Goal: Task Accomplishment & Management: Complete application form

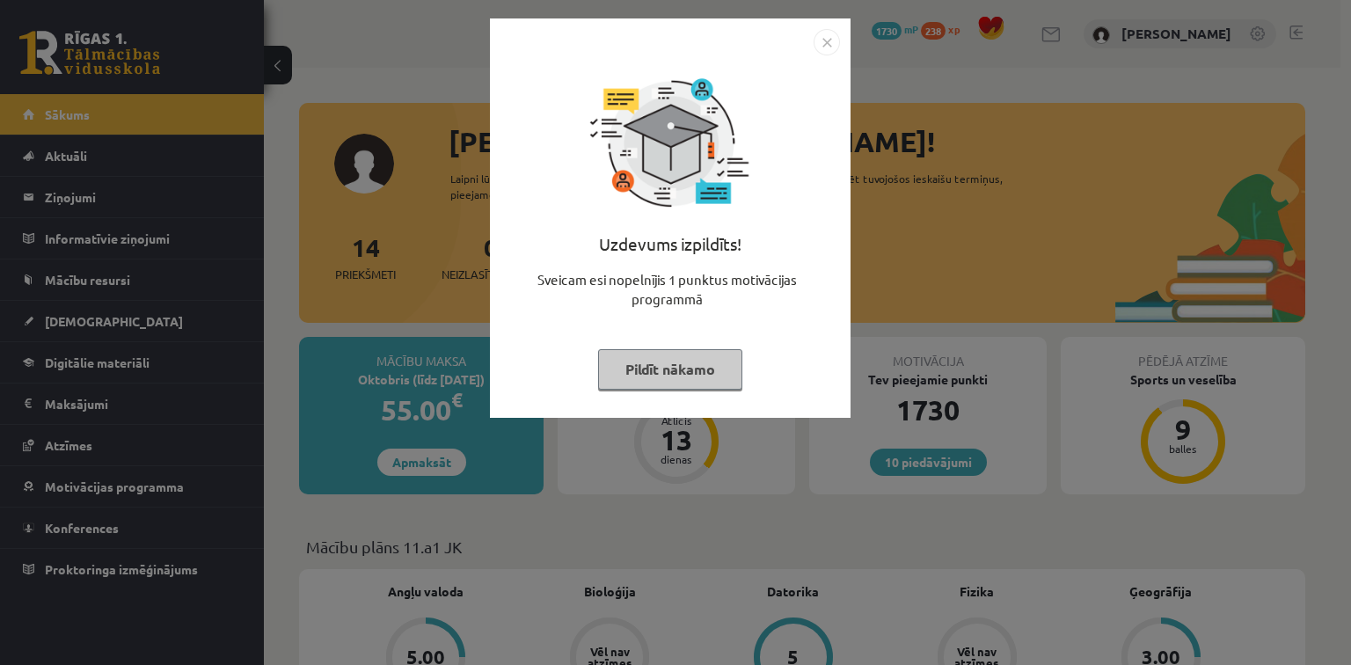
click at [700, 361] on button "Pildīt nākamo" at bounding box center [670, 369] width 144 height 40
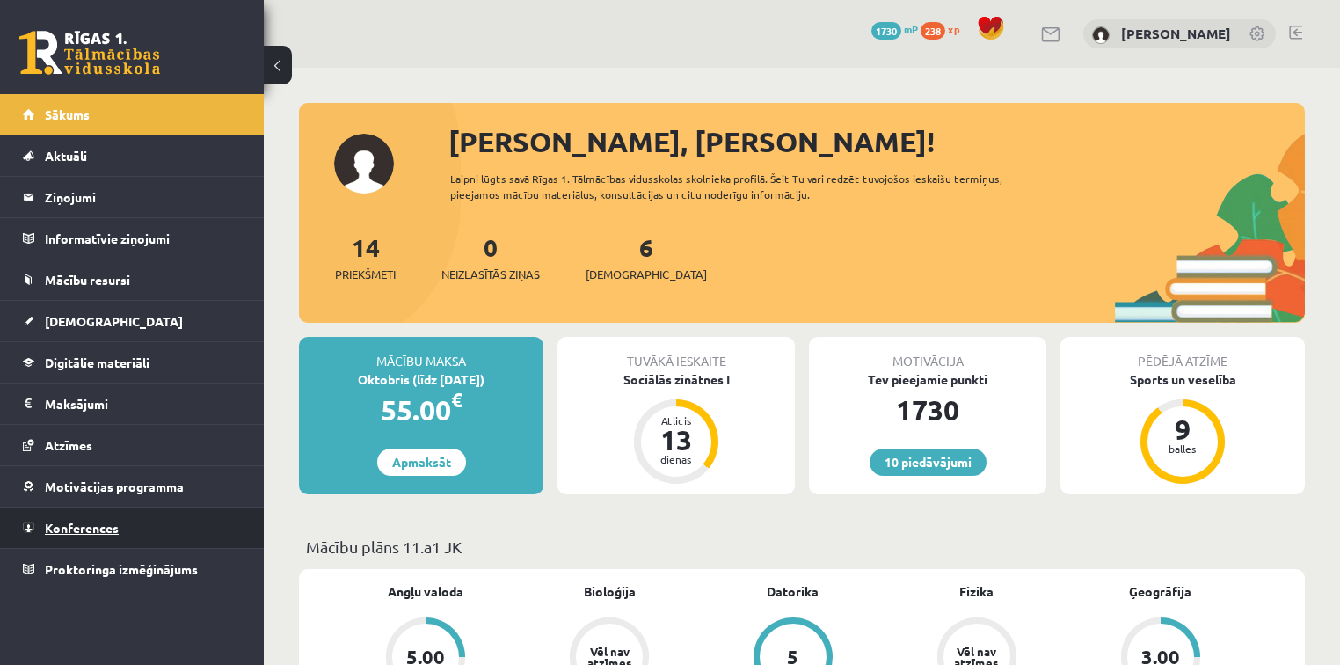
click at [128, 518] on link "Konferences" at bounding box center [132, 527] width 219 height 40
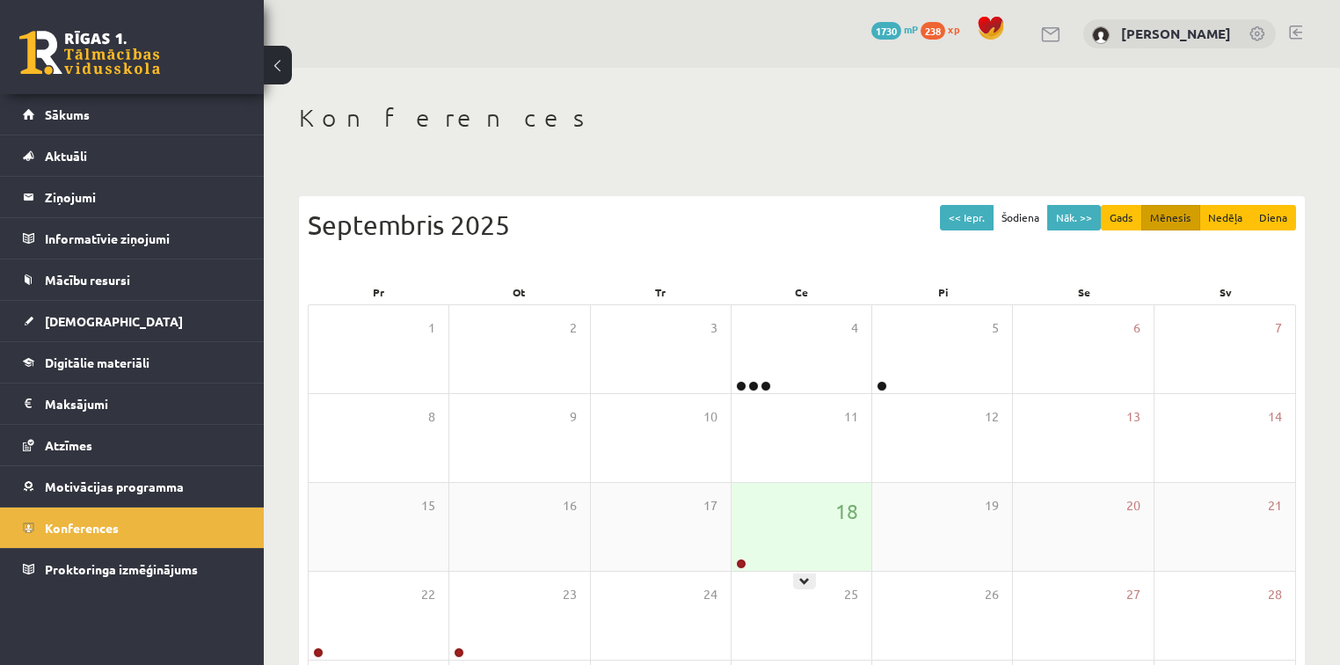
click at [774, 526] on div "18" at bounding box center [802, 527] width 140 height 88
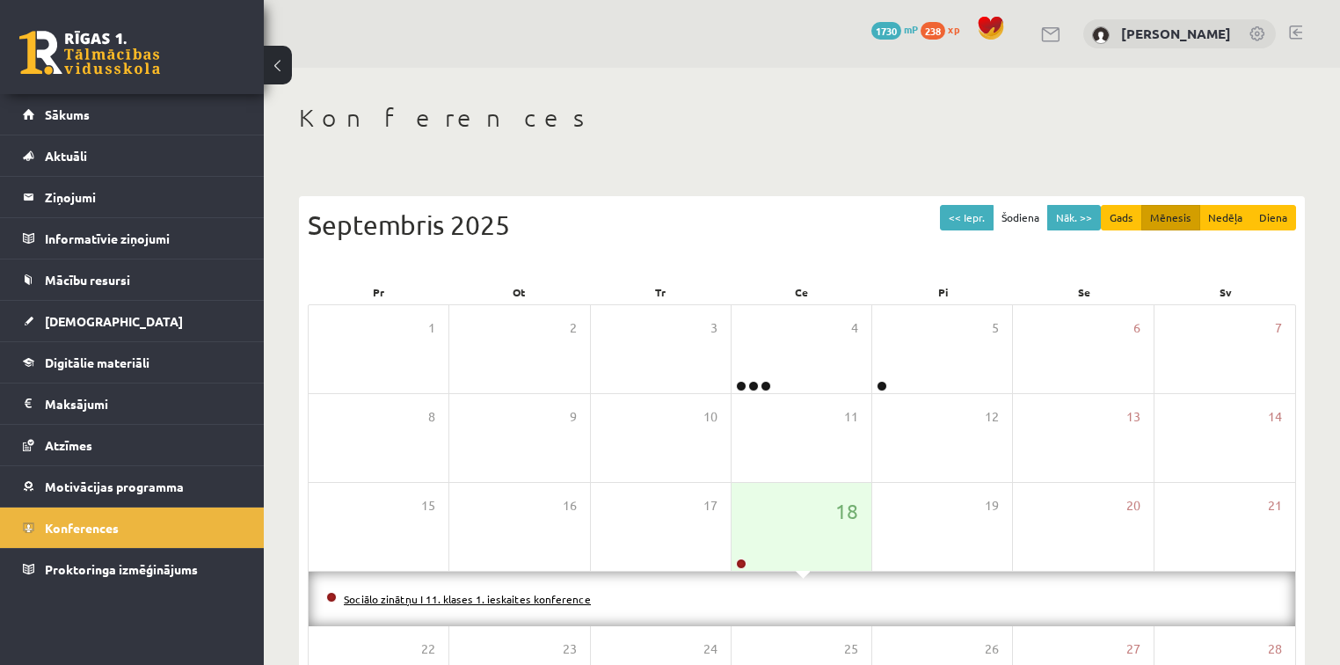
click at [444, 600] on link "Sociālo zinātņu I 11. klases 1. ieskaites konference" at bounding box center [467, 599] width 247 height 14
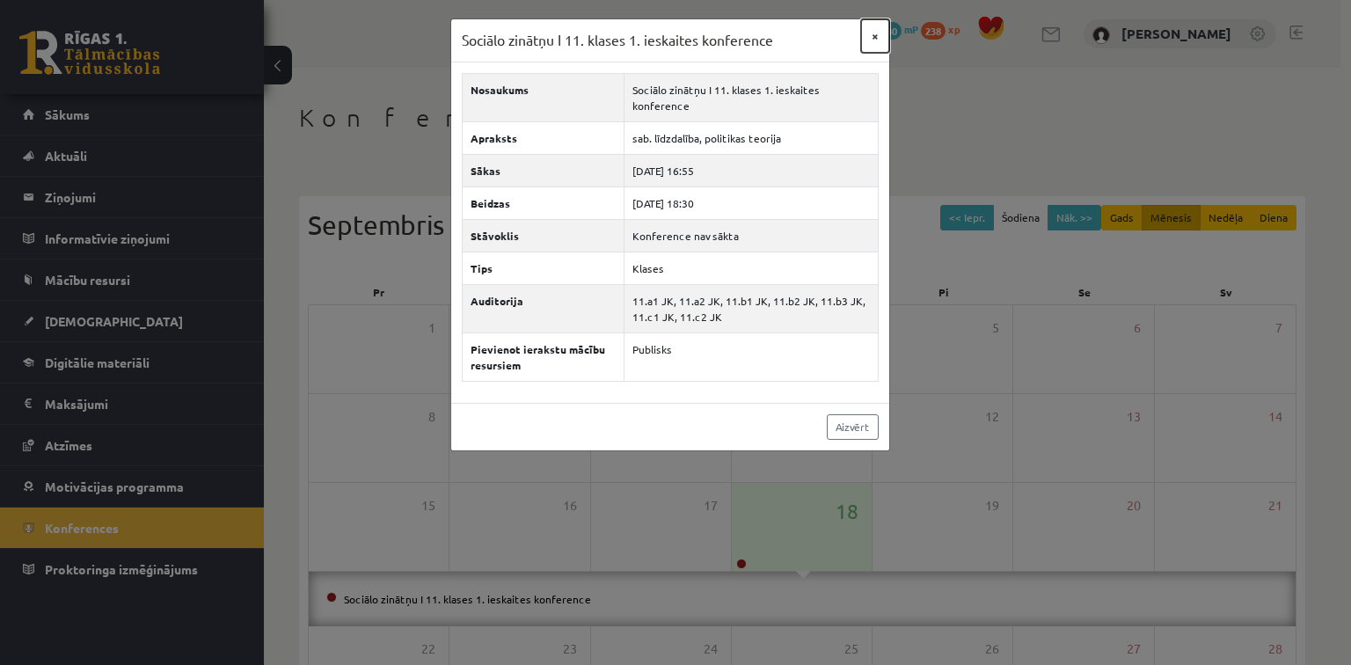
click at [879, 36] on button "×" at bounding box center [875, 35] width 28 height 33
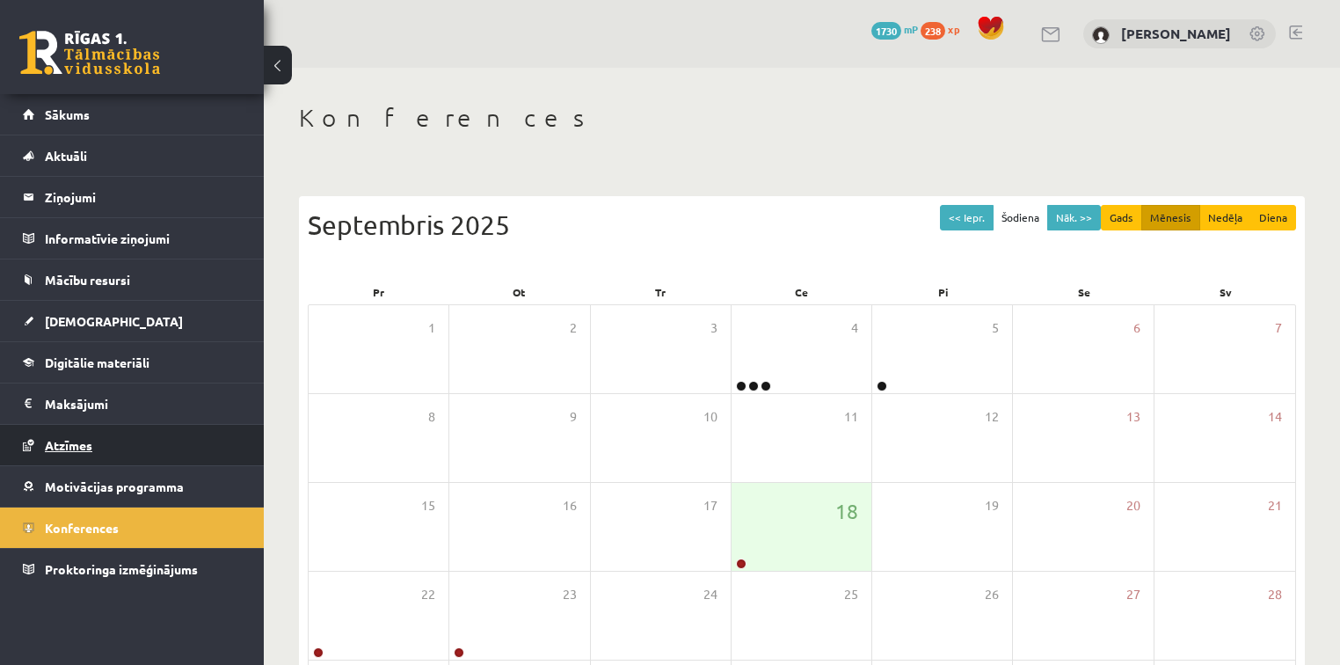
click at [162, 433] on link "Atzīmes" at bounding box center [132, 445] width 219 height 40
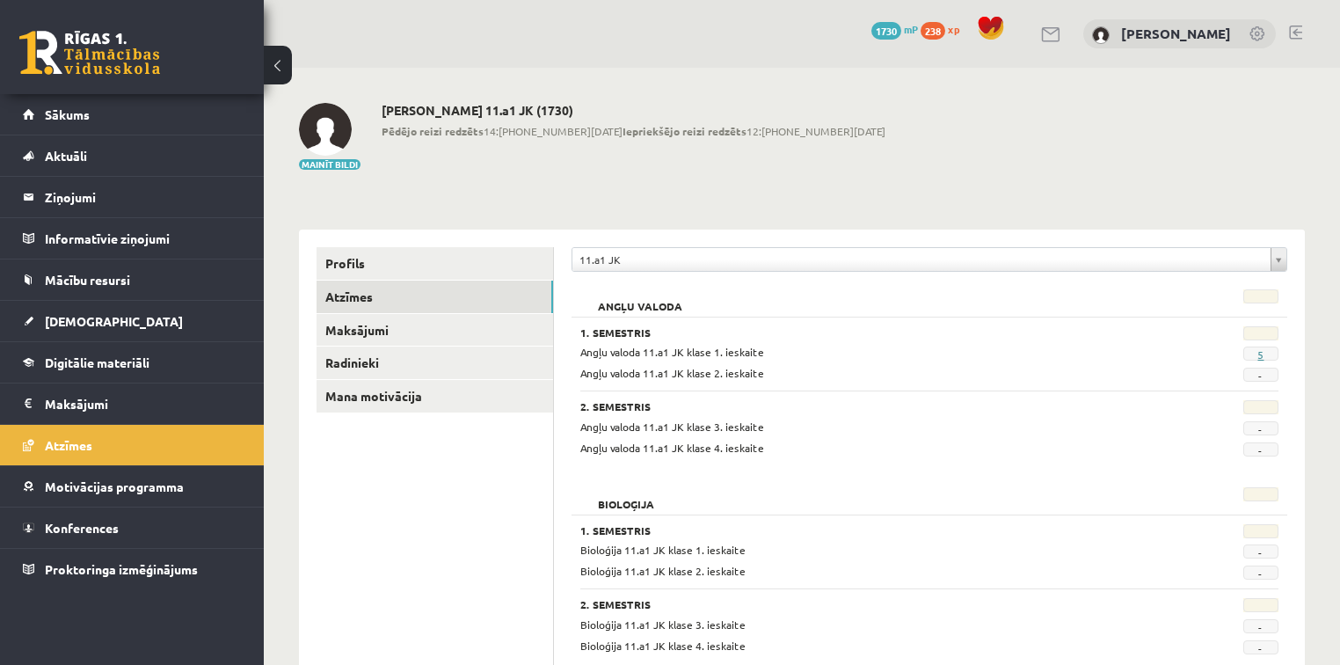
click at [1259, 354] on link "5" at bounding box center [1261, 354] width 6 height 14
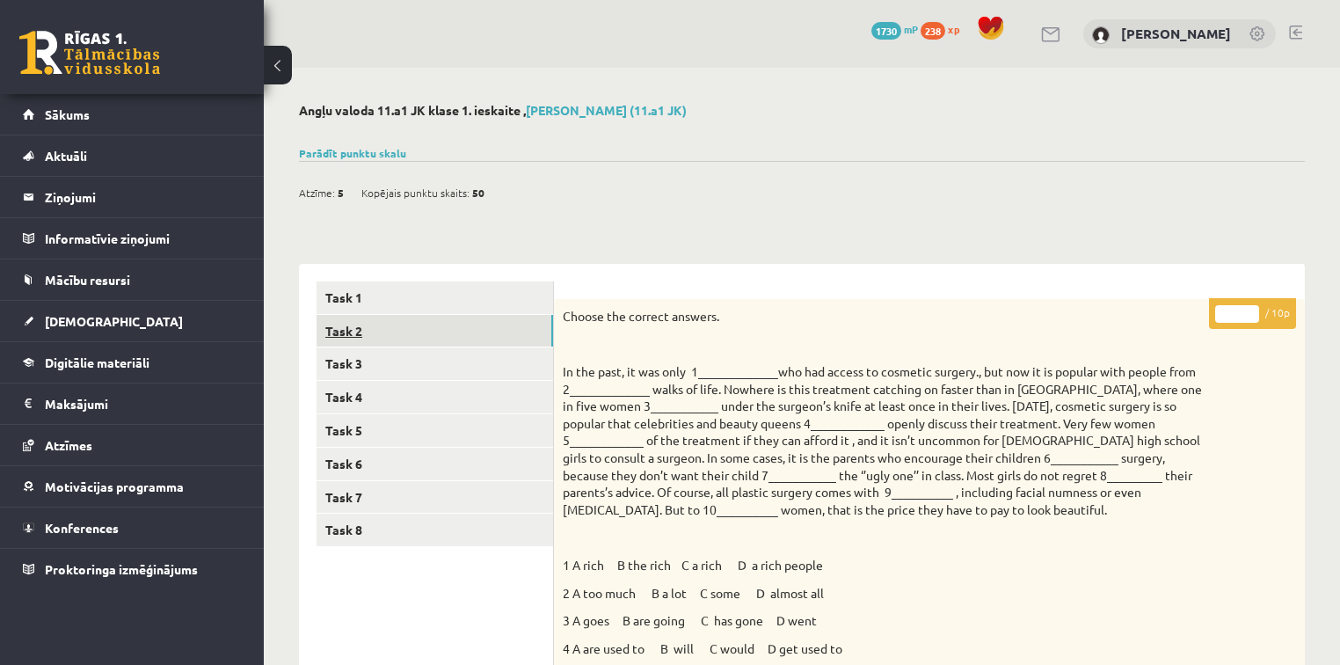
click at [394, 318] on link "Task 2" at bounding box center [435, 331] width 237 height 33
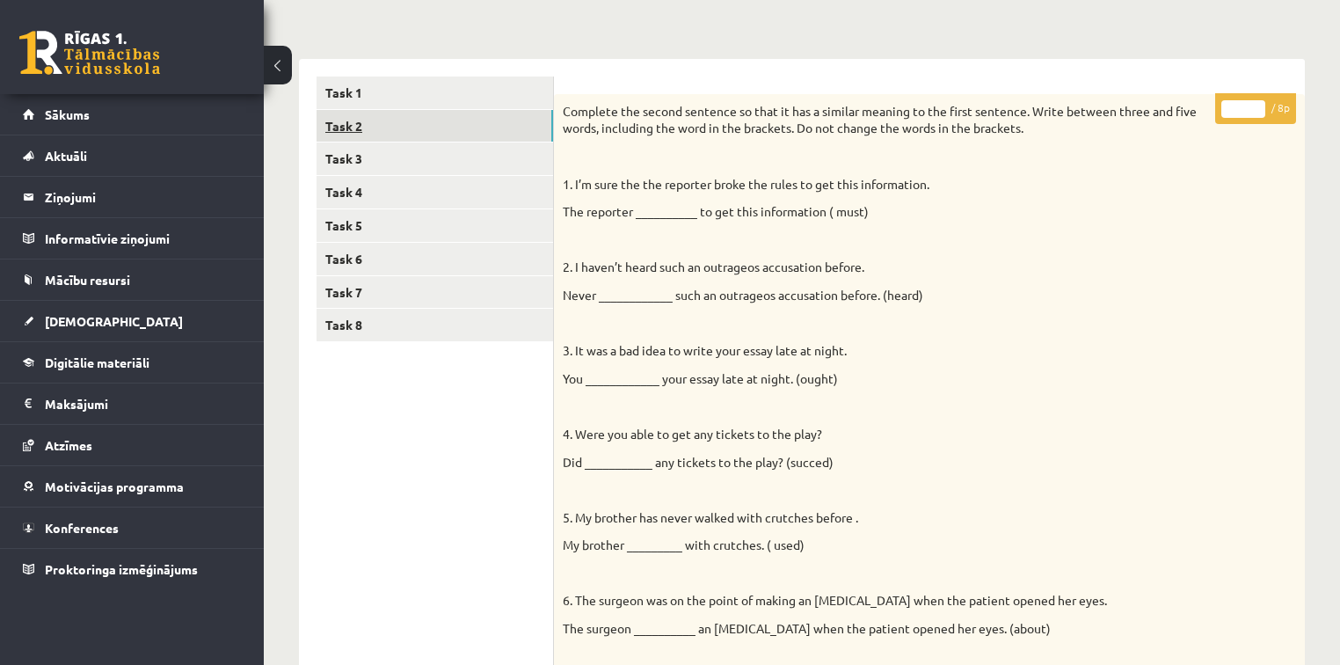
scroll to position [202, 0]
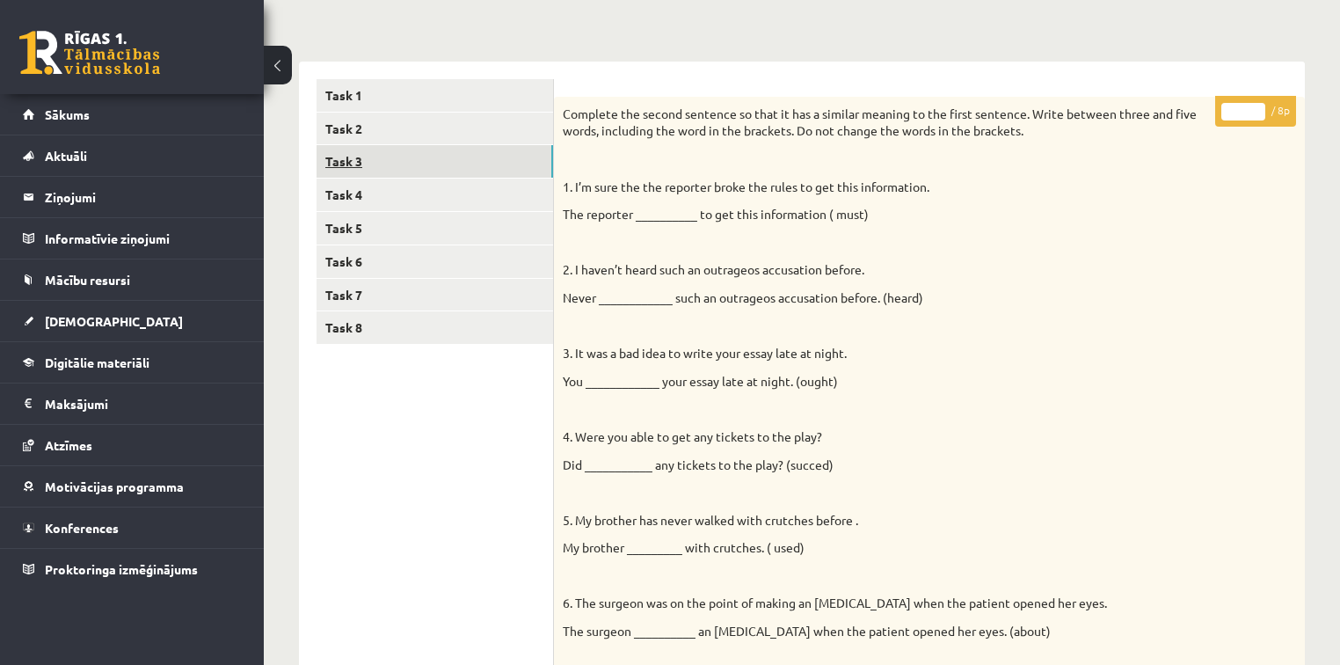
click at [408, 173] on link "Task 3" at bounding box center [435, 161] width 237 height 33
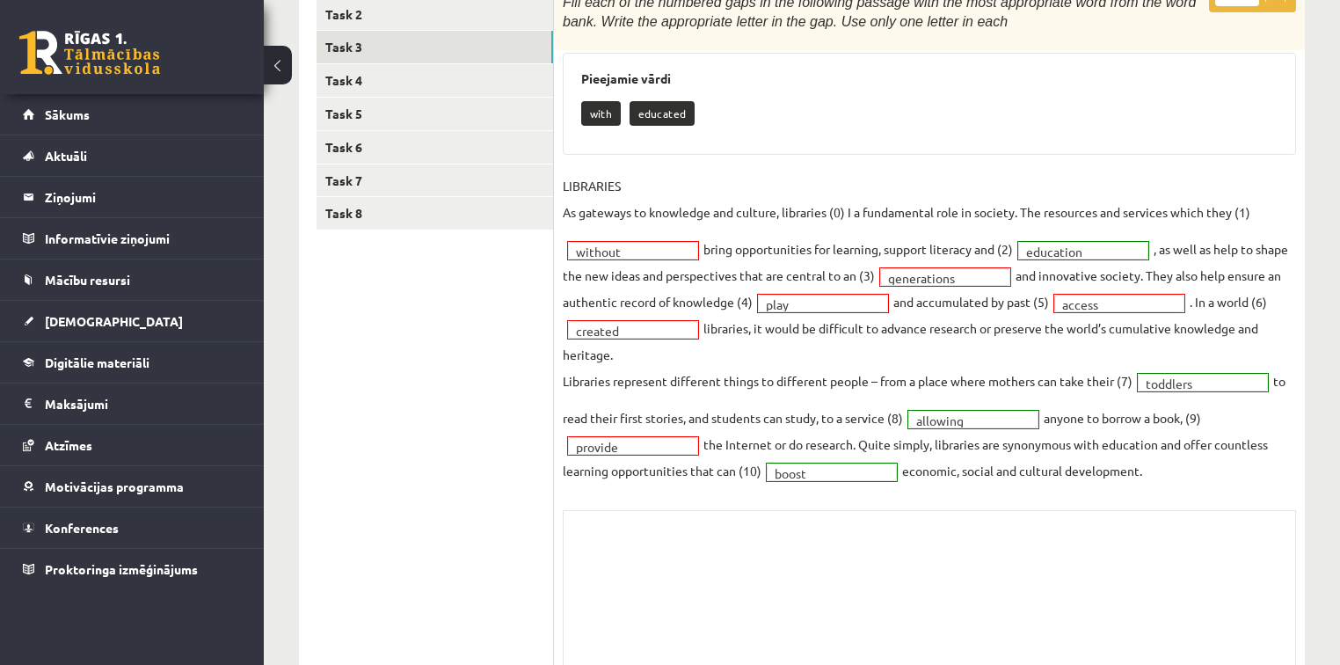
scroll to position [230, 0]
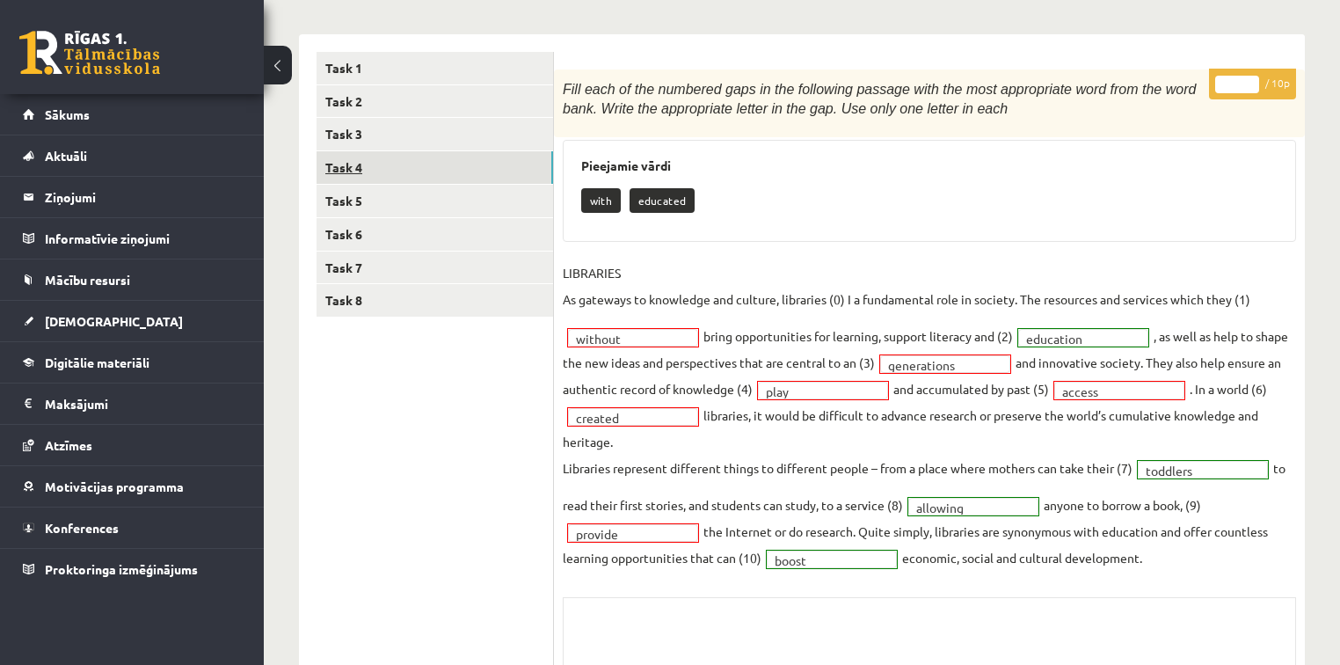
click at [495, 154] on link "Task 4" at bounding box center [435, 167] width 237 height 33
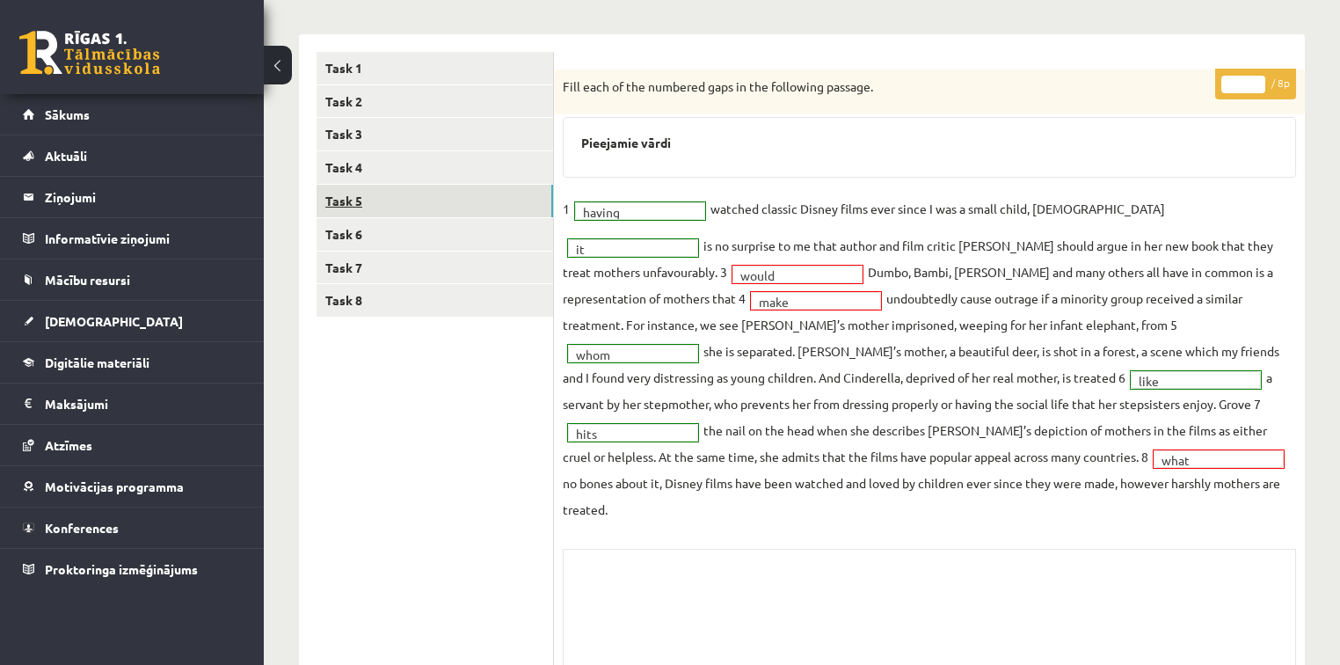
click at [475, 196] on link "Task 5" at bounding box center [435, 201] width 237 height 33
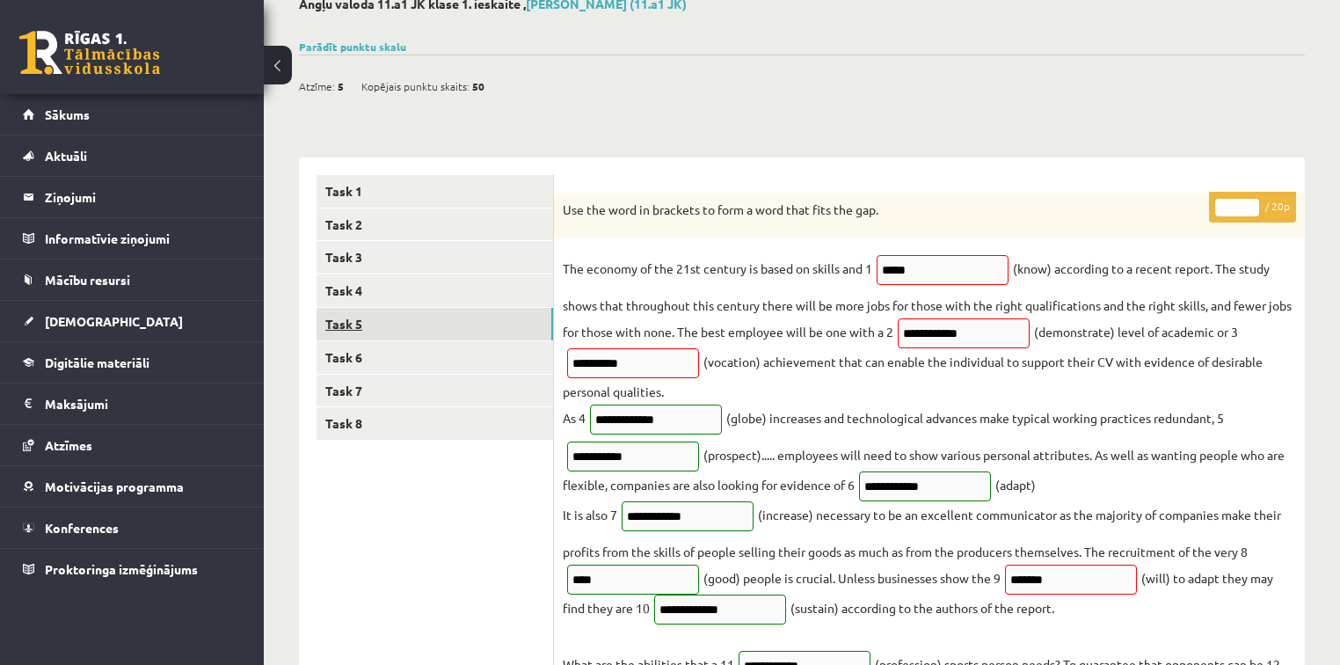
scroll to position [102, 0]
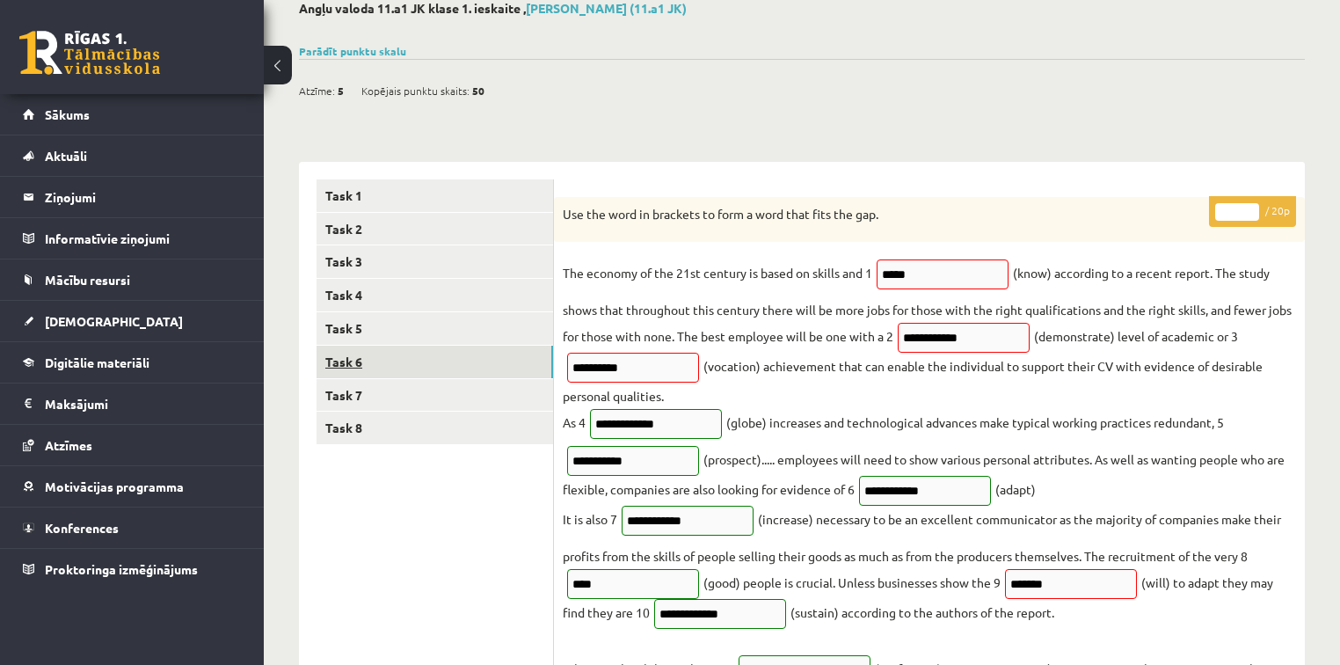
click at [471, 355] on link "Task 6" at bounding box center [435, 362] width 237 height 33
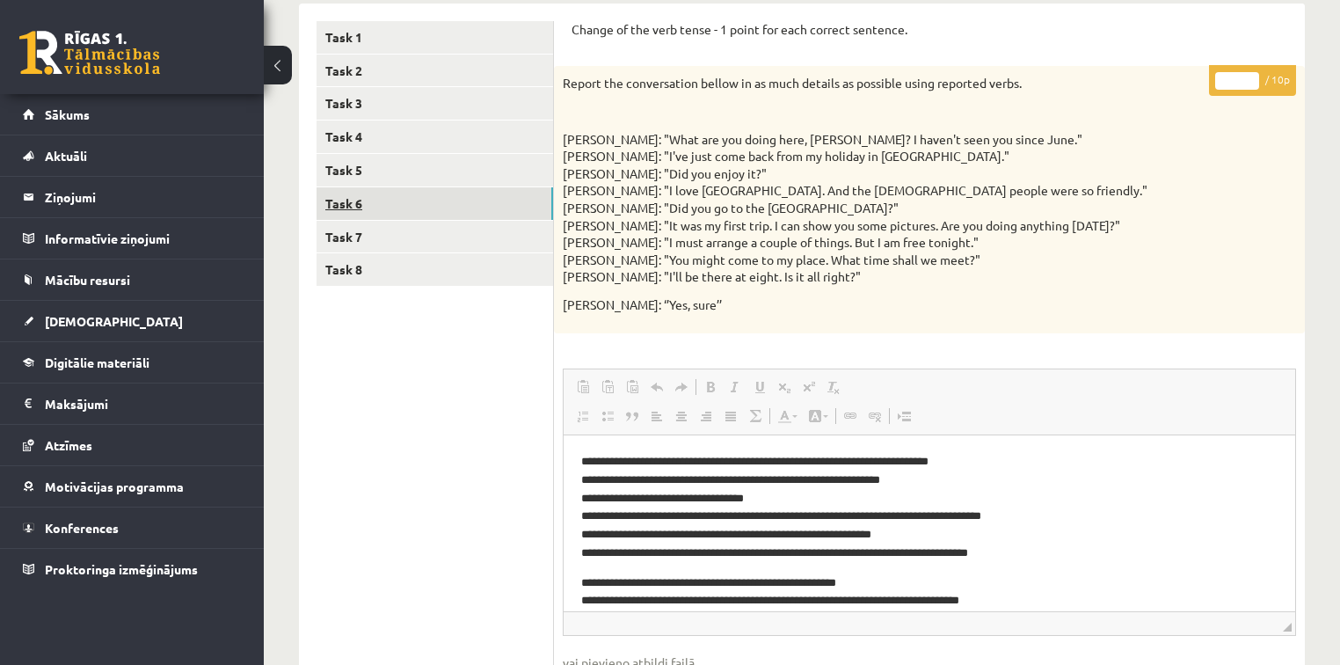
scroll to position [246, 0]
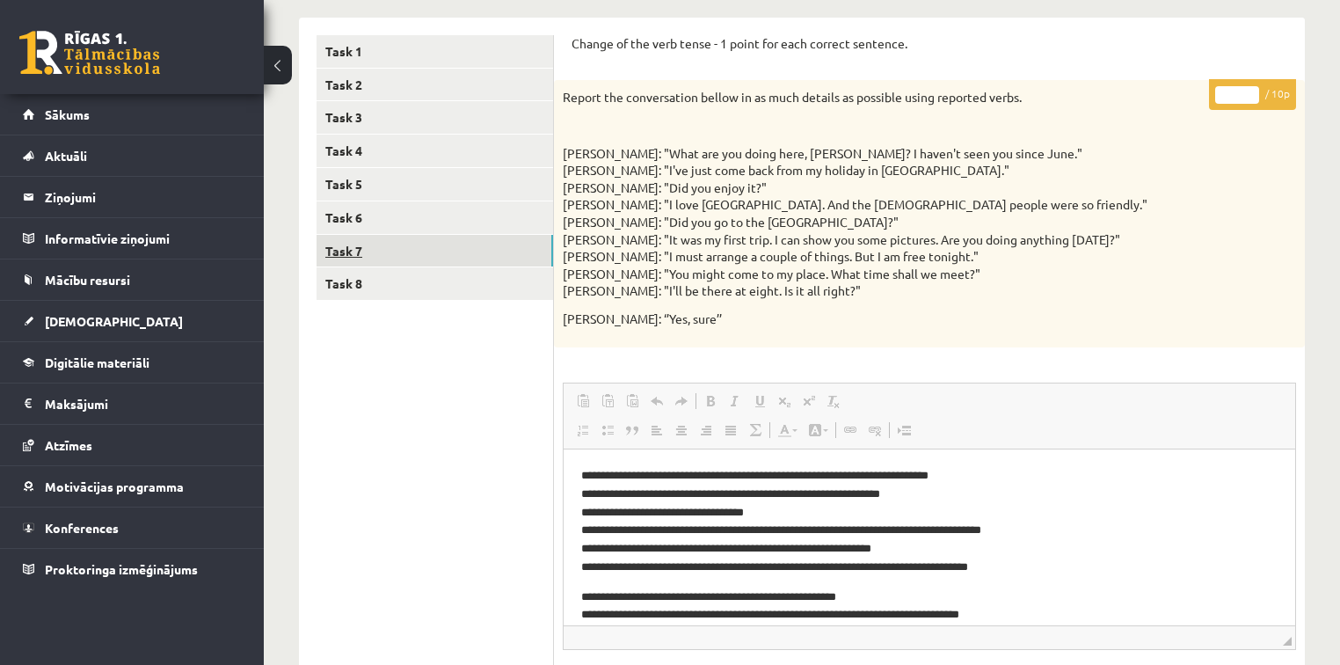
click at [462, 242] on link "Task 7" at bounding box center [435, 251] width 237 height 33
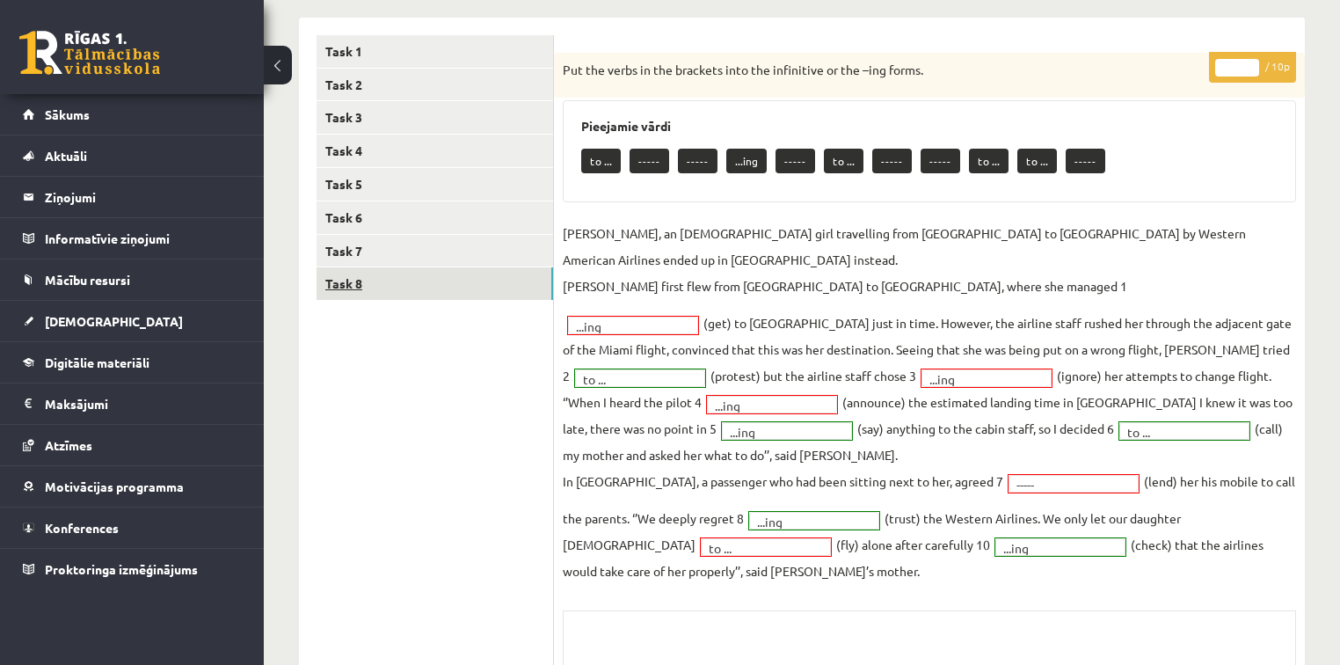
click at [442, 274] on link "Task 8" at bounding box center [435, 283] width 237 height 33
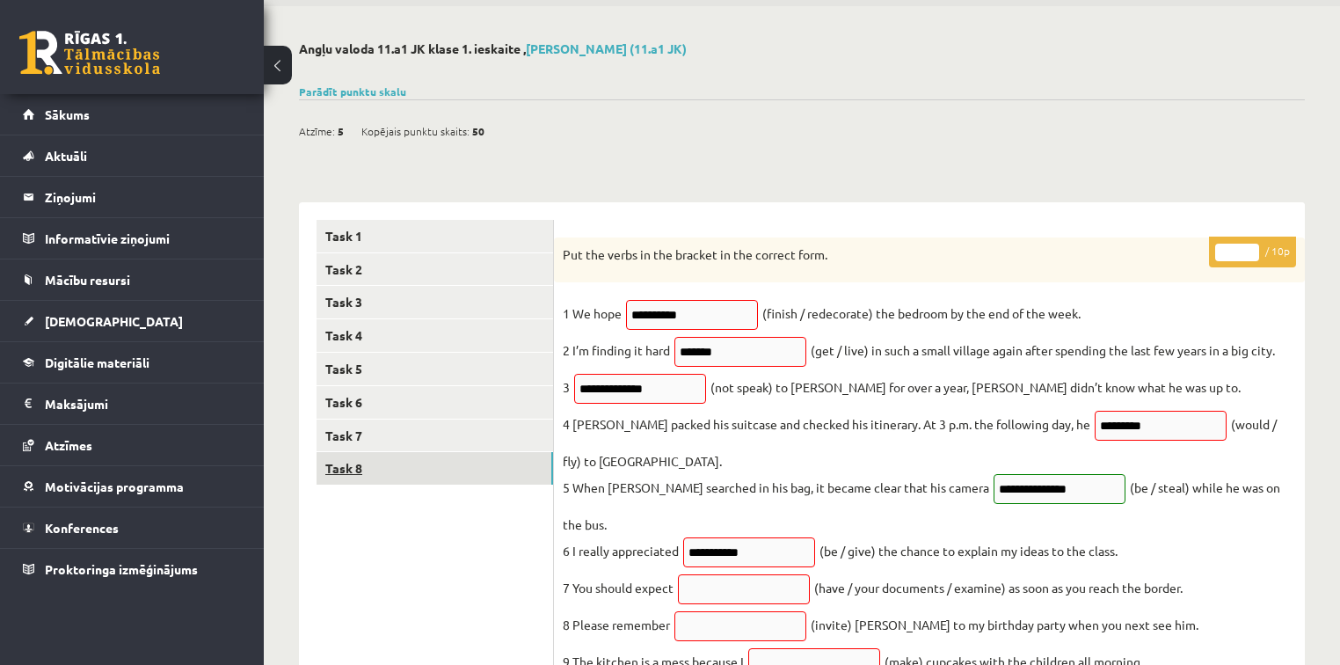
scroll to position [0, 0]
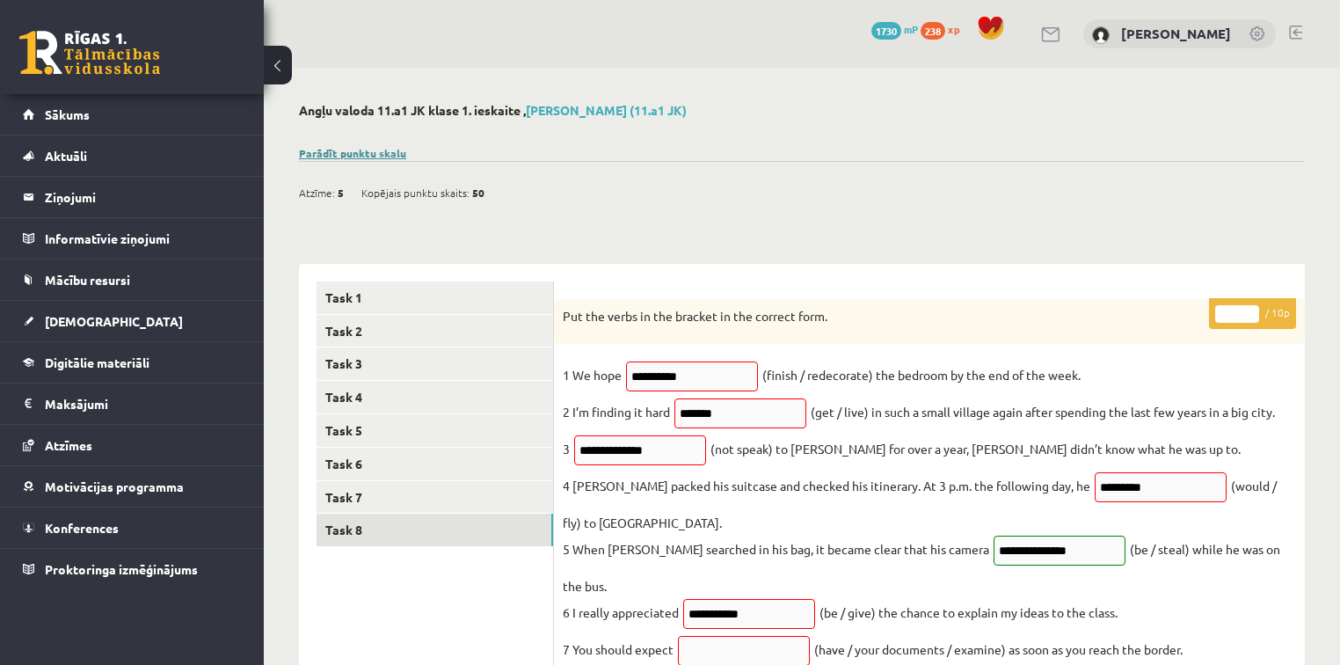
click at [338, 154] on link "Parādīt punktu skalu" at bounding box center [352, 153] width 107 height 14
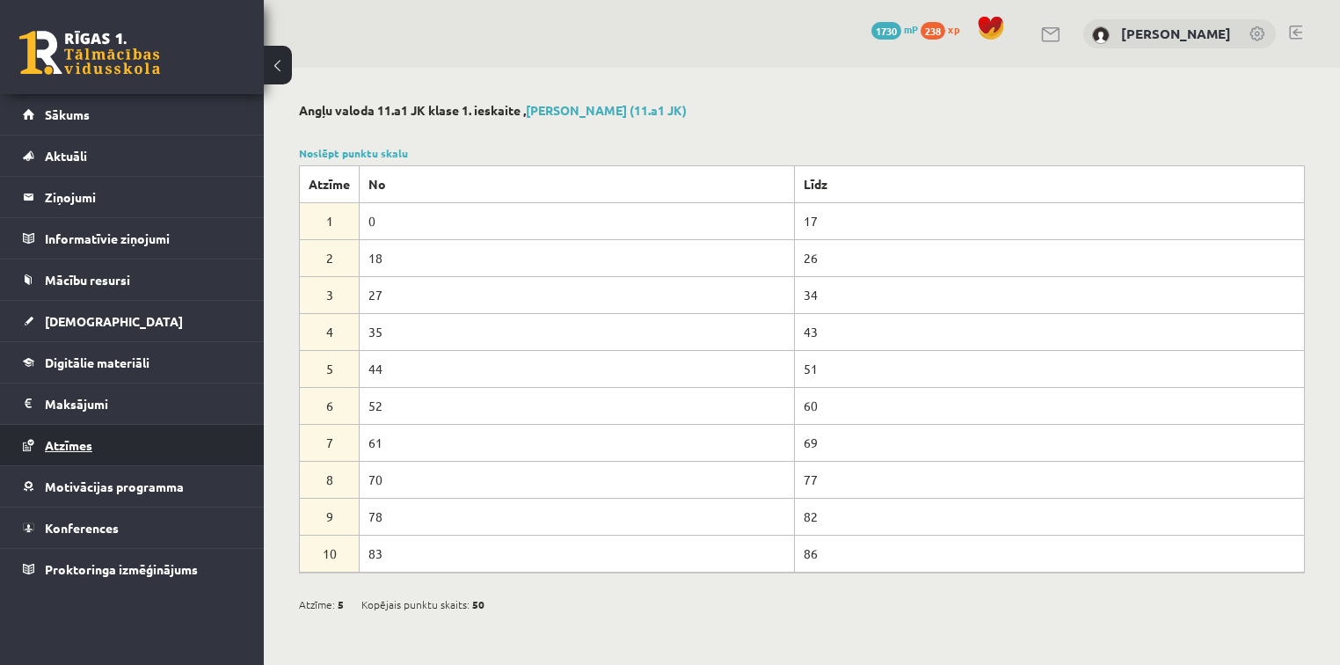
click at [91, 448] on span "Atzīmes" at bounding box center [68, 445] width 47 height 16
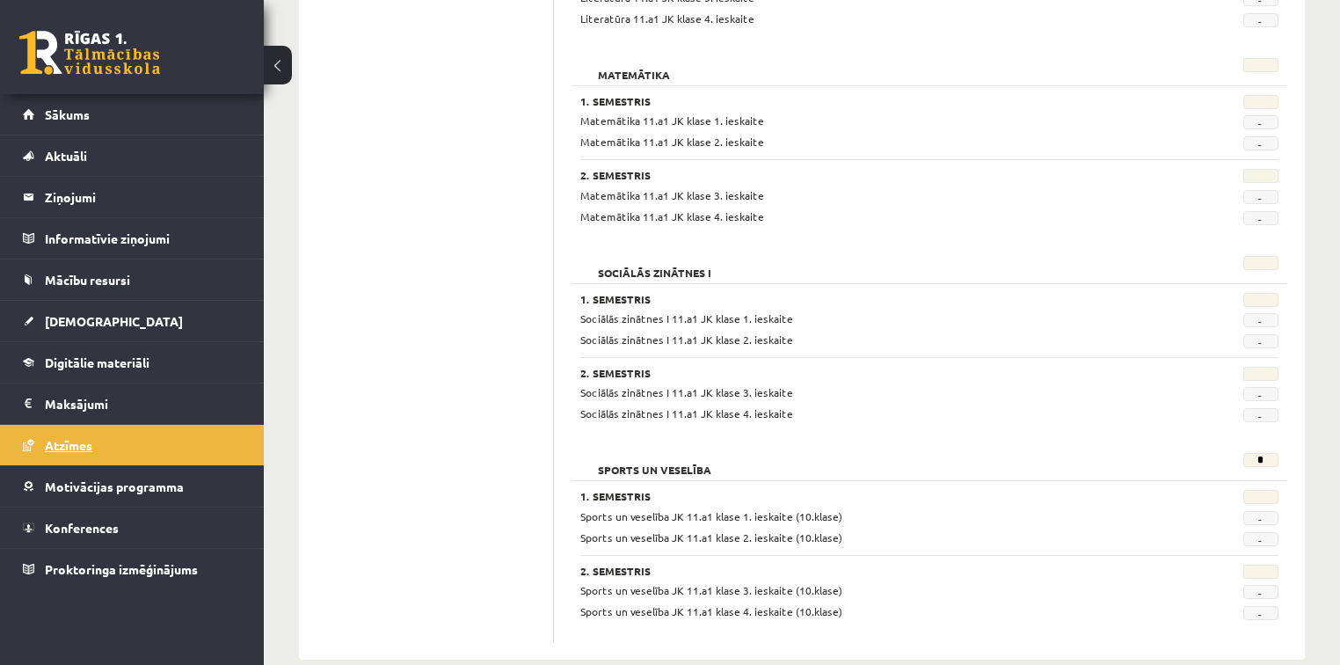
scroll to position [2234, 0]
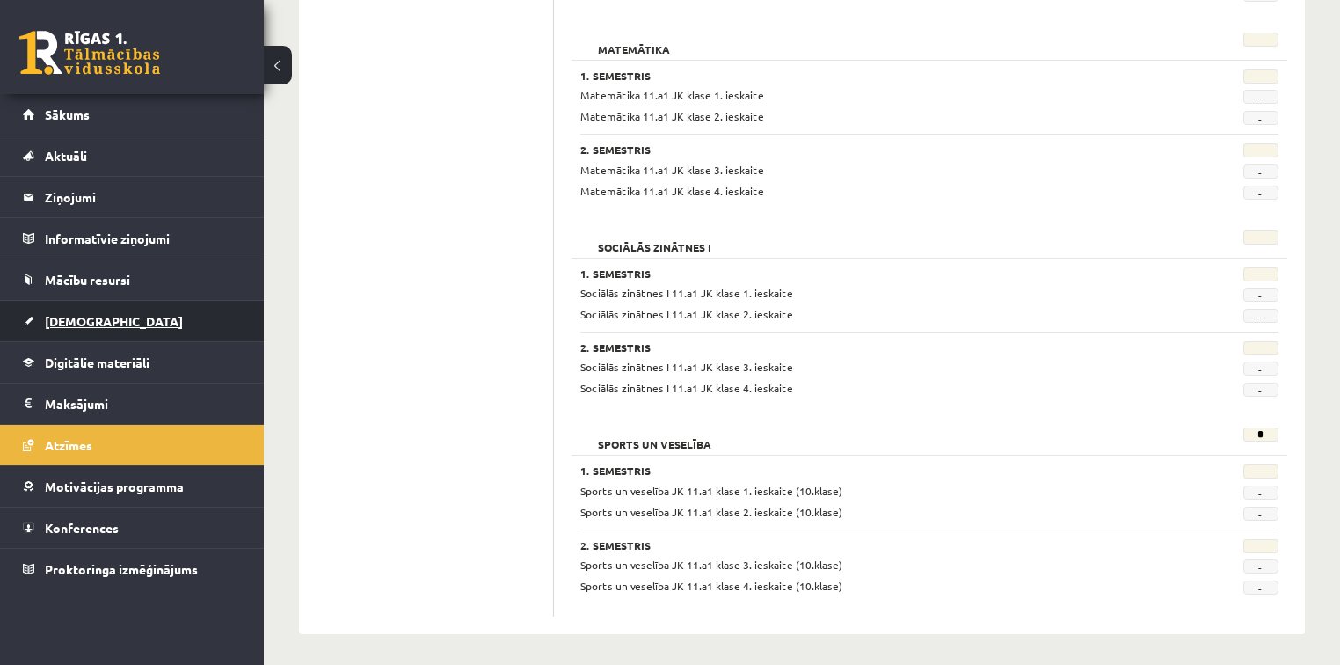
click at [113, 307] on link "[DEMOGRAPHIC_DATA]" at bounding box center [132, 321] width 219 height 40
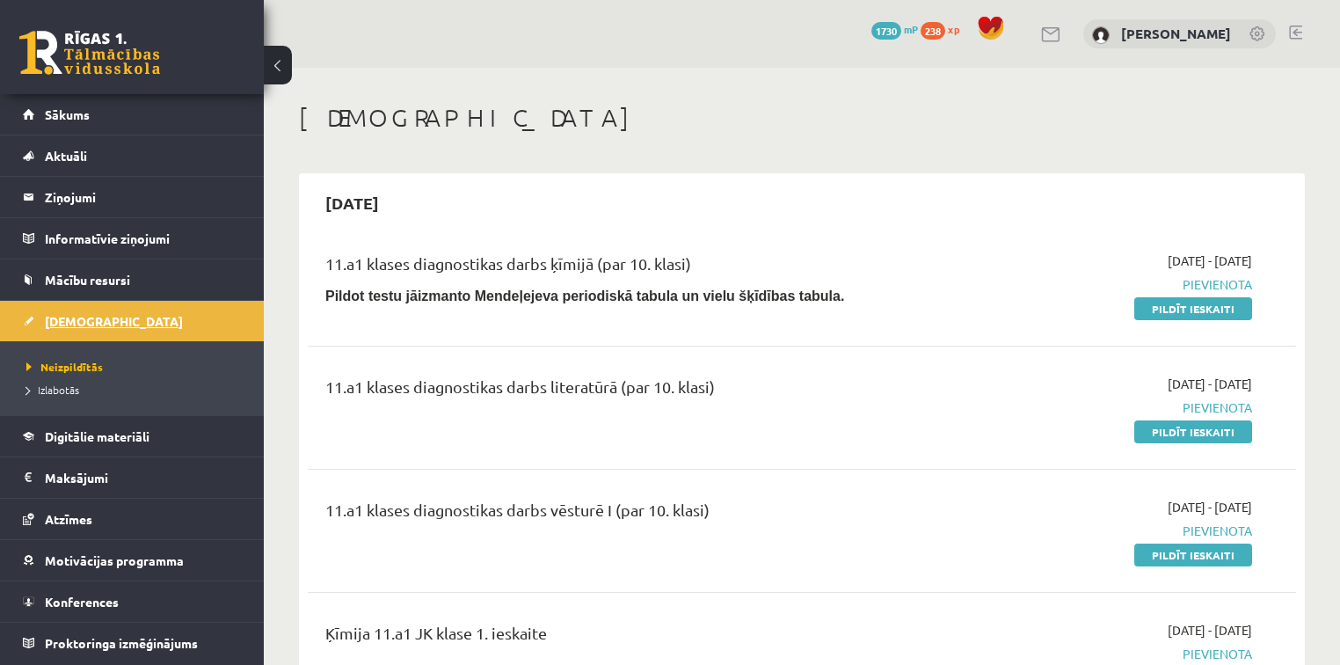
click at [113, 307] on link "[DEMOGRAPHIC_DATA]" at bounding box center [132, 321] width 219 height 40
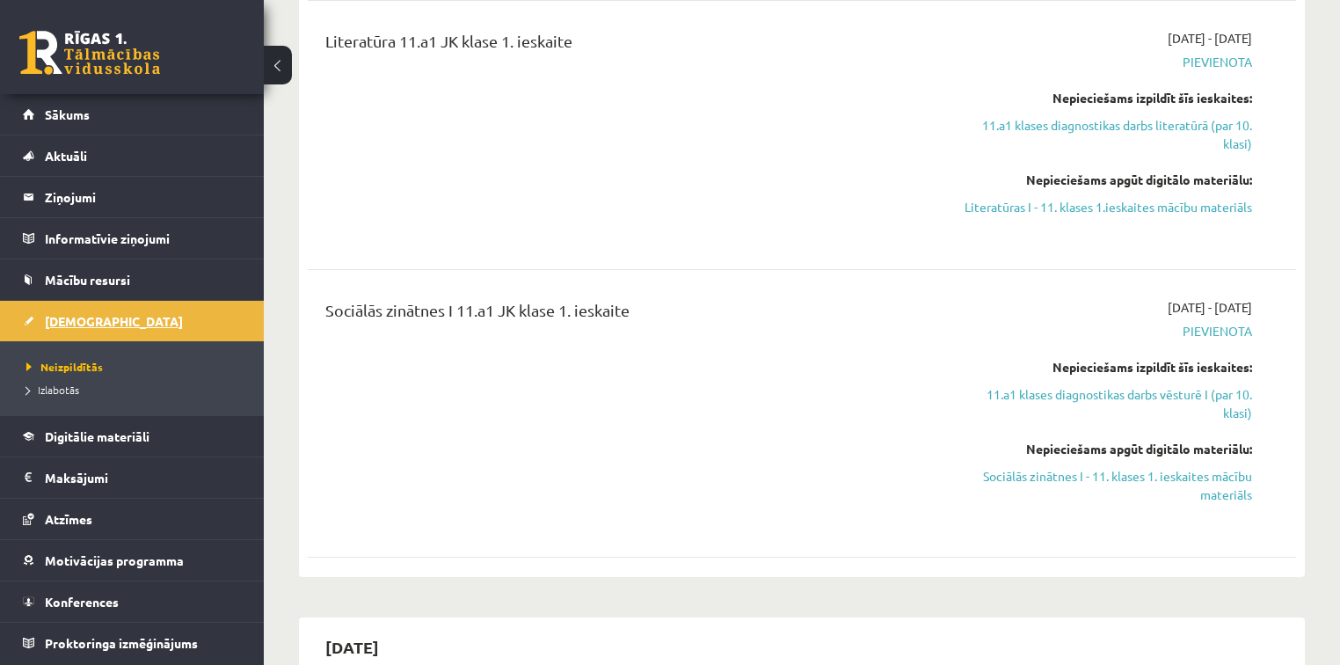
scroll to position [844, 0]
click at [1122, 122] on link "11.a1 klases diagnostikas darbs literatūrā (par 10. klasi)" at bounding box center [1106, 132] width 291 height 37
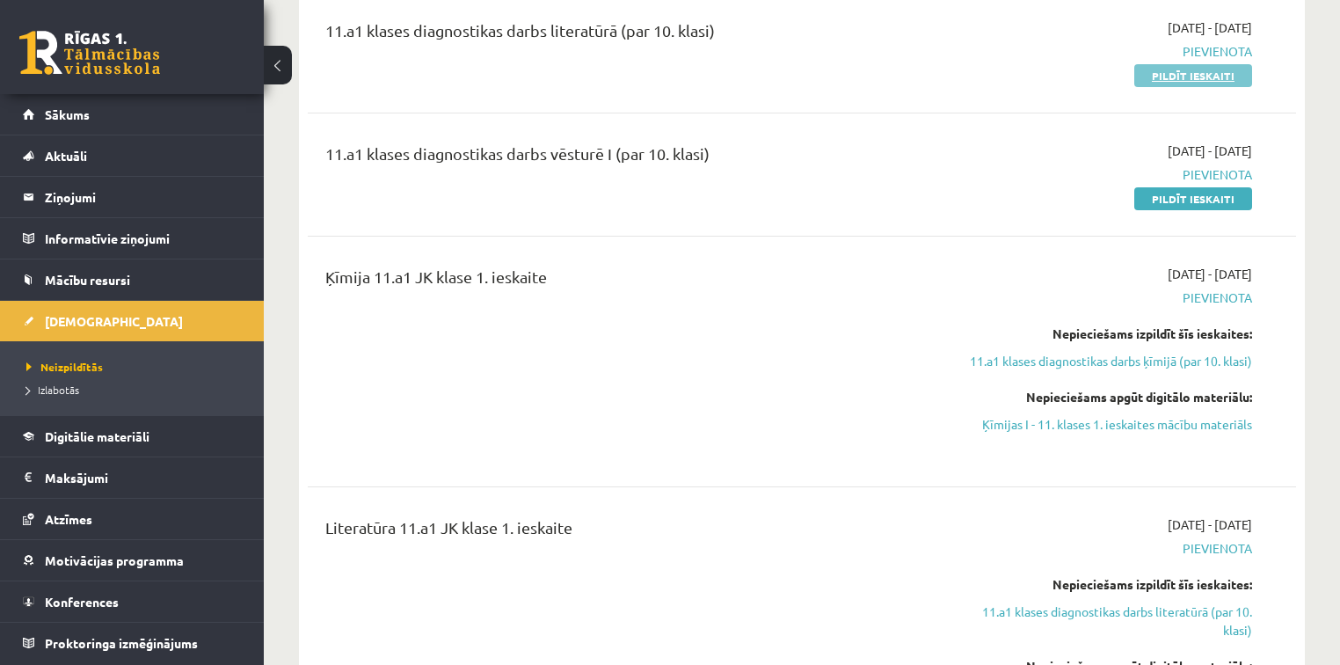
click at [1167, 74] on link "Pildīt ieskaiti" at bounding box center [1194, 75] width 118 height 23
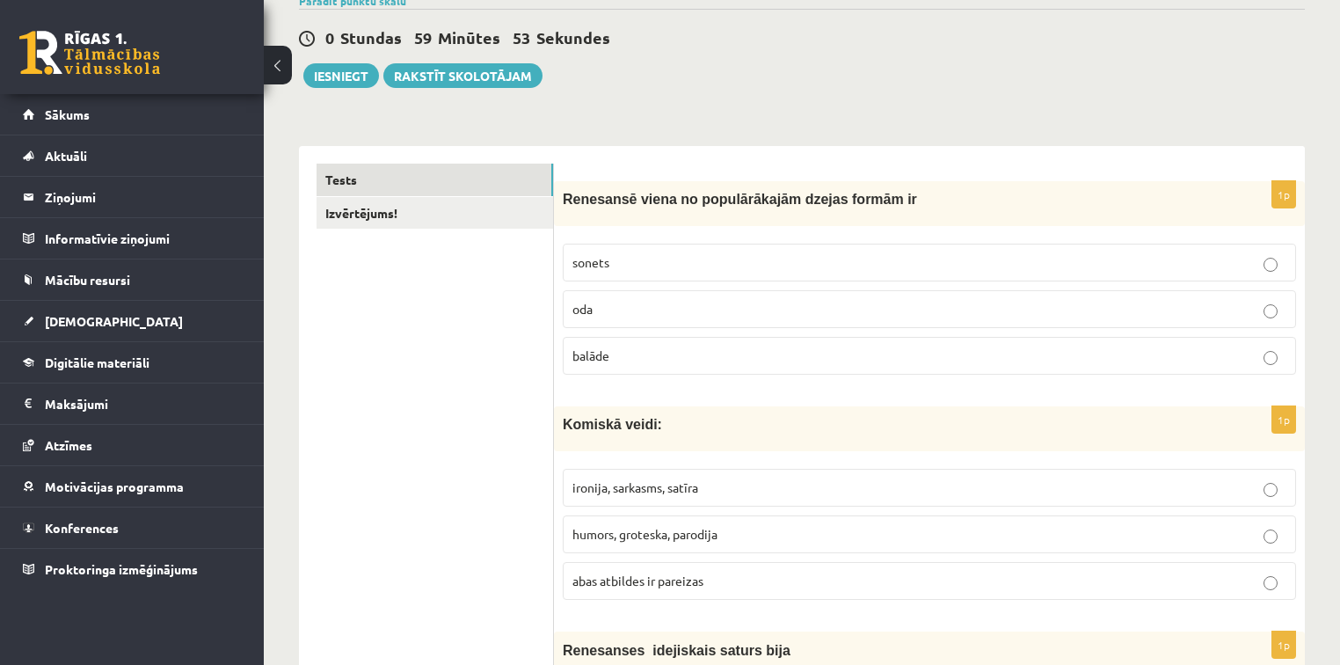
scroll to position [161, 0]
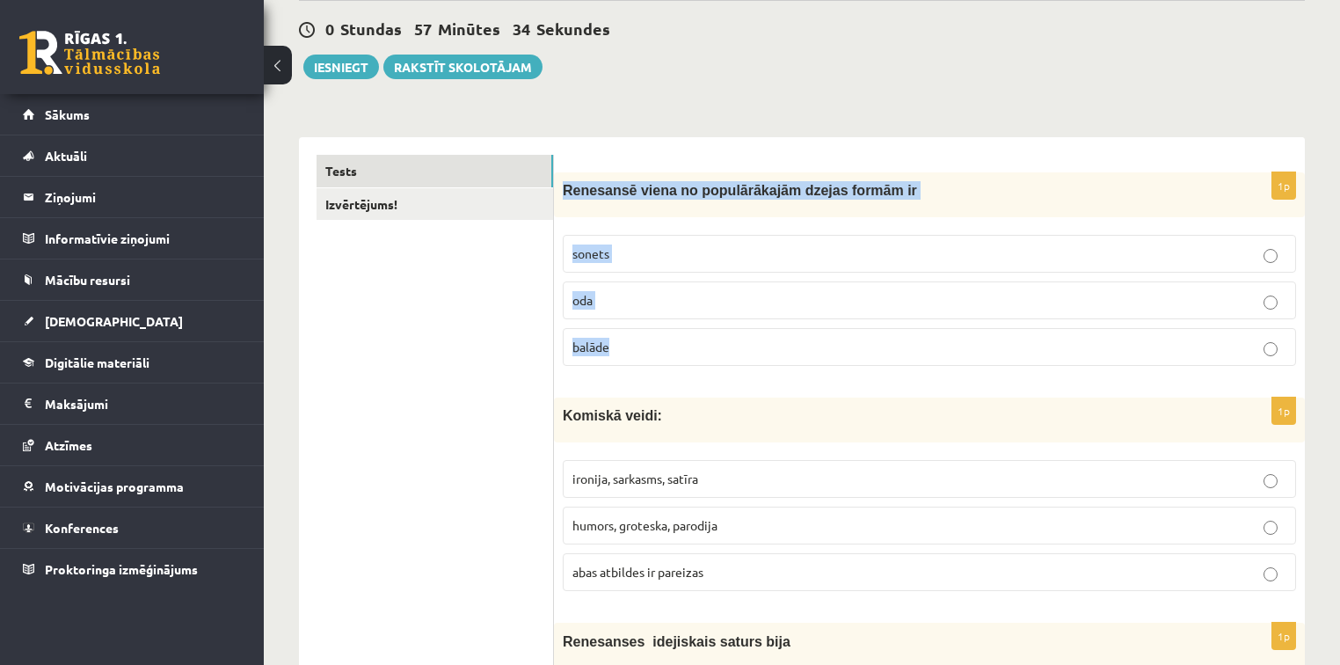
drag, startPoint x: 561, startPoint y: 186, endPoint x: 677, endPoint y: 347, distance: 198.5
click at [677, 347] on div "1p Renesansē viena no populārākajām dzejas formām ir sonets oda [GEOGRAPHIC_DAT…" at bounding box center [929, 276] width 751 height 208
copy div "Renesansē viena no populārākajām dzejas formām ir sonets oda balāde"
click at [784, 243] on label "sonets" at bounding box center [930, 254] width 734 height 38
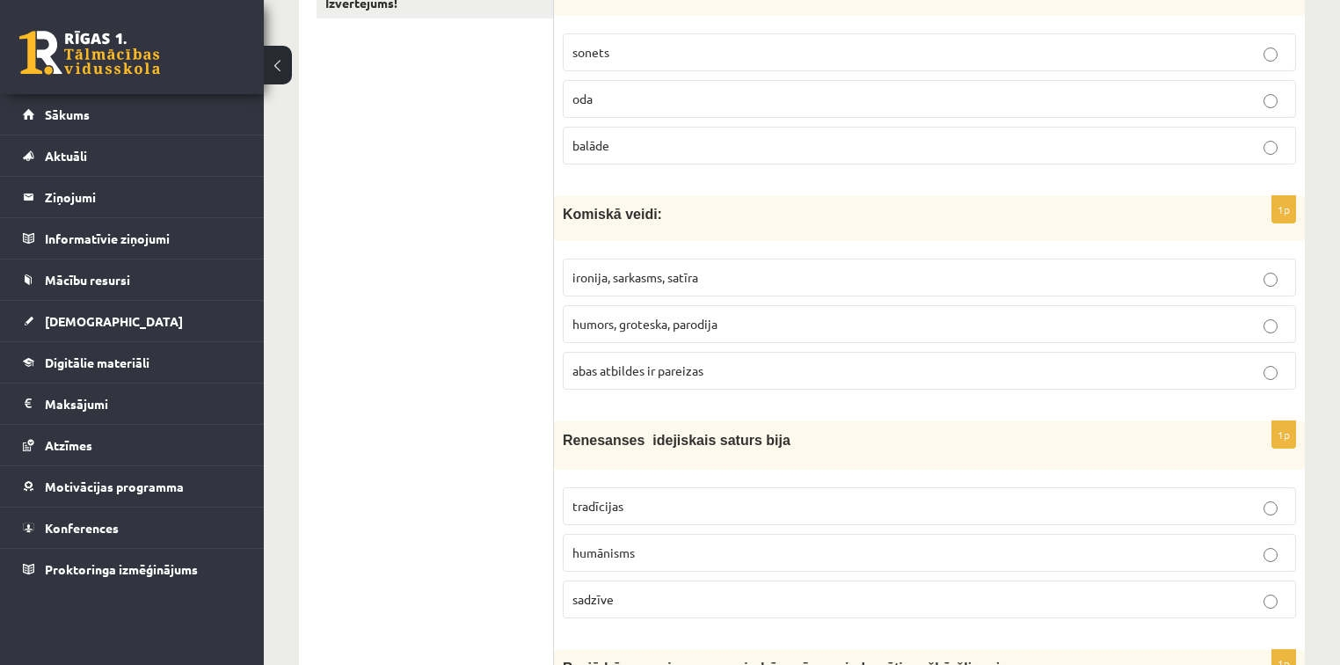
scroll to position [346, 0]
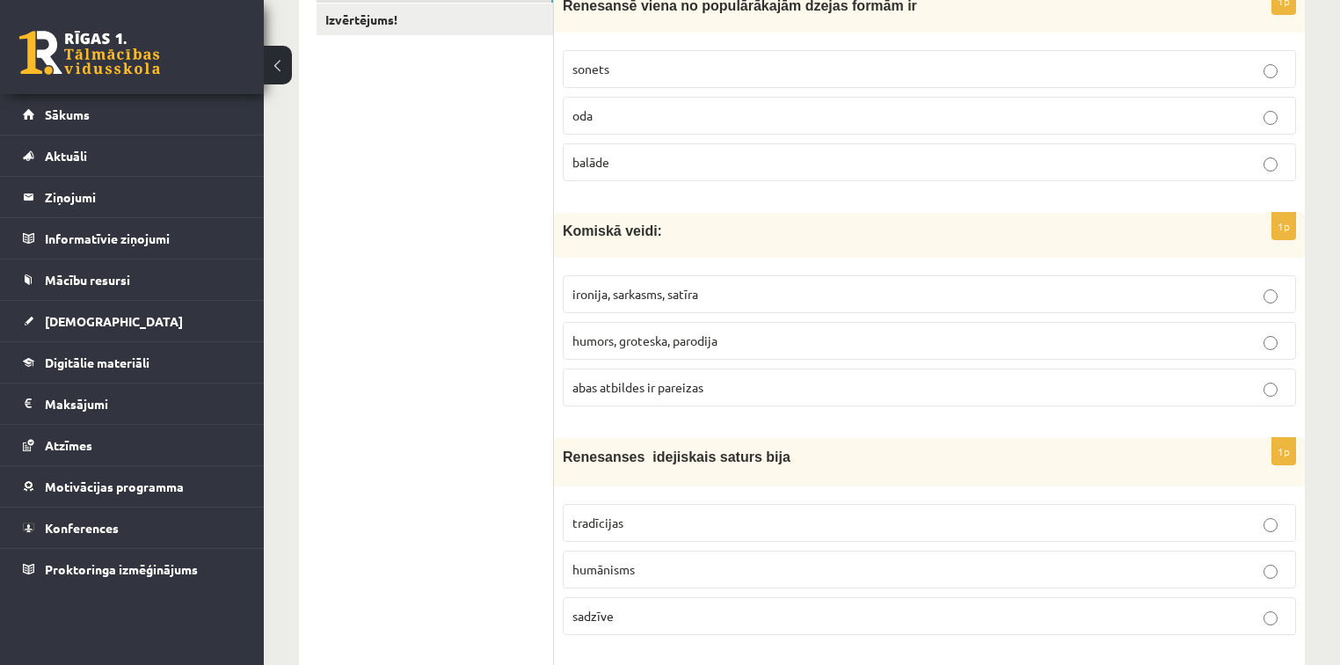
click at [708, 345] on p "humors, groteska, parodija" at bounding box center [930, 341] width 714 height 18
click at [746, 387] on p "abas atbildes ir pareizas" at bounding box center [930, 387] width 714 height 18
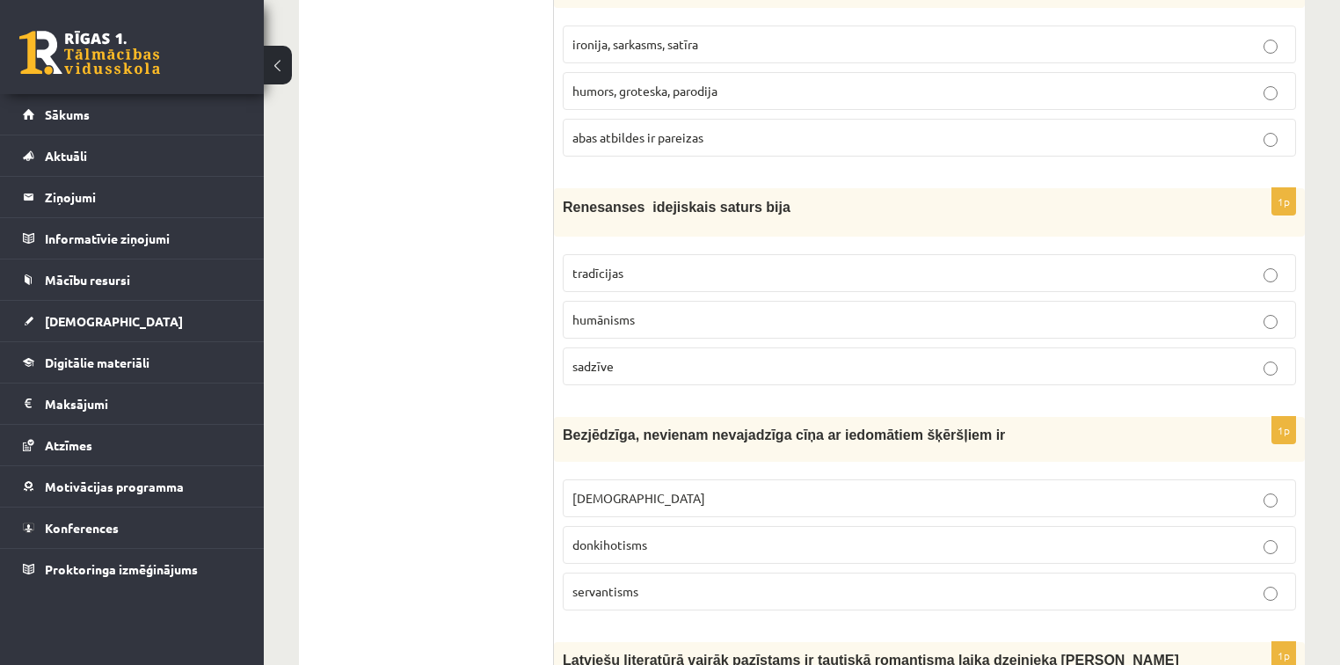
scroll to position [611, 0]
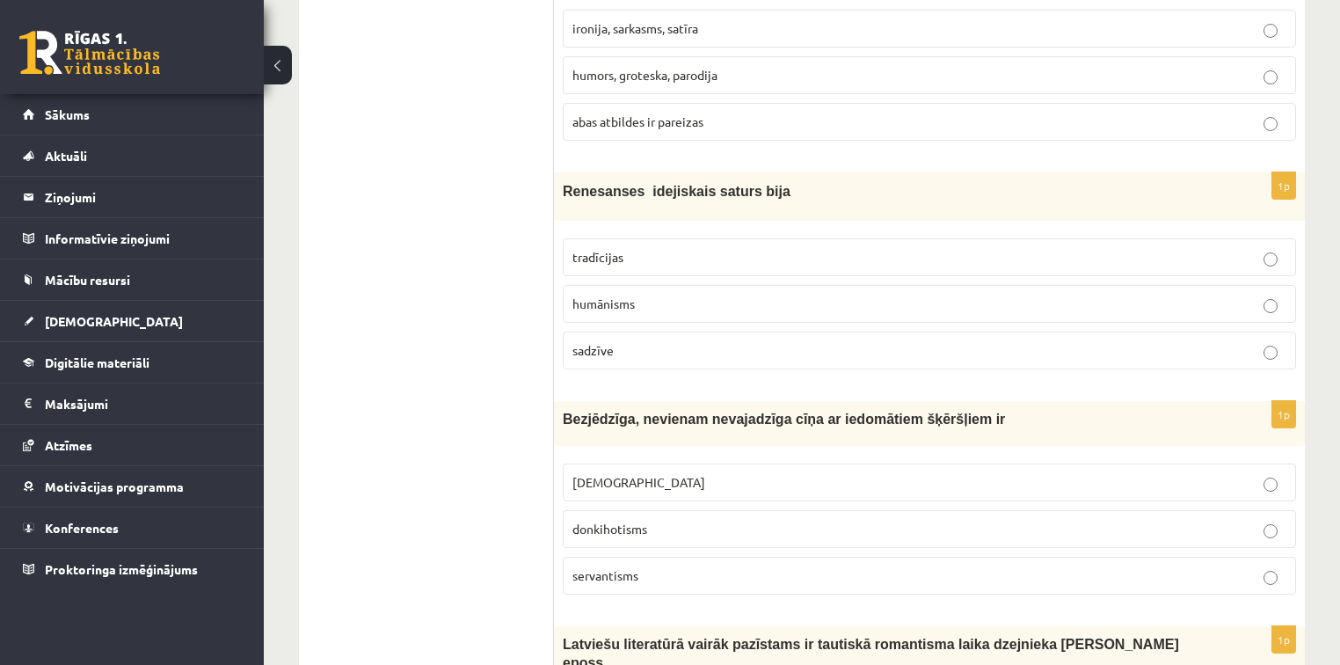
click at [1046, 238] on label "tradīcijas" at bounding box center [930, 257] width 734 height 38
click at [997, 353] on p "sadzīve" at bounding box center [930, 350] width 714 height 18
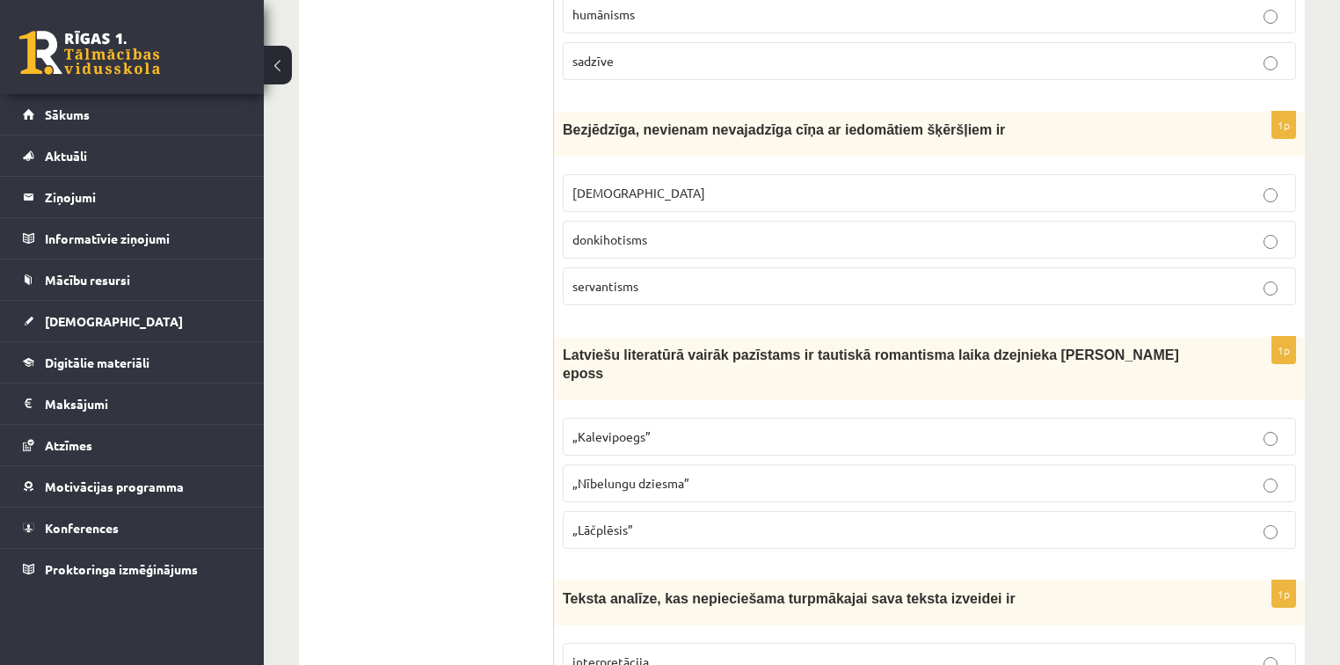
scroll to position [885, 0]
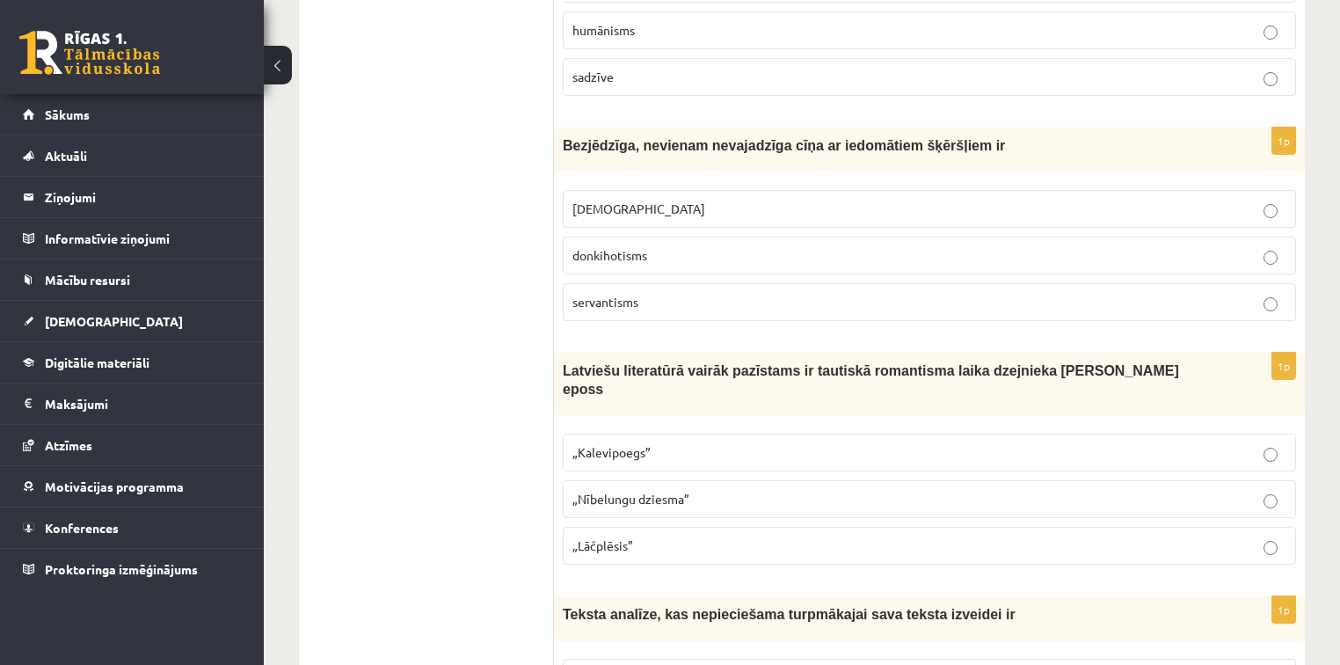
drag, startPoint x: 552, startPoint y: 135, endPoint x: 964, endPoint y: 137, distance: 411.6
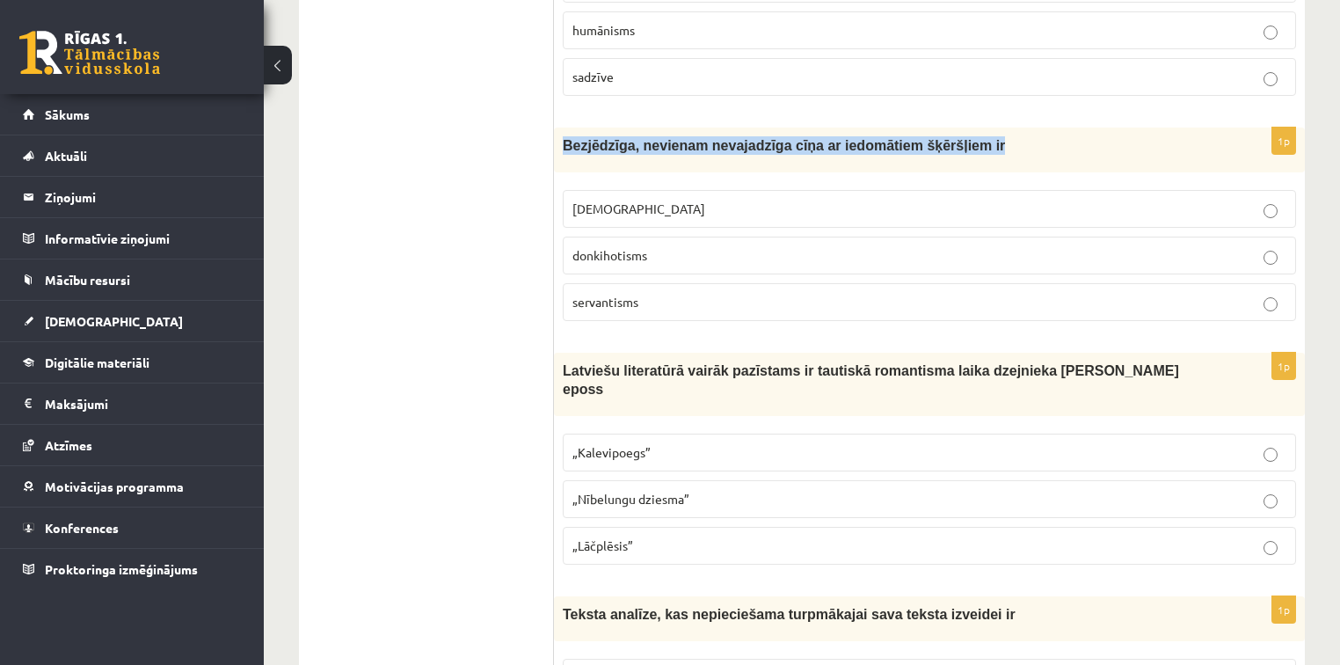
drag, startPoint x: 562, startPoint y: 141, endPoint x: 1001, endPoint y: 148, distance: 438.9
click at [1001, 148] on div "Bezjēdzīga, nevienam nevajadzīga cīņa ar iedomātiem šķēršļiem ir" at bounding box center [929, 150] width 751 height 45
copy span "Bezjēdzīga, nevienam nevajadzīga cīņa ar iedomātiem šķēršļiem ir"
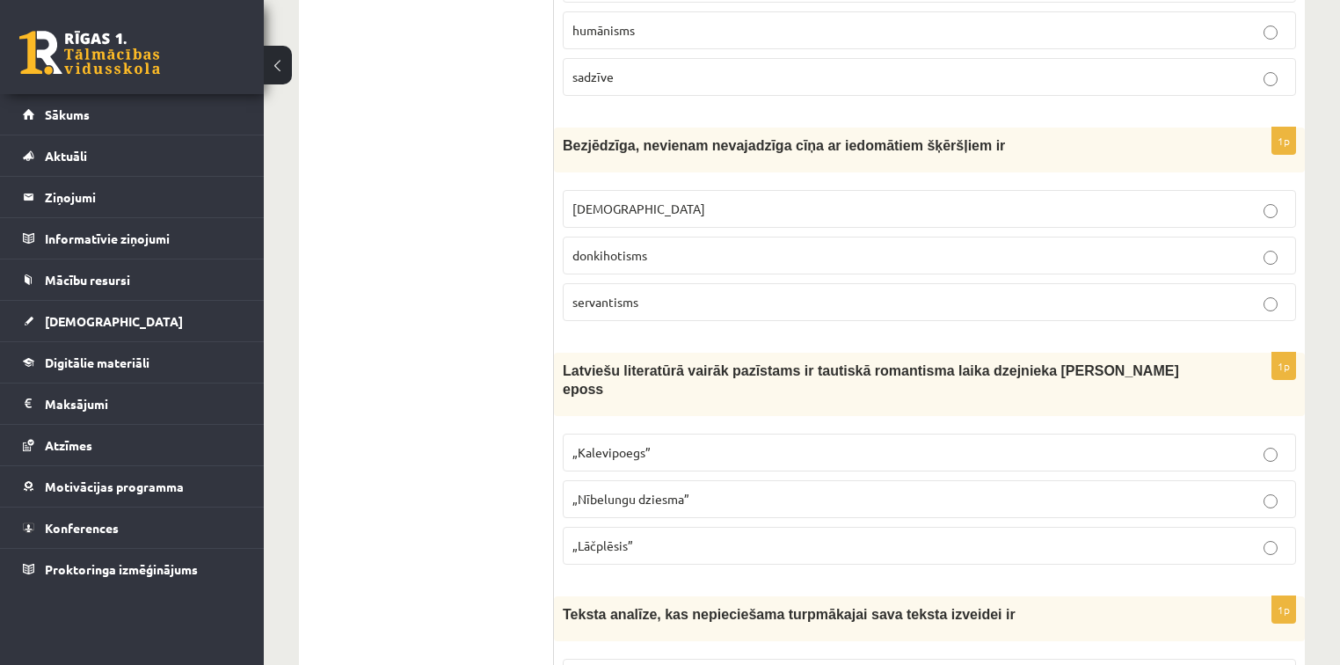
click at [707, 246] on p "donkihotisms" at bounding box center [930, 255] width 714 height 18
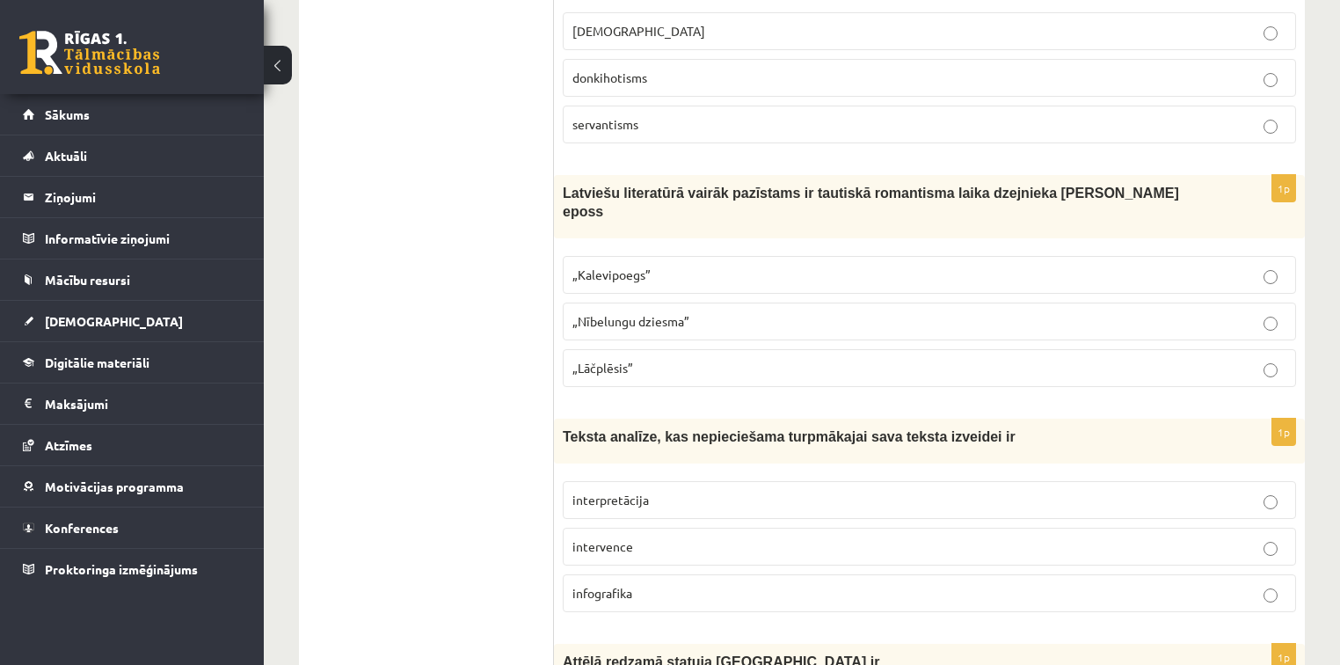
scroll to position [1111, 0]
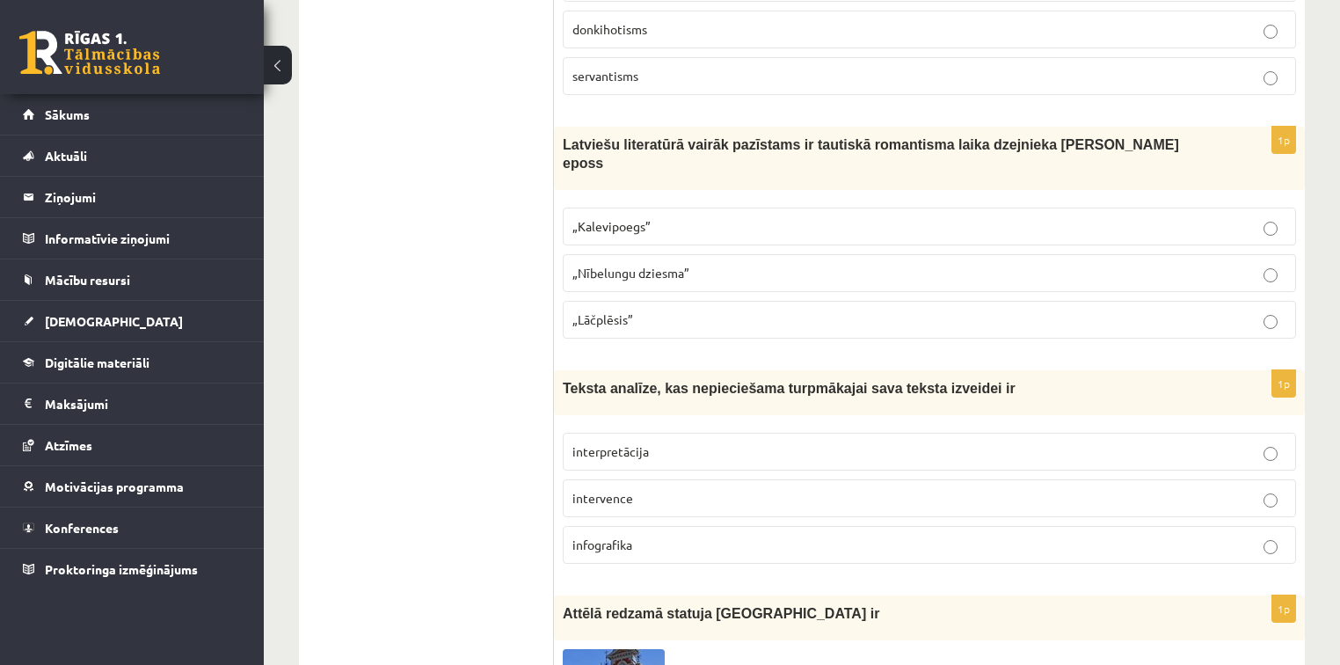
click at [932, 310] on p "„Lāčplēsis”" at bounding box center [930, 319] width 714 height 18
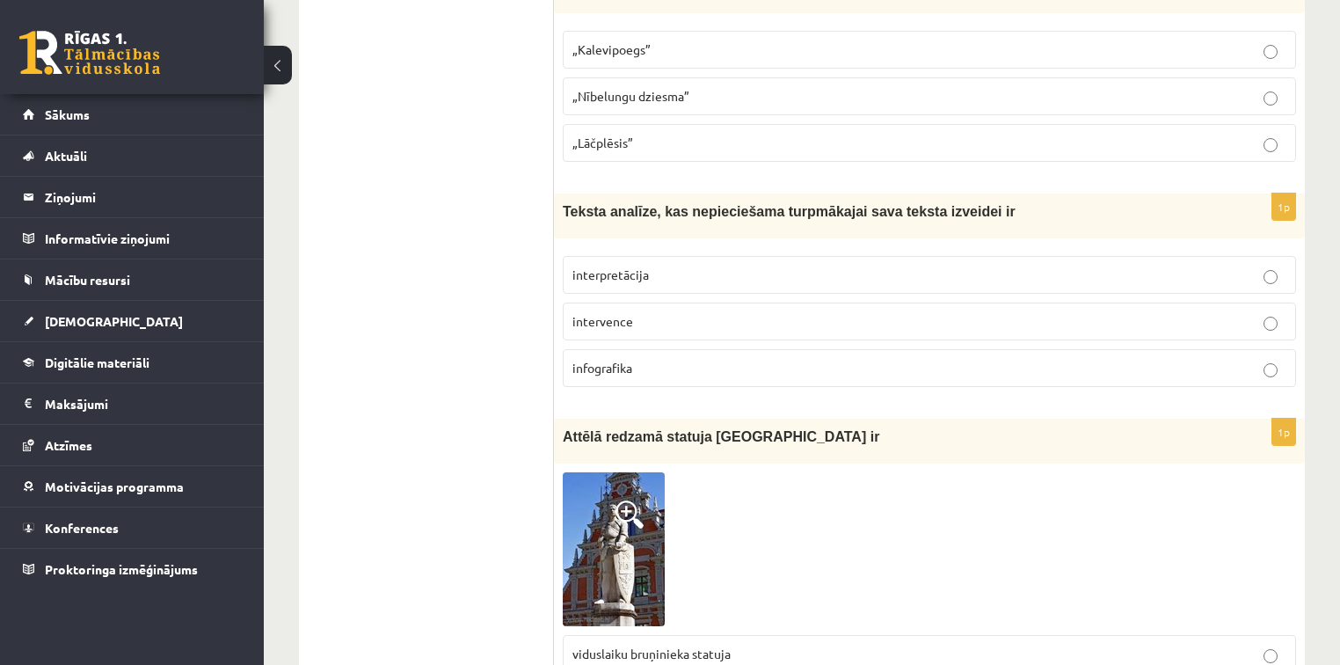
scroll to position [1296, 0]
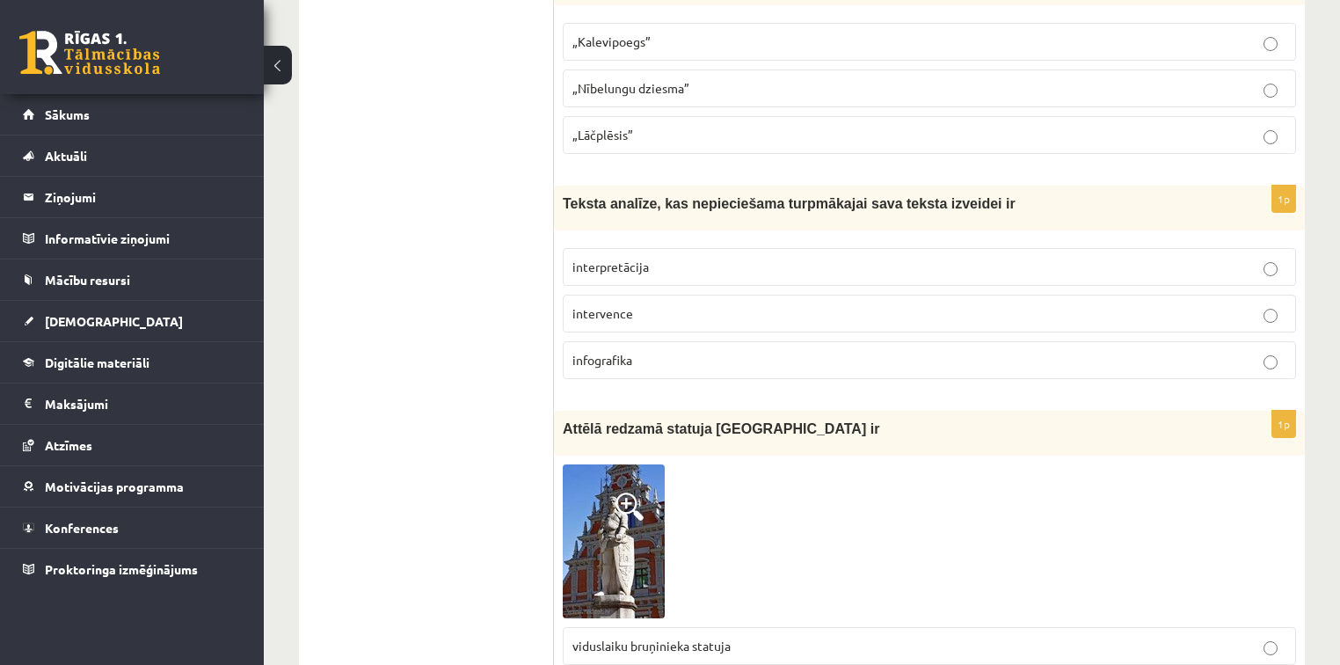
click at [1066, 258] on p "interpretācija" at bounding box center [930, 267] width 714 height 18
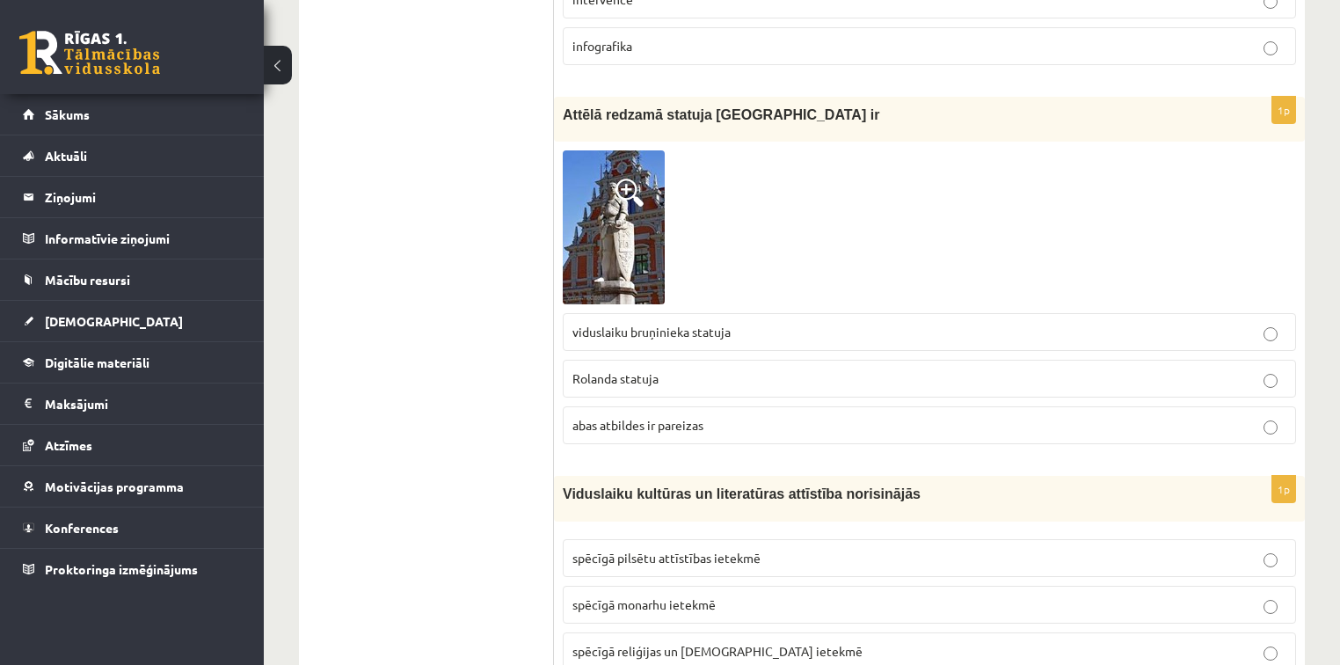
scroll to position [1617, 0]
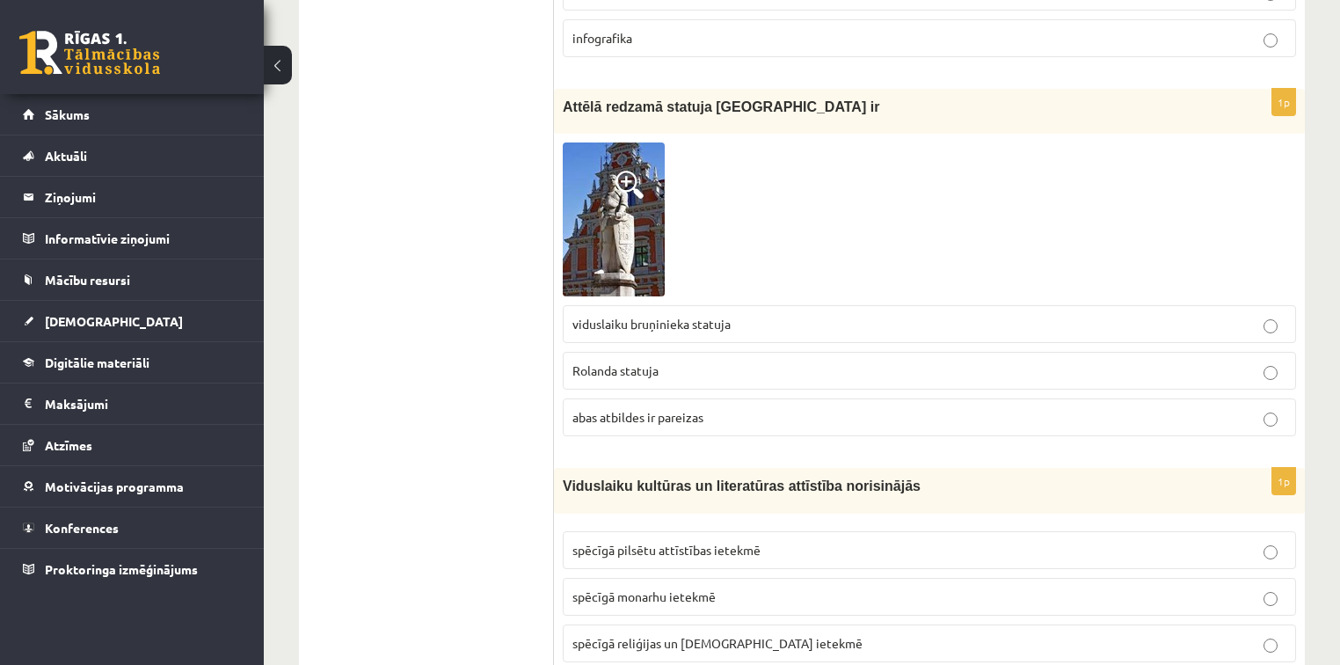
click at [726, 361] on p "Rolanda statuja" at bounding box center [930, 370] width 714 height 18
click at [719, 416] on div "1p Attēlā redzamā statuja [GEOGRAPHIC_DATA] ir viduslaiku bruņinieka statuja [P…" at bounding box center [929, 269] width 751 height 361
click at [731, 408] on p "abas atbildes ir pareizas" at bounding box center [930, 417] width 714 height 18
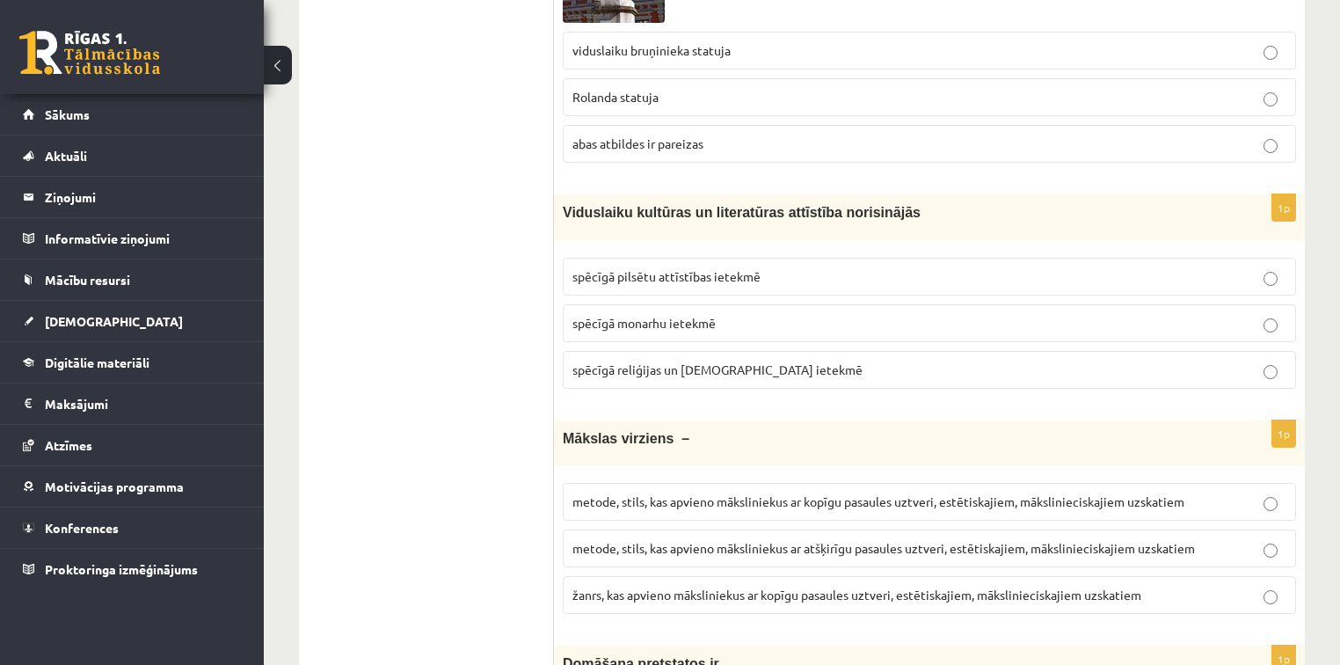
scroll to position [1980, 0]
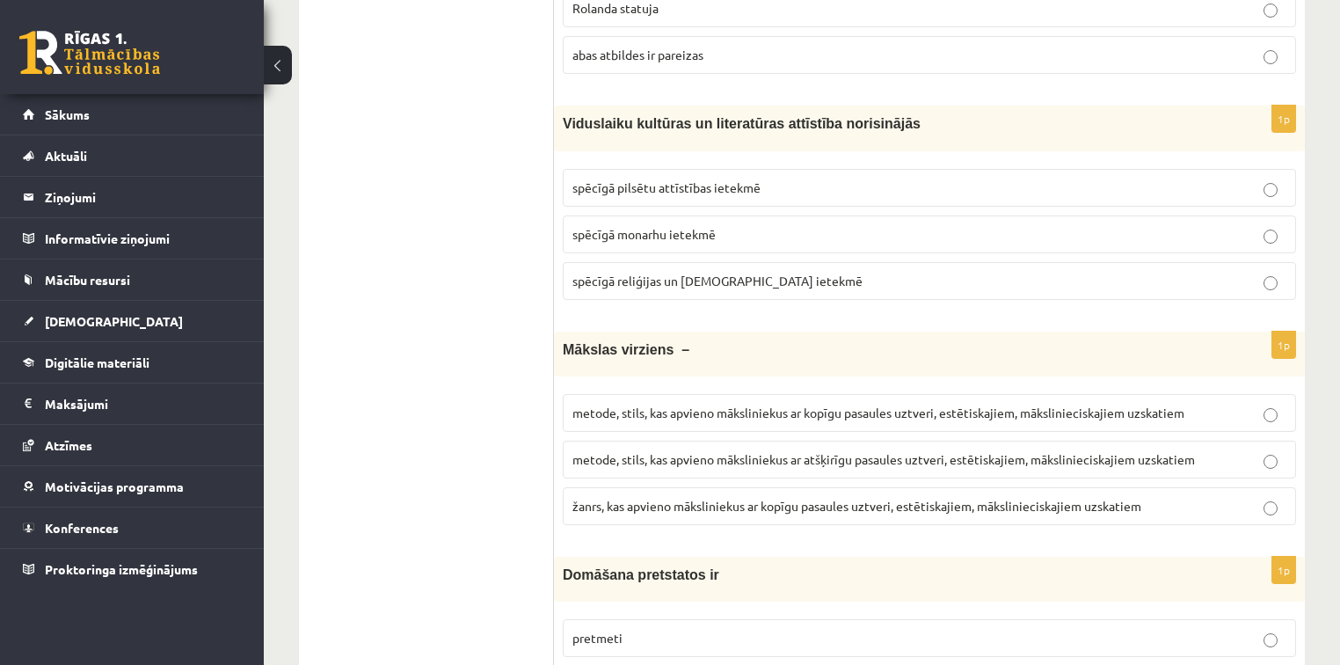
click at [707, 273] on span "spēcīgā reliģijas un [DEMOGRAPHIC_DATA] ietekmē" at bounding box center [718, 281] width 290 height 16
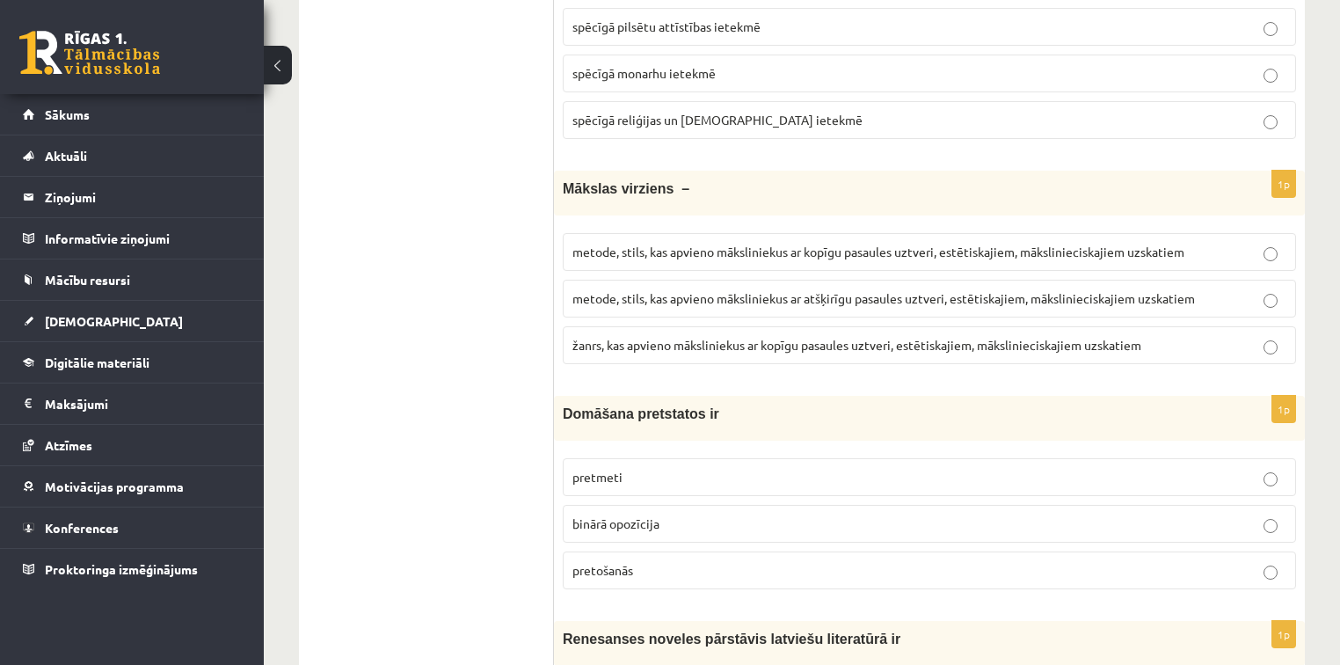
scroll to position [2205, 0]
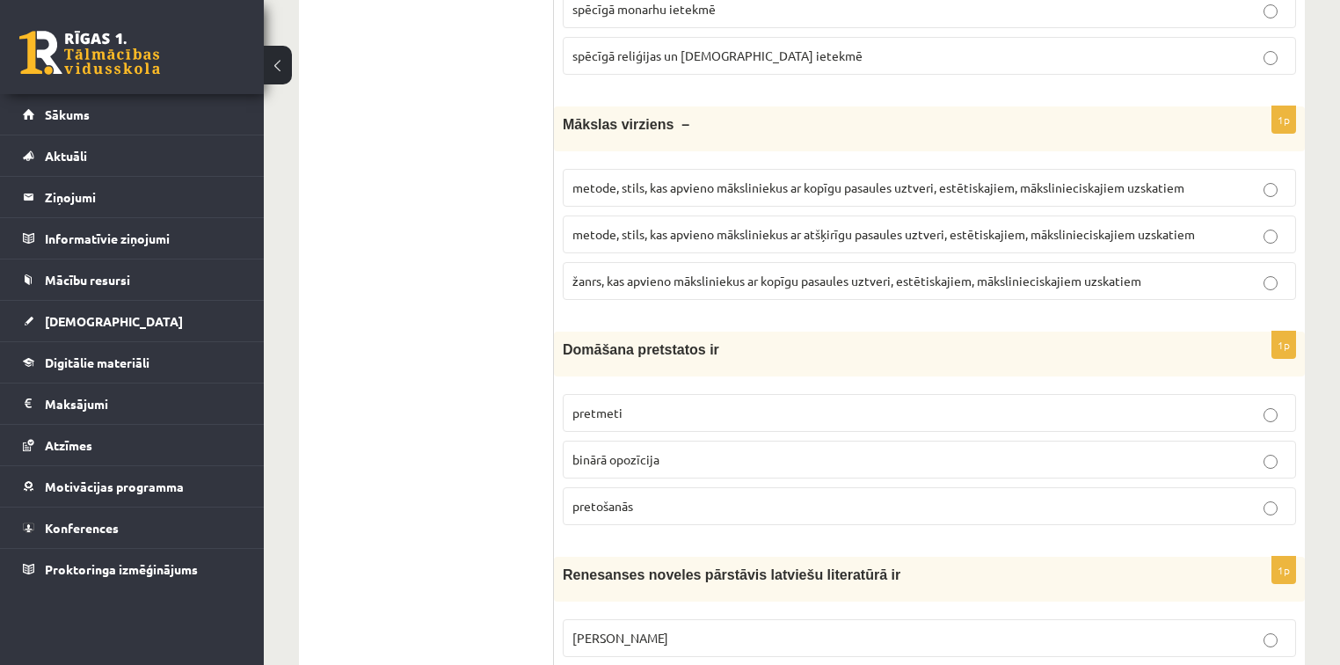
click at [775, 179] on span "metode, stils, kas apvieno māksliniekus ar kopīgu pasaules uztveri, estētiskaji…" at bounding box center [879, 187] width 612 height 16
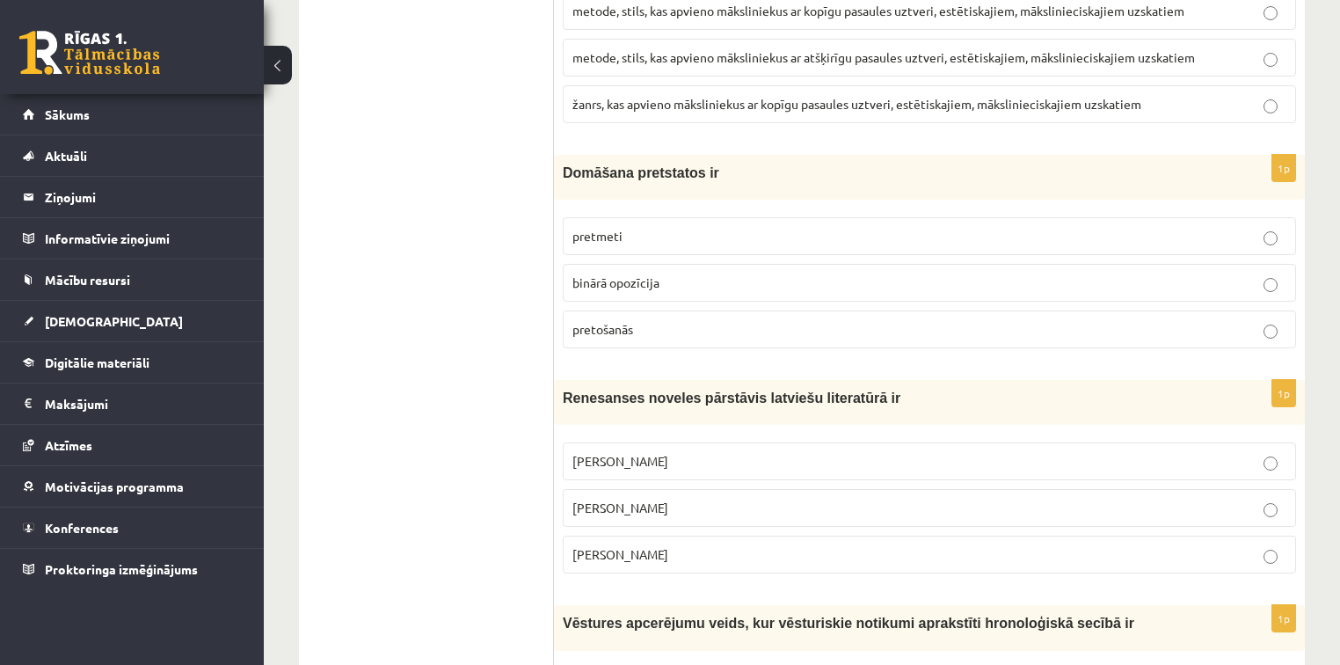
scroll to position [2431, 0]
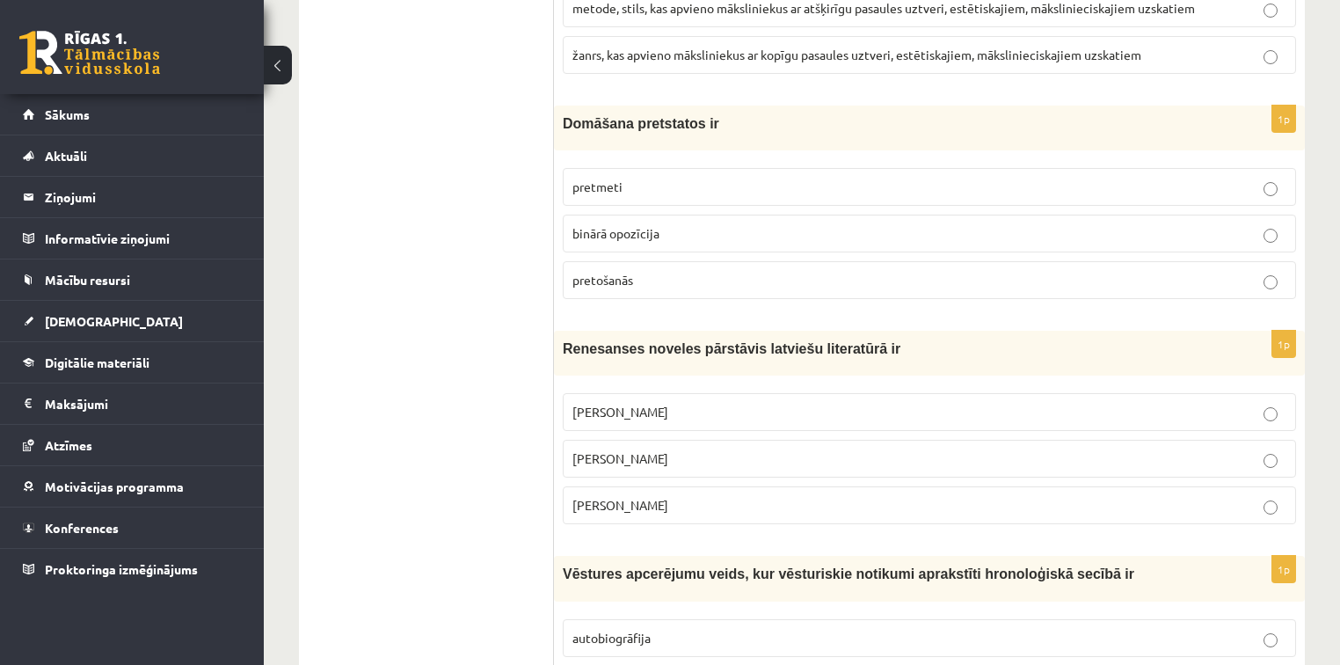
click at [716, 178] on p "pretmeti" at bounding box center [930, 187] width 714 height 18
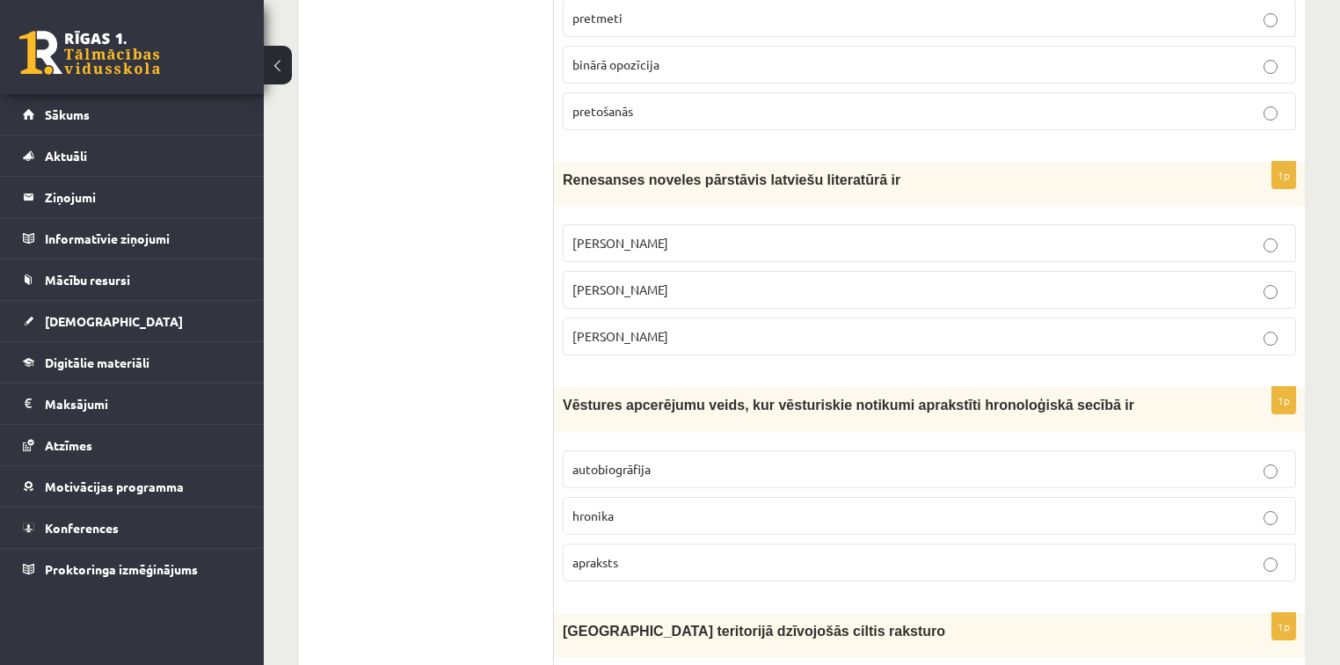
scroll to position [2607, 0]
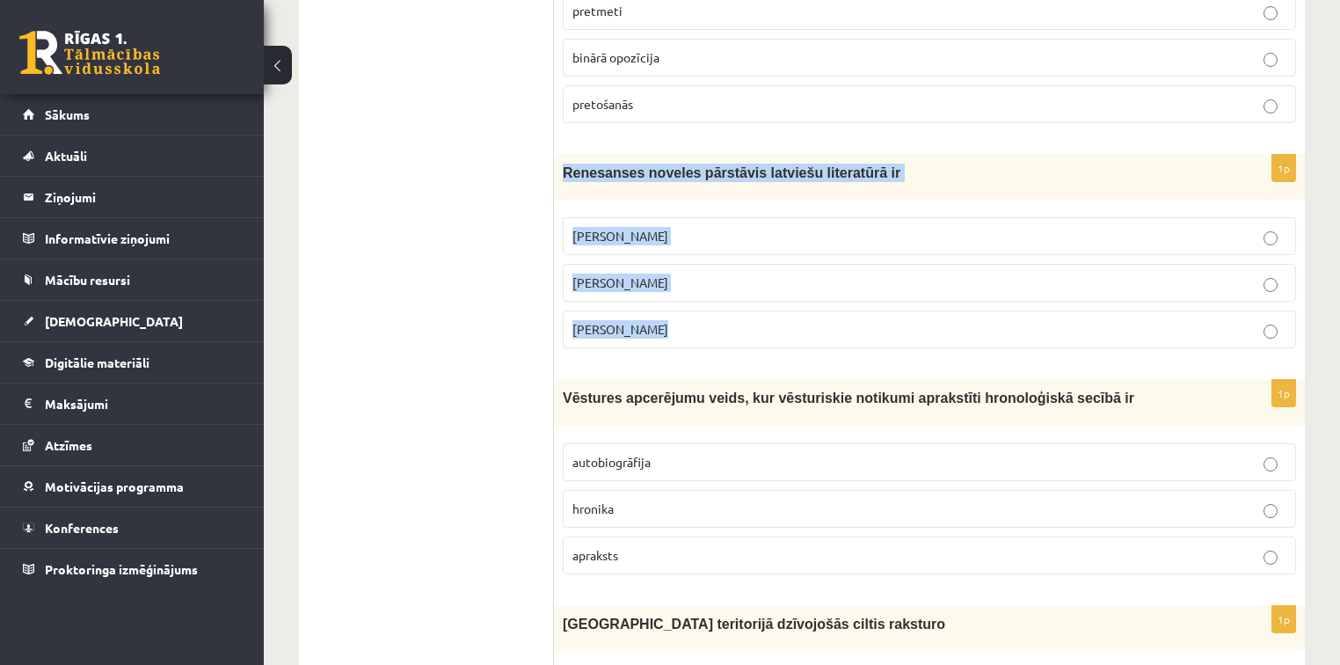
drag, startPoint x: 563, startPoint y: 134, endPoint x: 699, endPoint y: 284, distance: 203.0
click at [699, 284] on div "1p Renesanses noveles pārstāvis latviešu literatūrā ir [PERSON_NAME] [PERSON_NA…" at bounding box center [929, 259] width 751 height 208
copy div "Renesanses noveles pārstāvis latviešu literatūrā ir [PERSON_NAME] [PERSON_NAME]…"
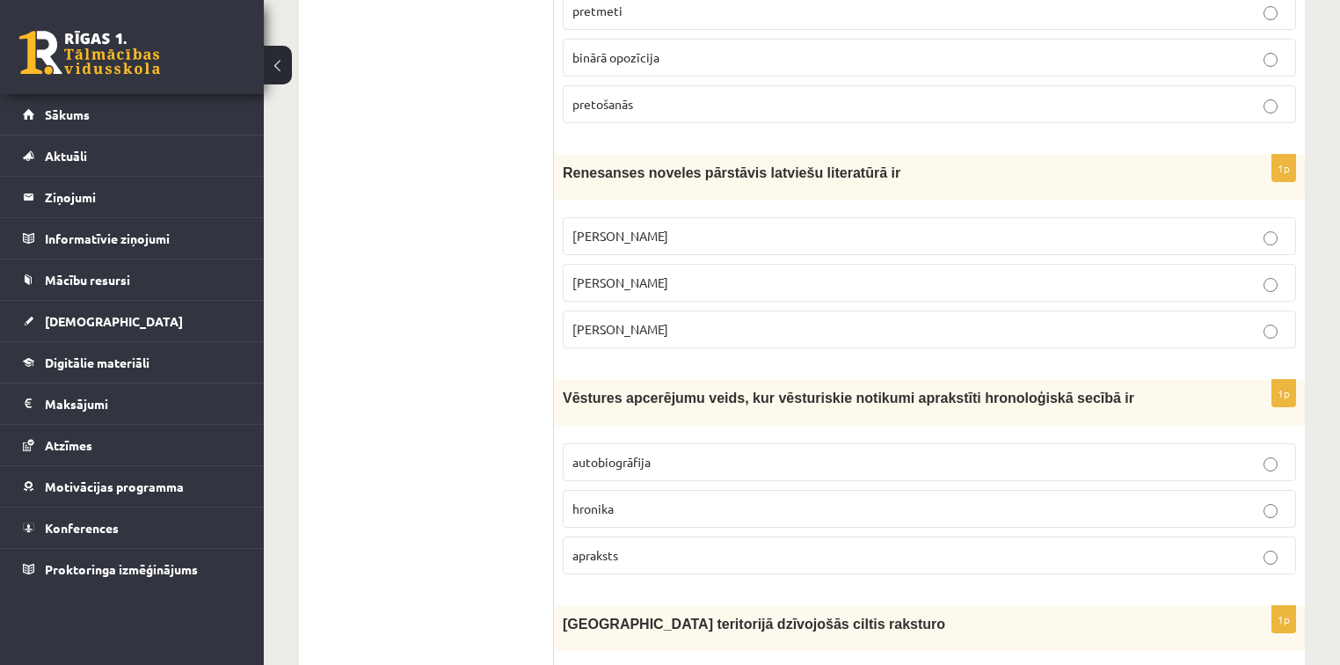
click at [774, 320] on p "[PERSON_NAME]" at bounding box center [930, 329] width 714 height 18
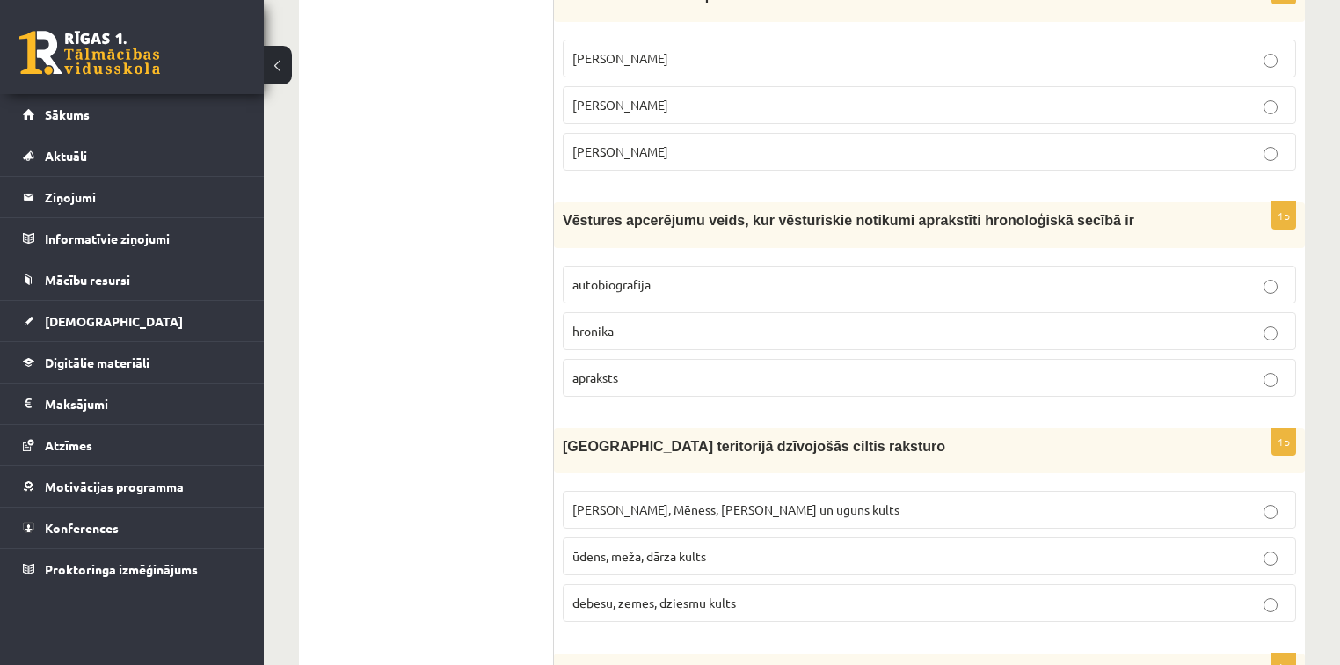
scroll to position [2800, 0]
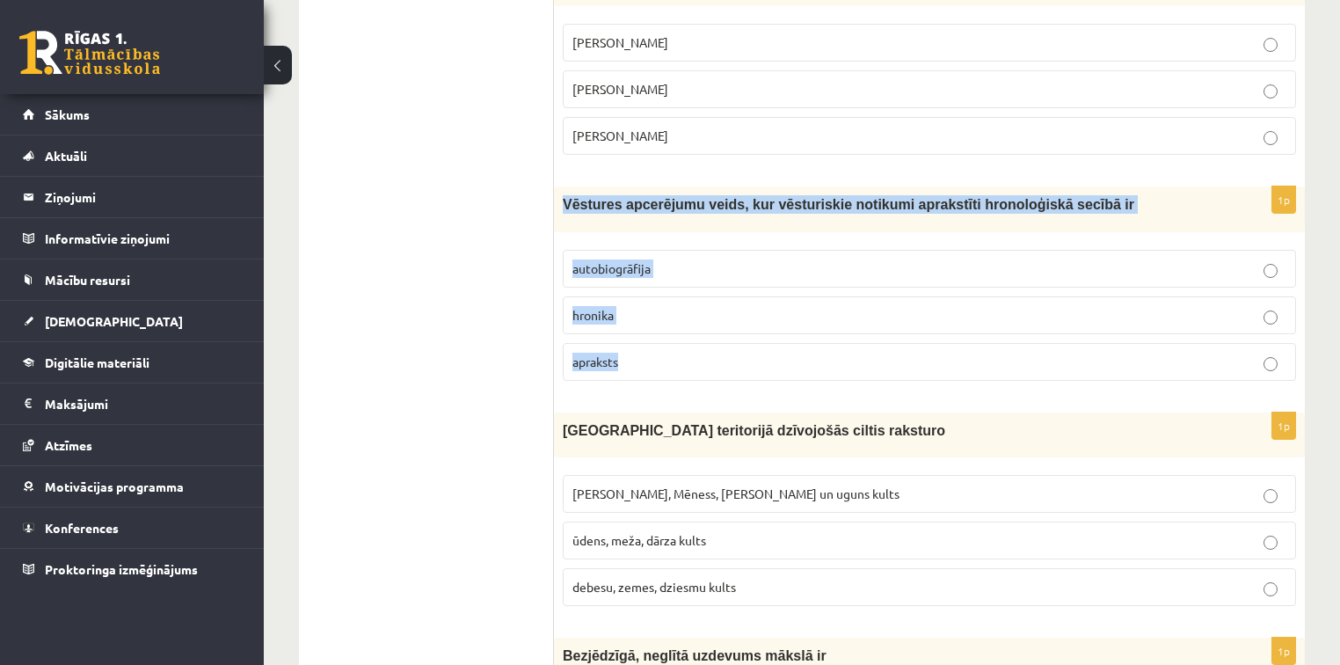
drag, startPoint x: 560, startPoint y: 176, endPoint x: 703, endPoint y: 310, distance: 195.4
click at [703, 310] on div "1p Vēstures apcerējumu veids, kur vēsturiskie notikumi aprakstīti hronoloģiskā …" at bounding box center [929, 290] width 751 height 208
copy div "Vēstures apcerējumu veids, kur vēsturiskie notikumi aprakstīti hronoloģiskā sec…"
click at [700, 306] on p "hronika" at bounding box center [930, 315] width 714 height 18
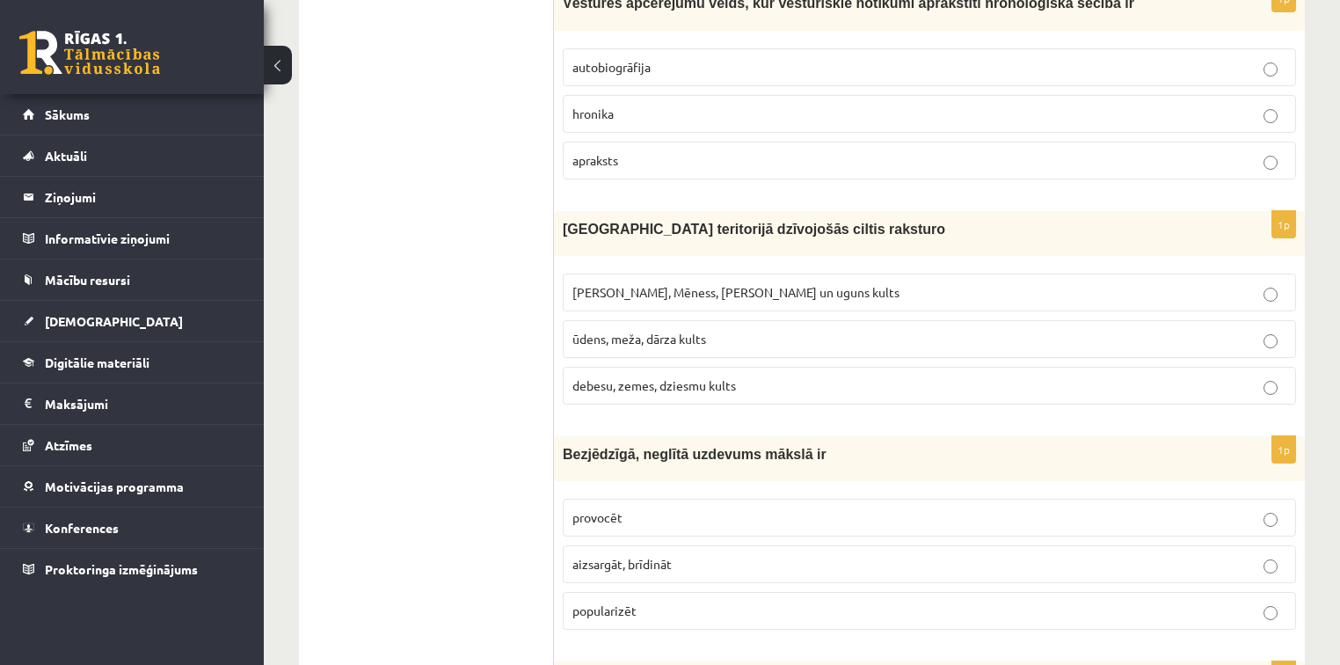
scroll to position [3019, 0]
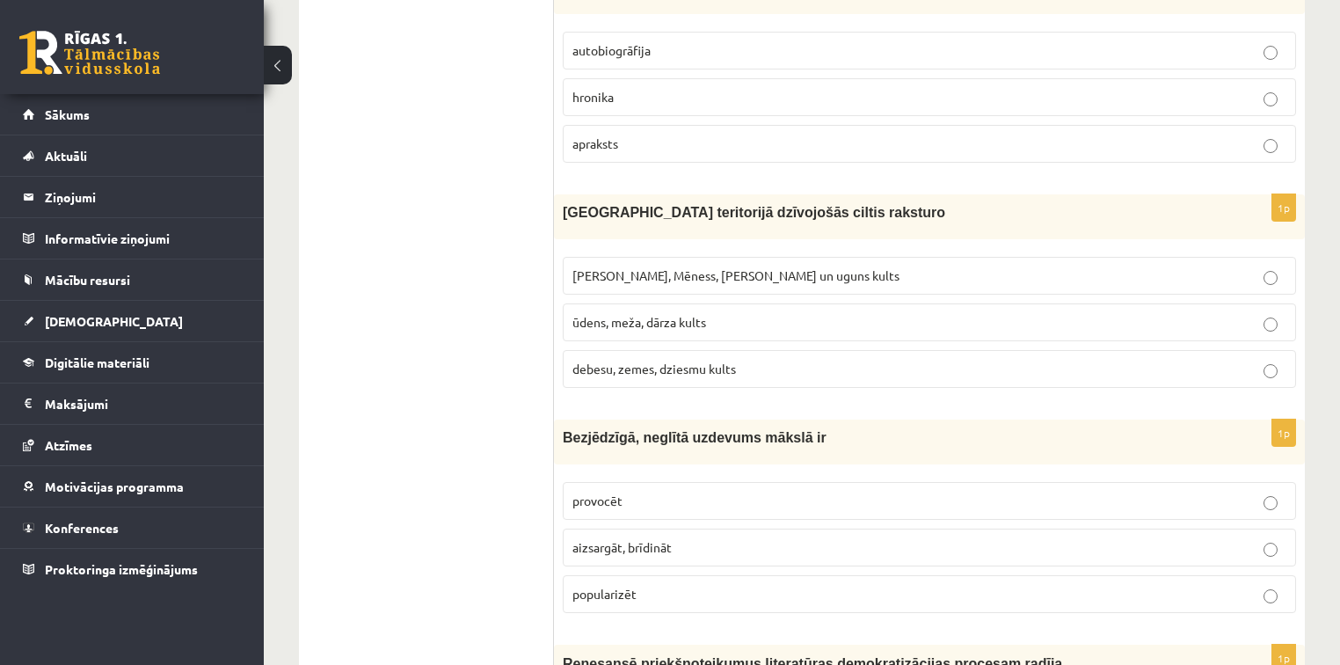
click at [710, 267] on span "[PERSON_NAME], Mēness, [PERSON_NAME] un uguns kults" at bounding box center [736, 275] width 327 height 16
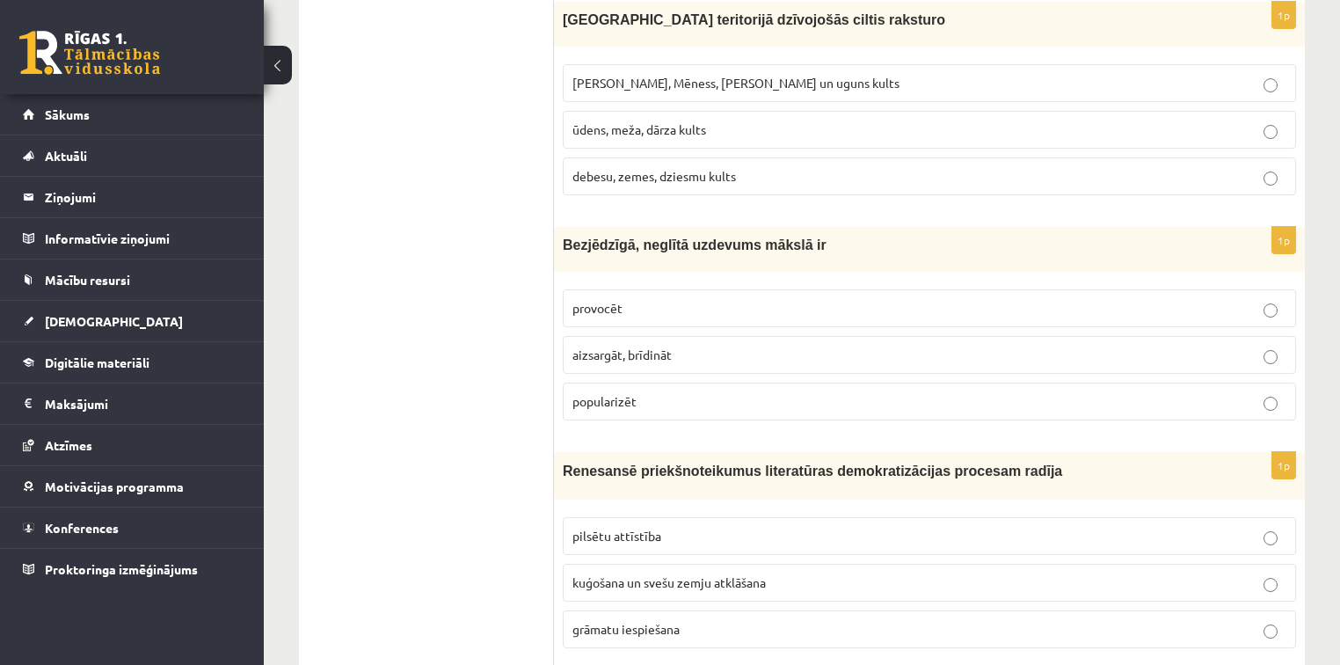
scroll to position [3236, 0]
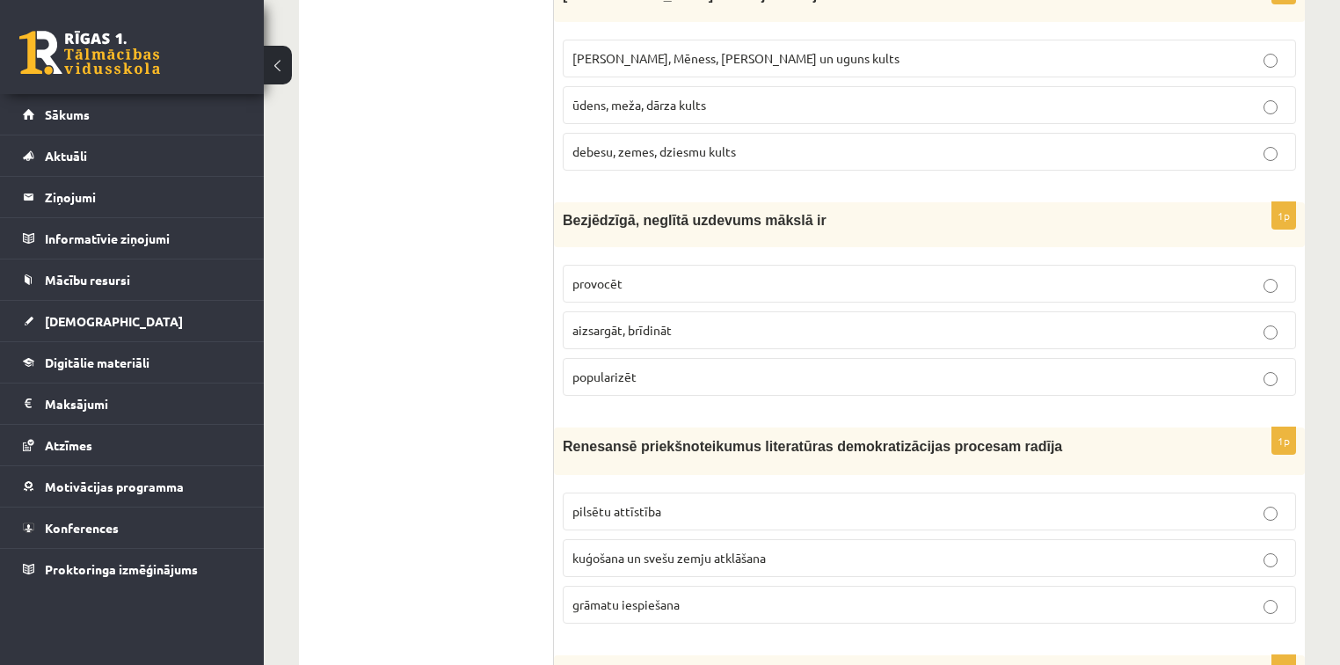
click at [730, 321] on p "aizsargāt, brīdināt" at bounding box center [930, 330] width 714 height 18
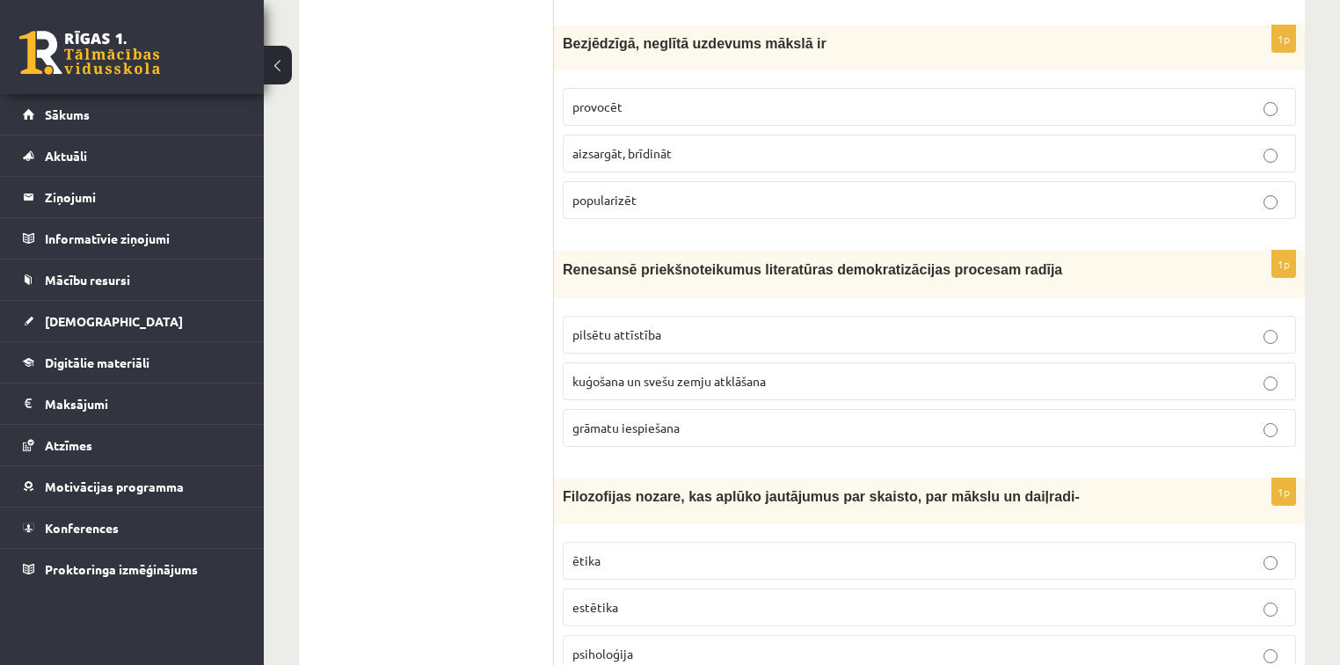
scroll to position [3413, 0]
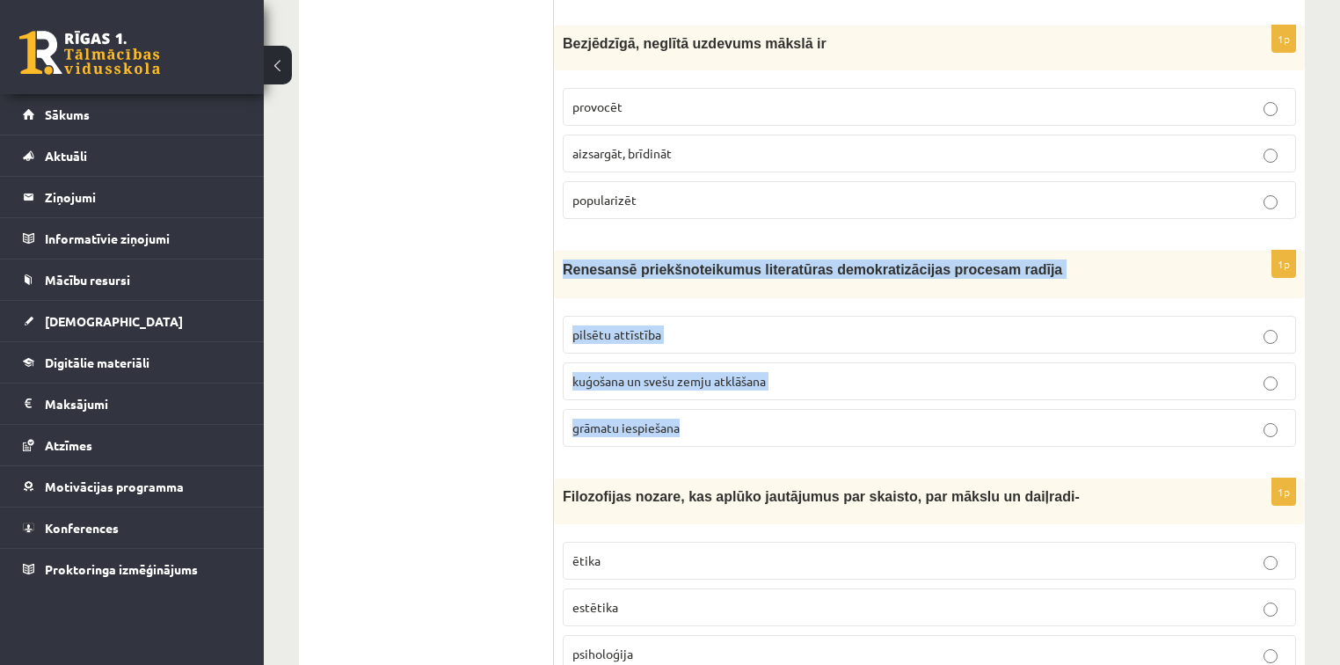
drag, startPoint x: 560, startPoint y: 227, endPoint x: 735, endPoint y: 405, distance: 249.4
click at [735, 405] on div "1p Renesansē priekšnoteikumus literatūras demokratizācijas procesam radīja pils…" at bounding box center [929, 356] width 751 height 210
copy div "Renesansē priekšnoteikumus literatūras demokratizācijas procesam radīja pilsētu…"
click at [703, 419] on p "grāmatu iespiešana" at bounding box center [930, 428] width 714 height 18
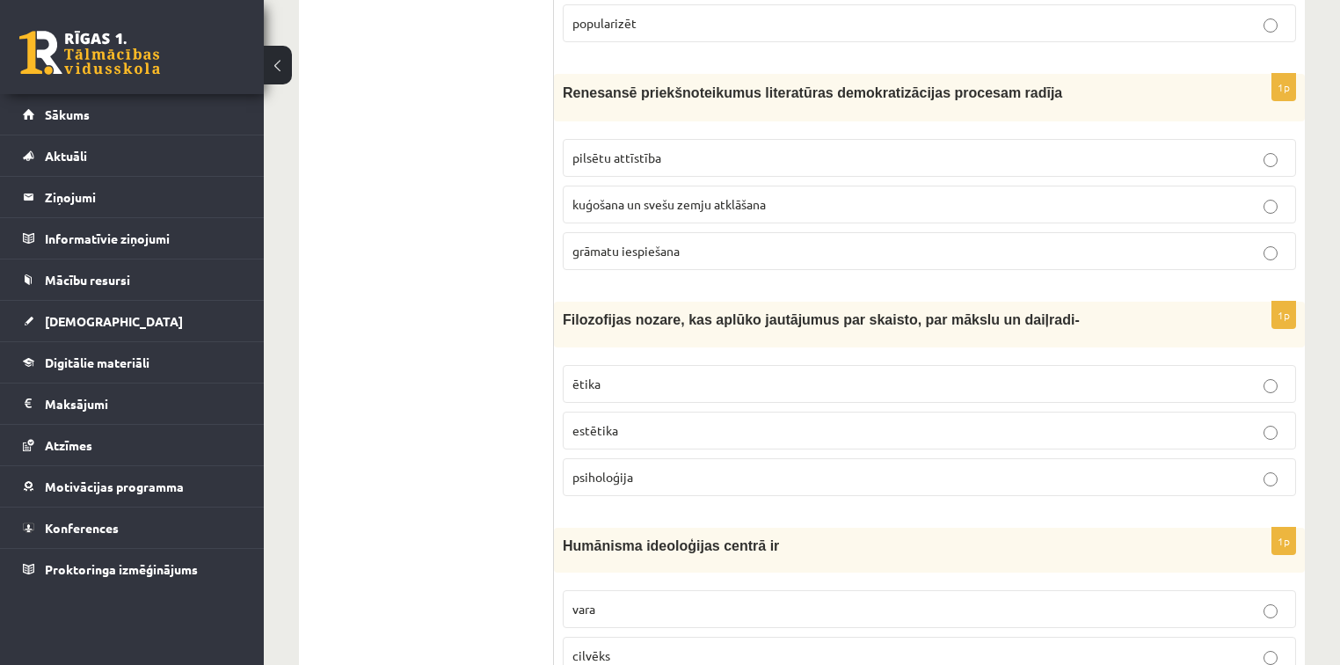
scroll to position [3630, 0]
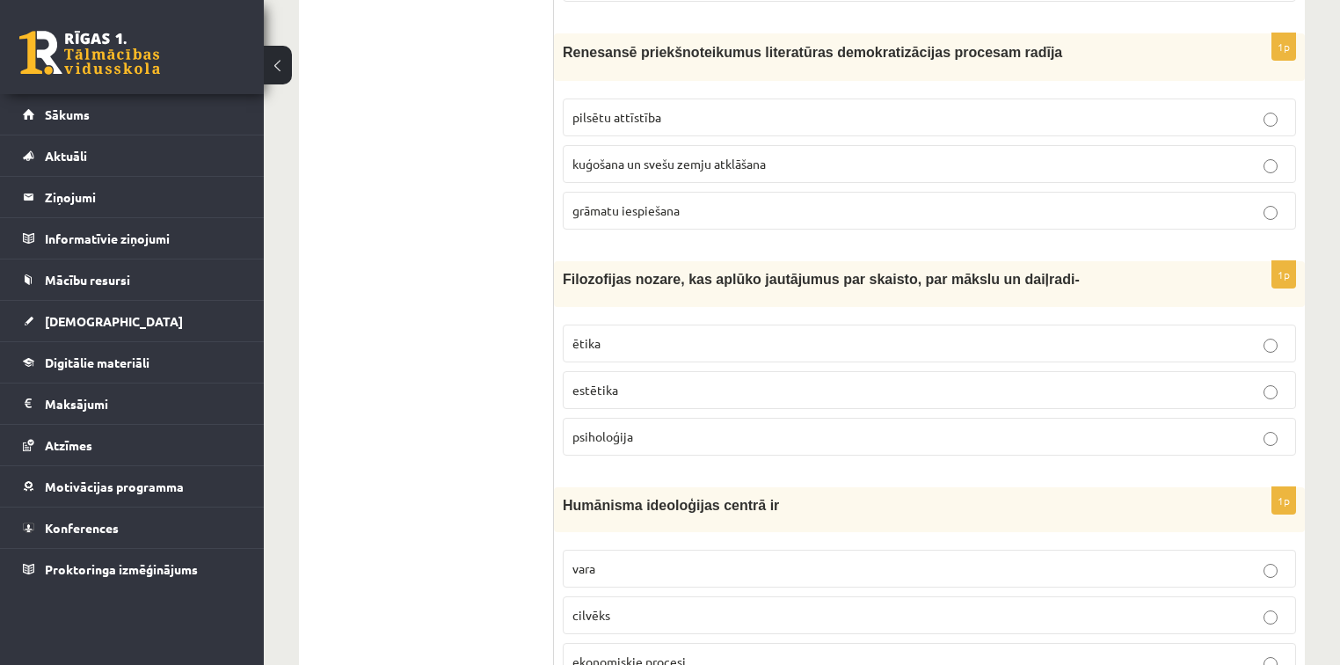
click at [808, 381] on p "estētika" at bounding box center [930, 390] width 714 height 18
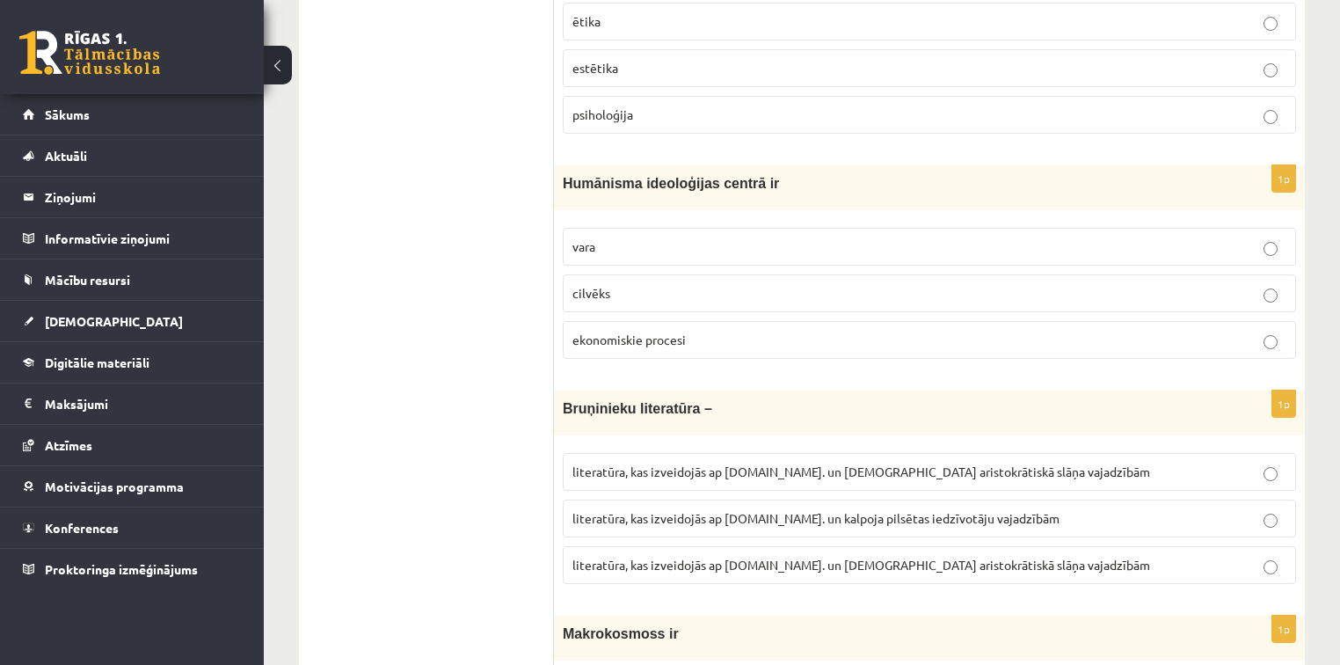
scroll to position [3968, 0]
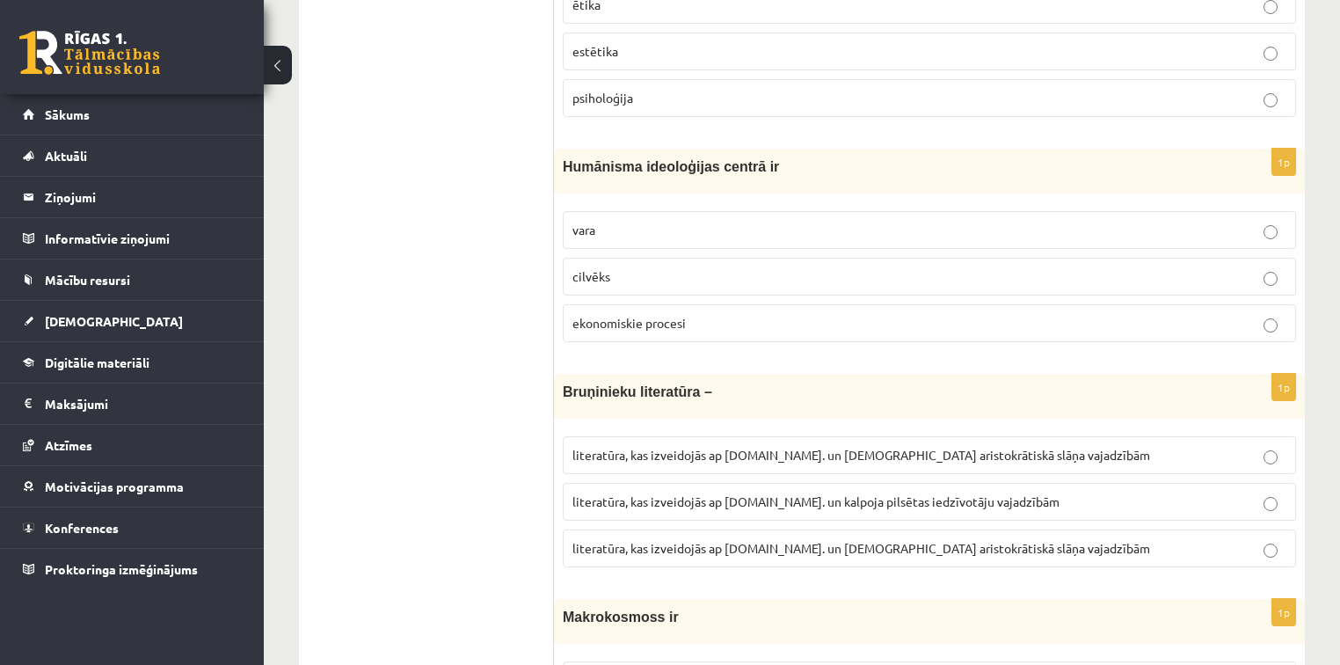
click at [979, 267] on p "cilvēks" at bounding box center [930, 276] width 714 height 18
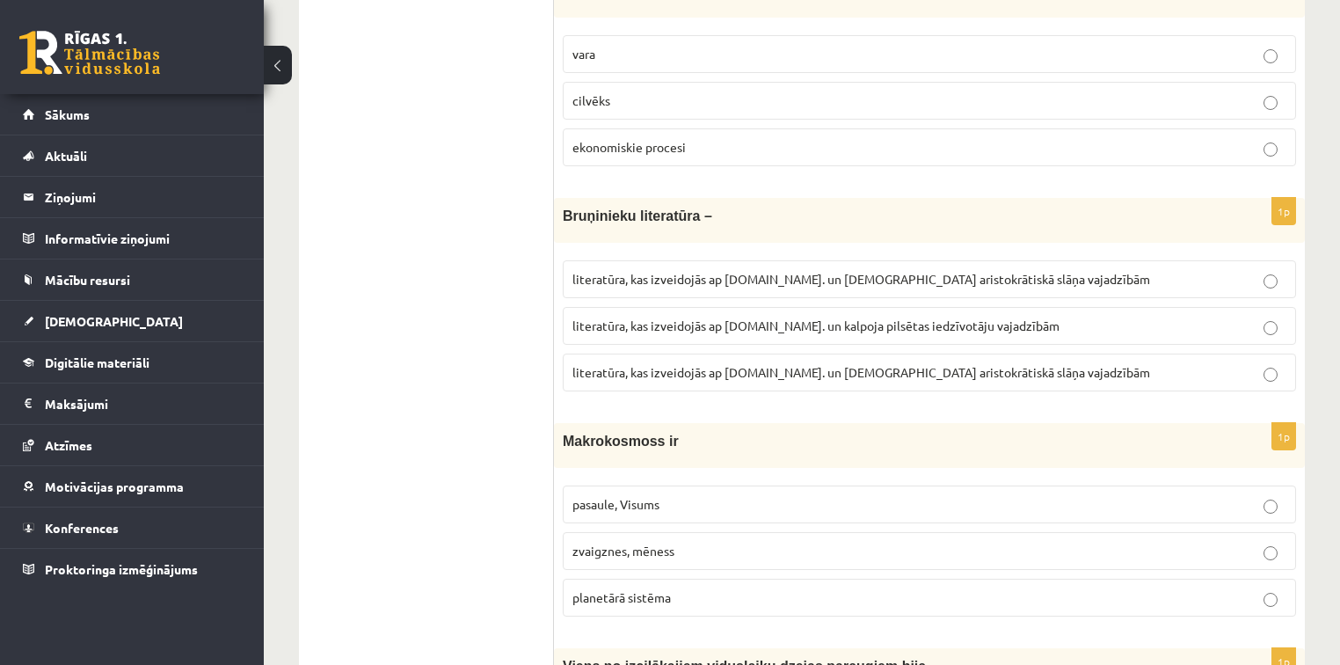
scroll to position [4201, 0]
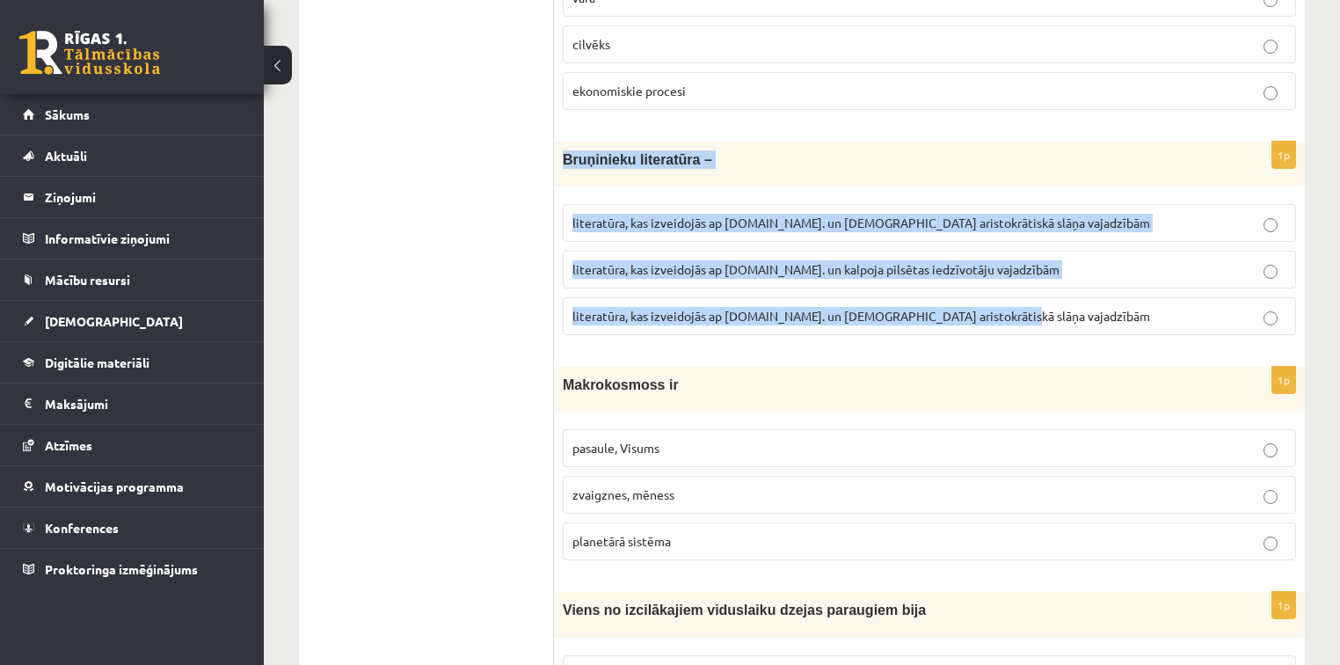
drag, startPoint x: 559, startPoint y: 113, endPoint x: 1070, endPoint y: 275, distance: 535.2
click at [1070, 275] on div "1p Bruņinieku literatūra – literatūra, kas izveidojās ap [DOMAIN_NAME]. un [DEM…" at bounding box center [929, 246] width 751 height 208
copy div "Bruņinieku literatūra – literatūra, kas izveidojās ap [DOMAIN_NAME]. un [DEMOGR…"
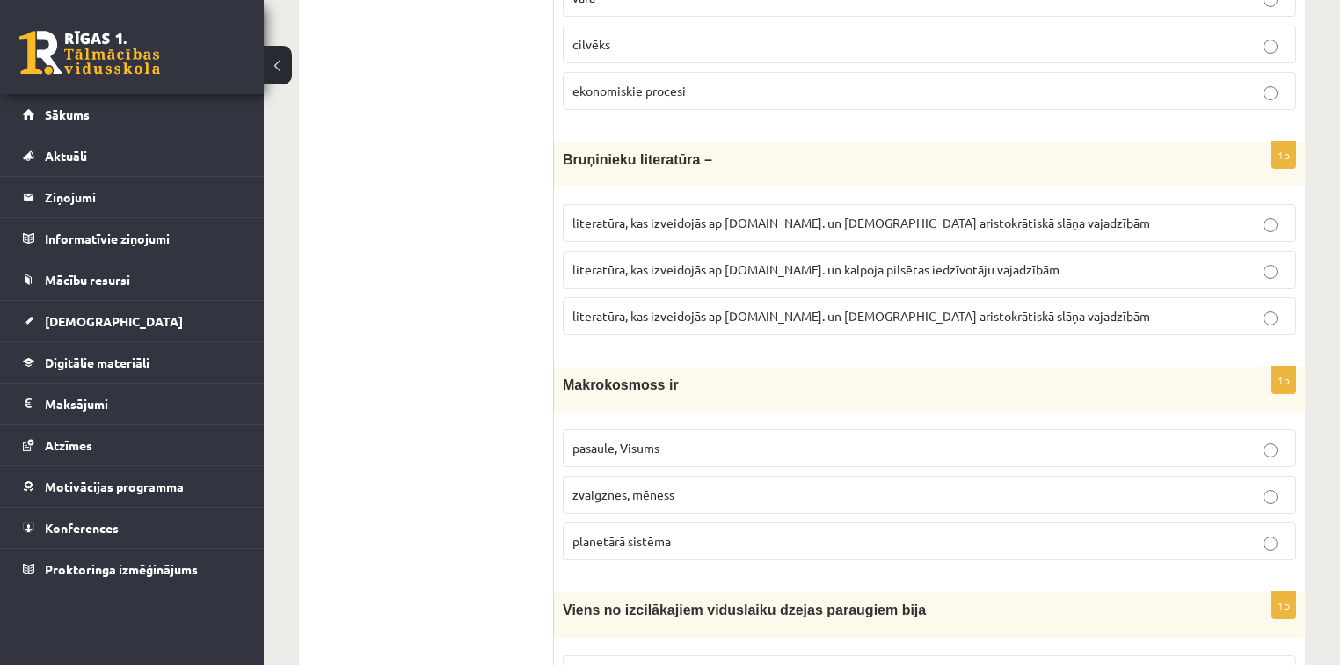
click at [759, 308] on span "literatūra, kas izveidojās ap [DOMAIN_NAME]. un [DEMOGRAPHIC_DATA] aristokrātis…" at bounding box center [862, 316] width 578 height 16
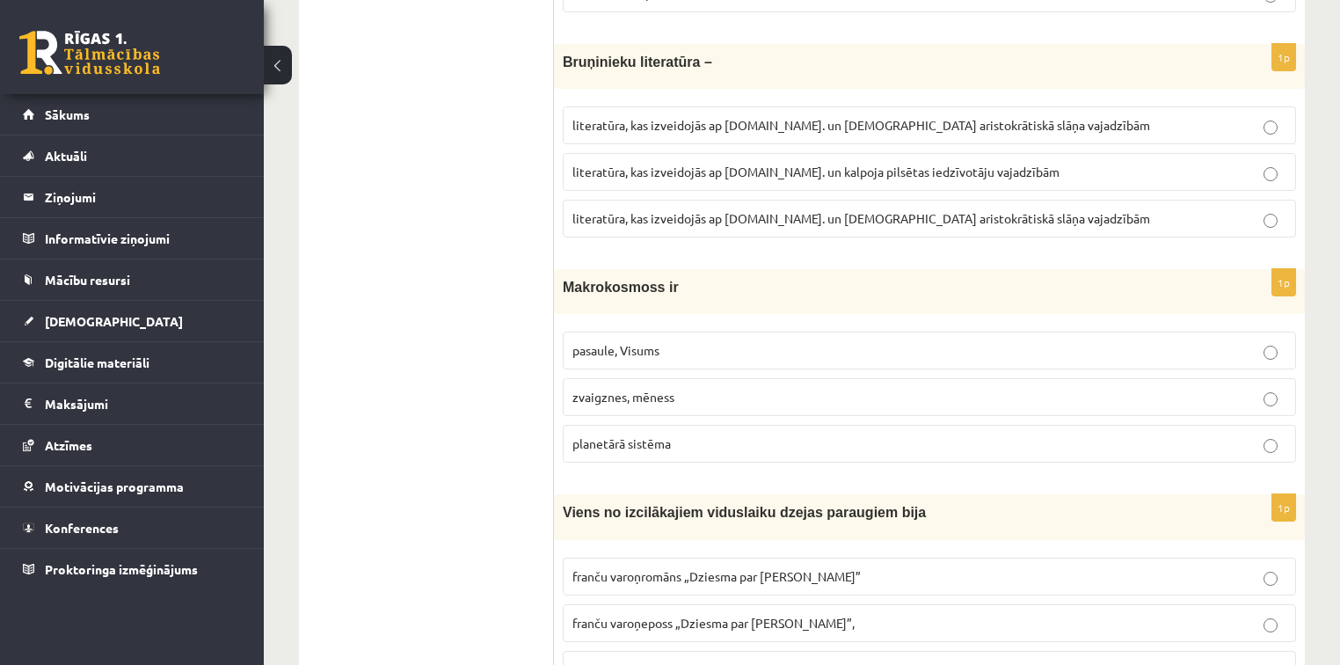
scroll to position [4330, 0]
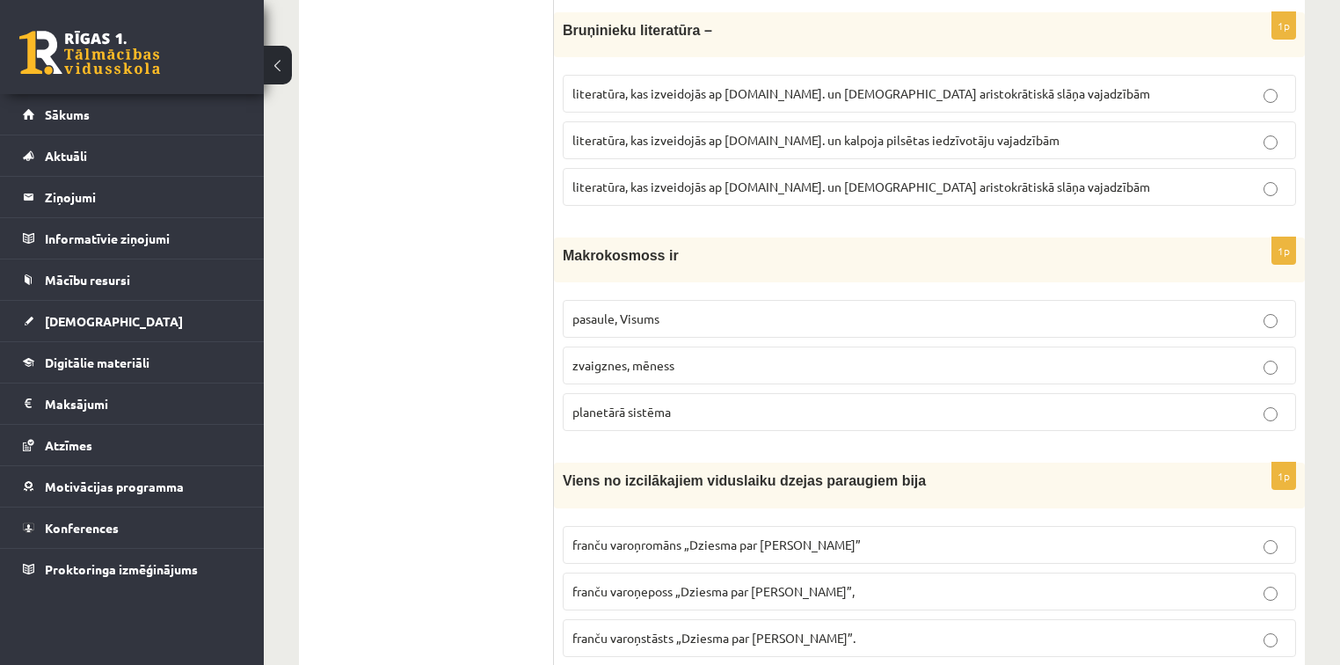
click at [649, 310] on span "pasaule, Visums" at bounding box center [616, 318] width 87 height 16
click at [1226, 403] on p "planetārā sistēma" at bounding box center [930, 412] width 714 height 18
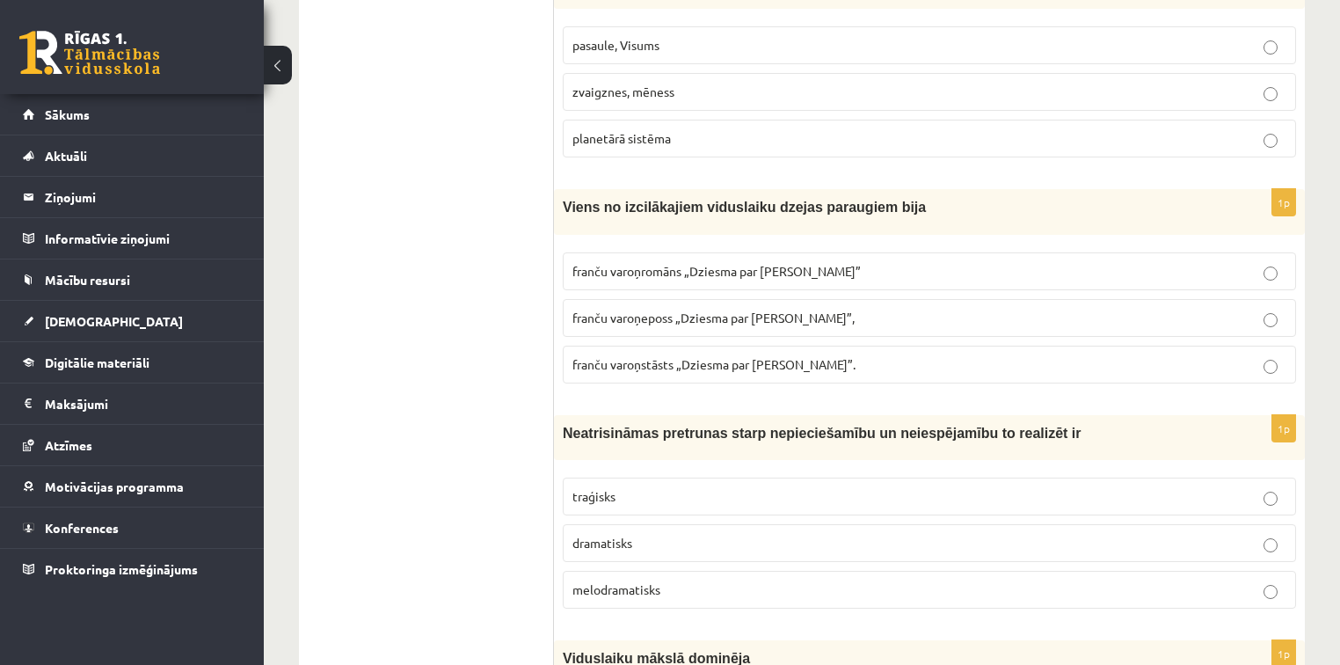
scroll to position [4612, 0]
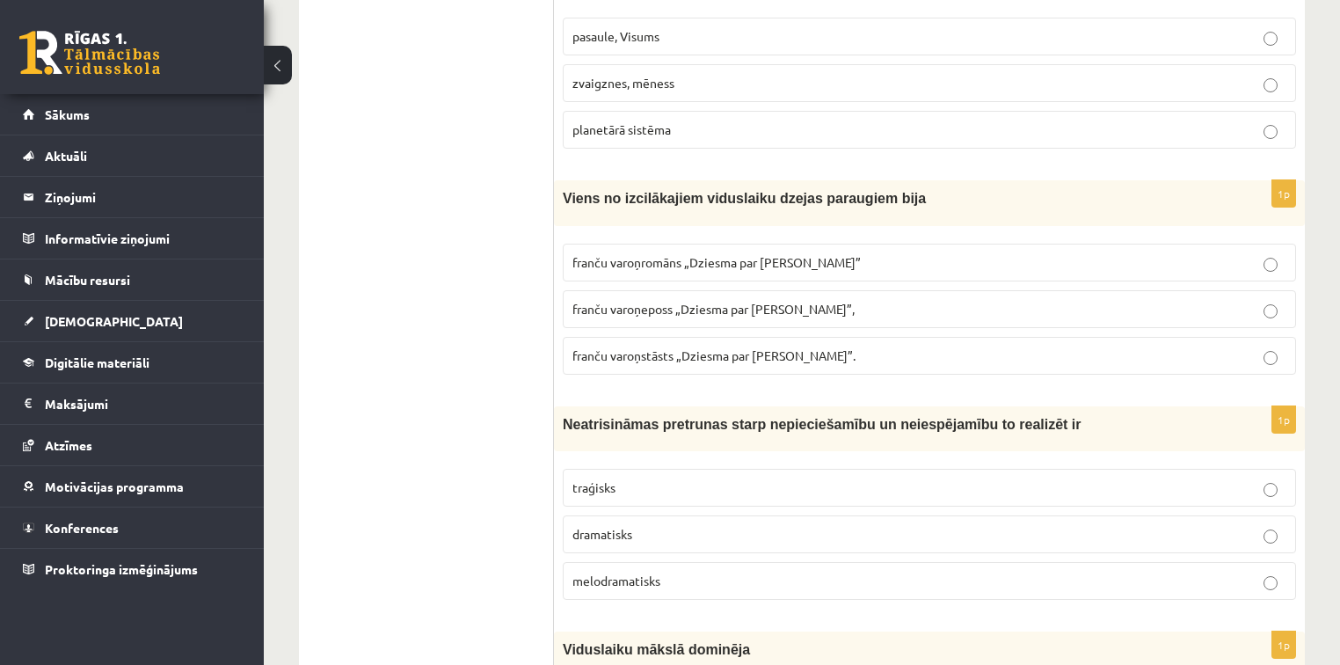
click at [727, 300] on p "franču varoņeposs „Dziesma par [PERSON_NAME]”," at bounding box center [930, 309] width 714 height 18
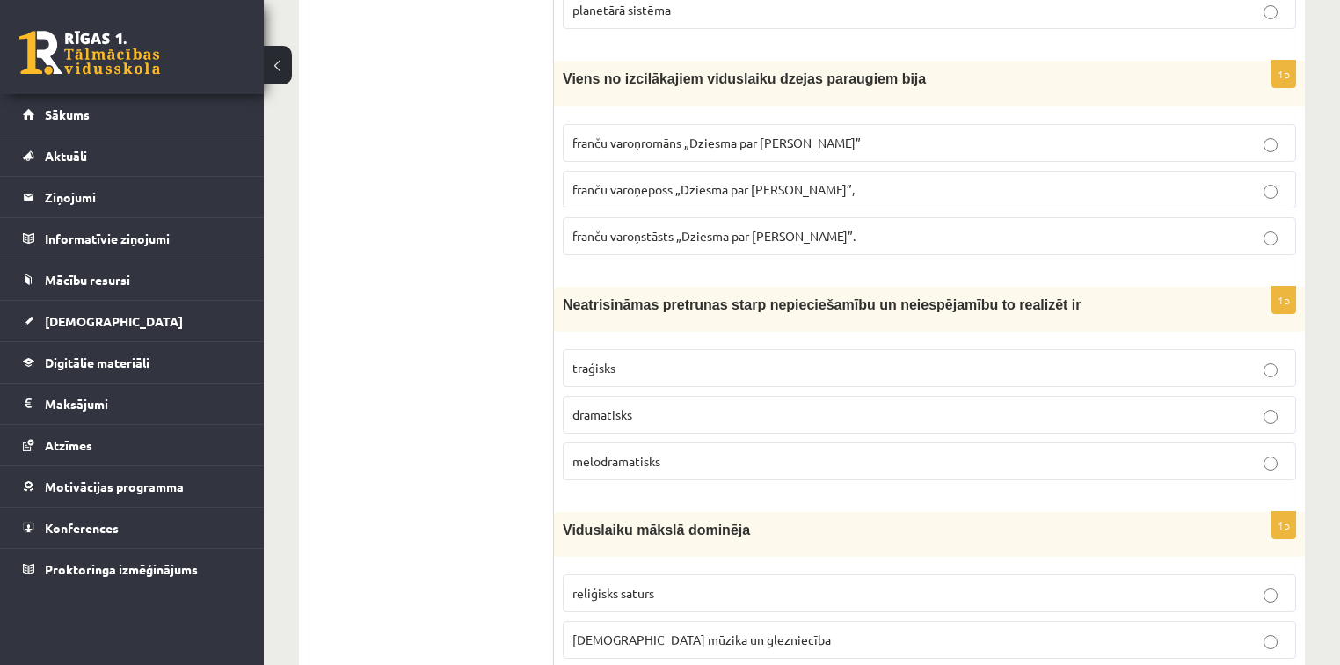
scroll to position [4757, 0]
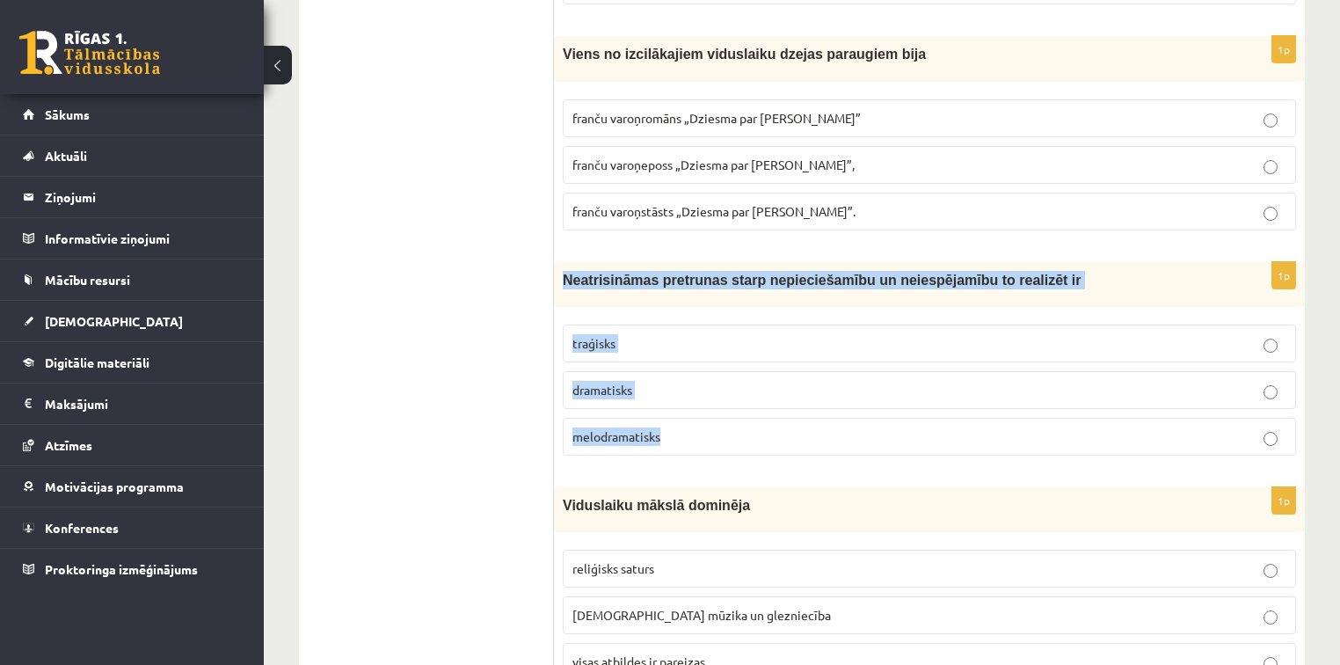
drag, startPoint x: 560, startPoint y: 237, endPoint x: 746, endPoint y: 393, distance: 242.2
click at [746, 393] on div "1p Neatrisināmas pretrunas starp nepieciešamību un neiespējamību to realizēt ir…" at bounding box center [929, 366] width 751 height 208
copy div "Neatrisināmas pretrunas starp nepieciešamību un neiespējamību to realizēt ir tr…"
click at [747, 371] on label "dramatisks" at bounding box center [930, 390] width 734 height 38
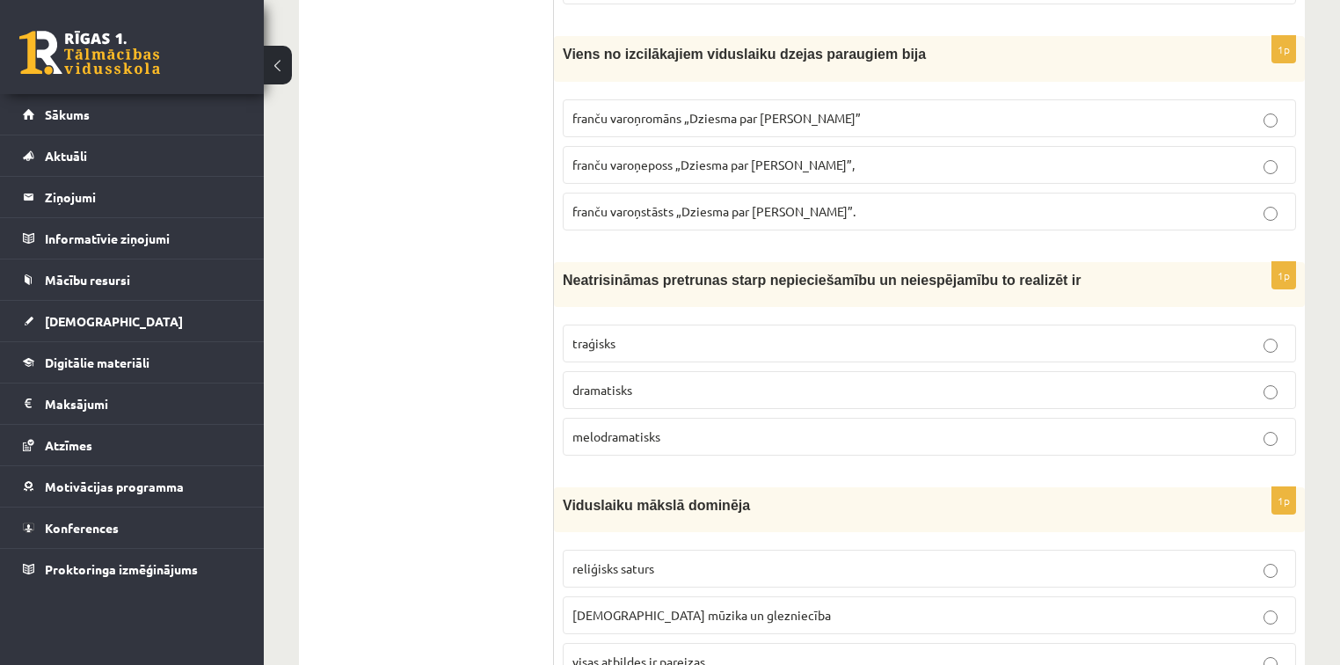
click at [771, 325] on label "traģisks" at bounding box center [930, 344] width 734 height 38
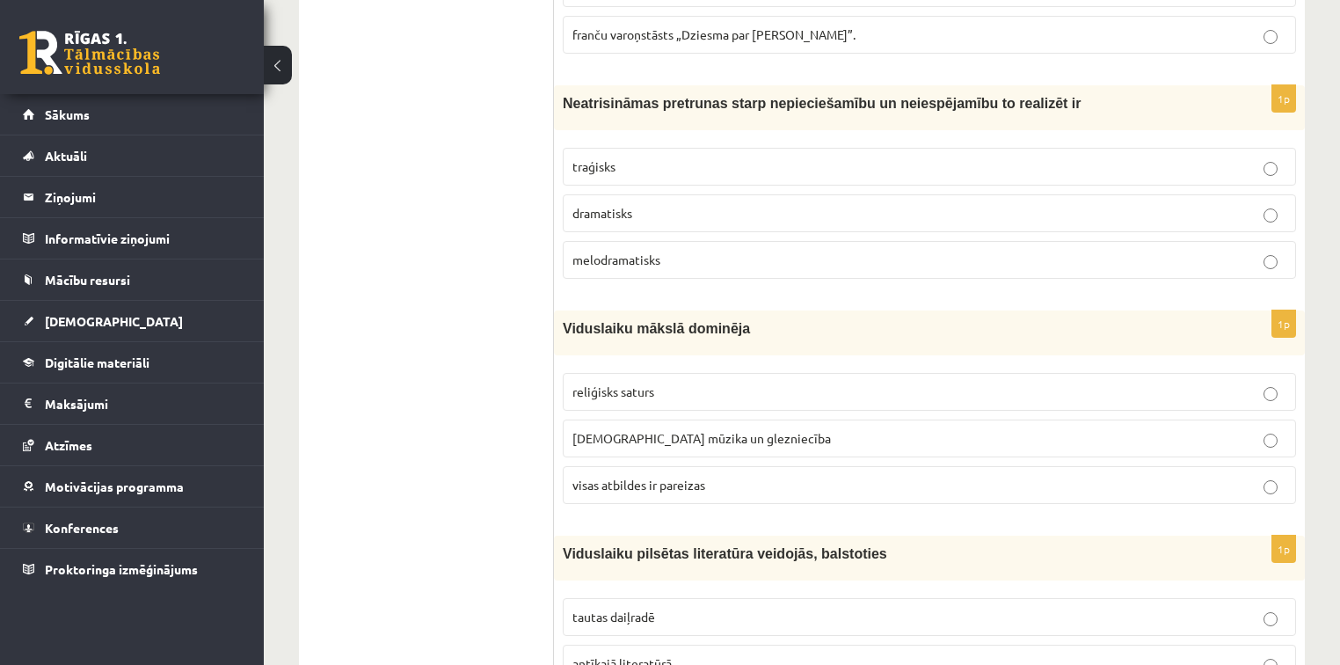
scroll to position [4975, 0]
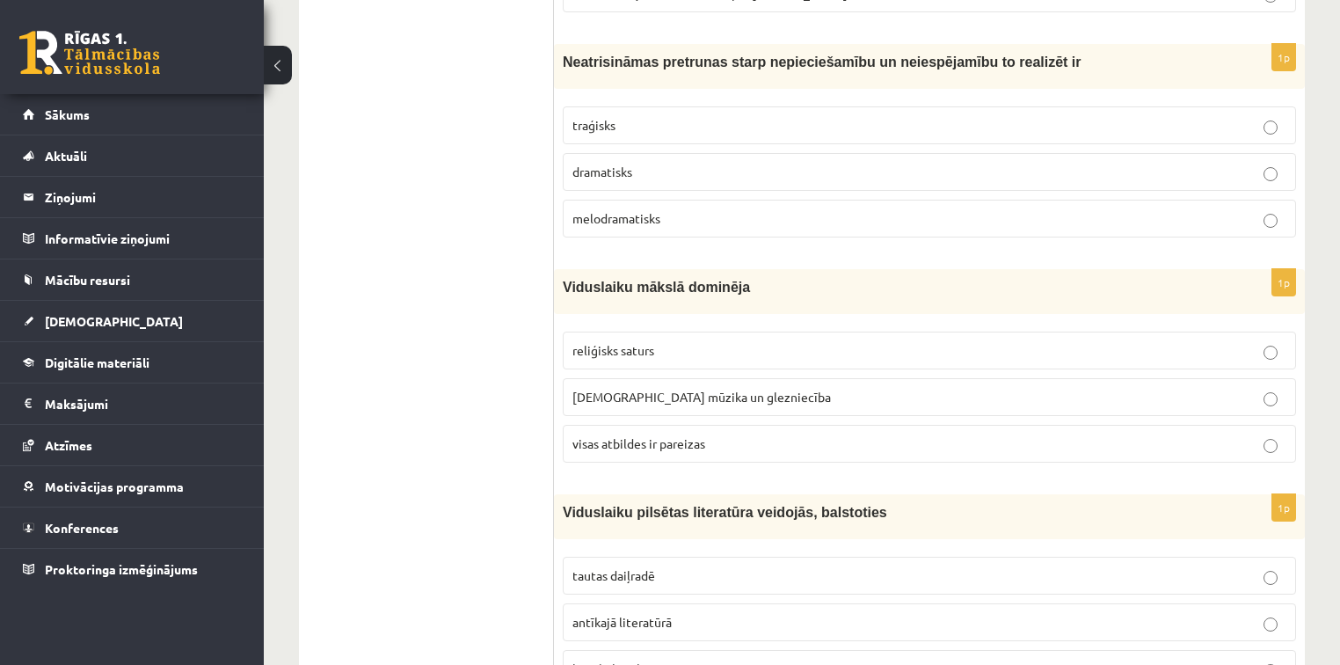
click at [716, 434] on p "visas atbildes ir pareizas" at bounding box center [930, 443] width 714 height 18
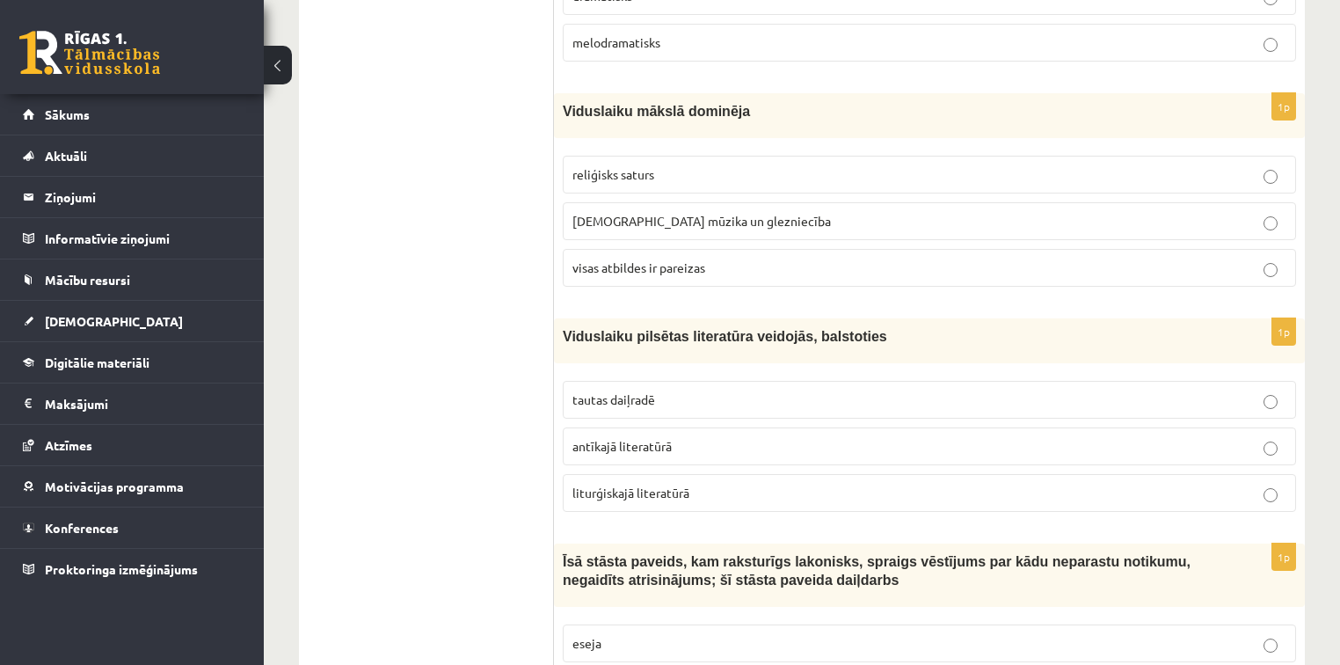
scroll to position [5167, 0]
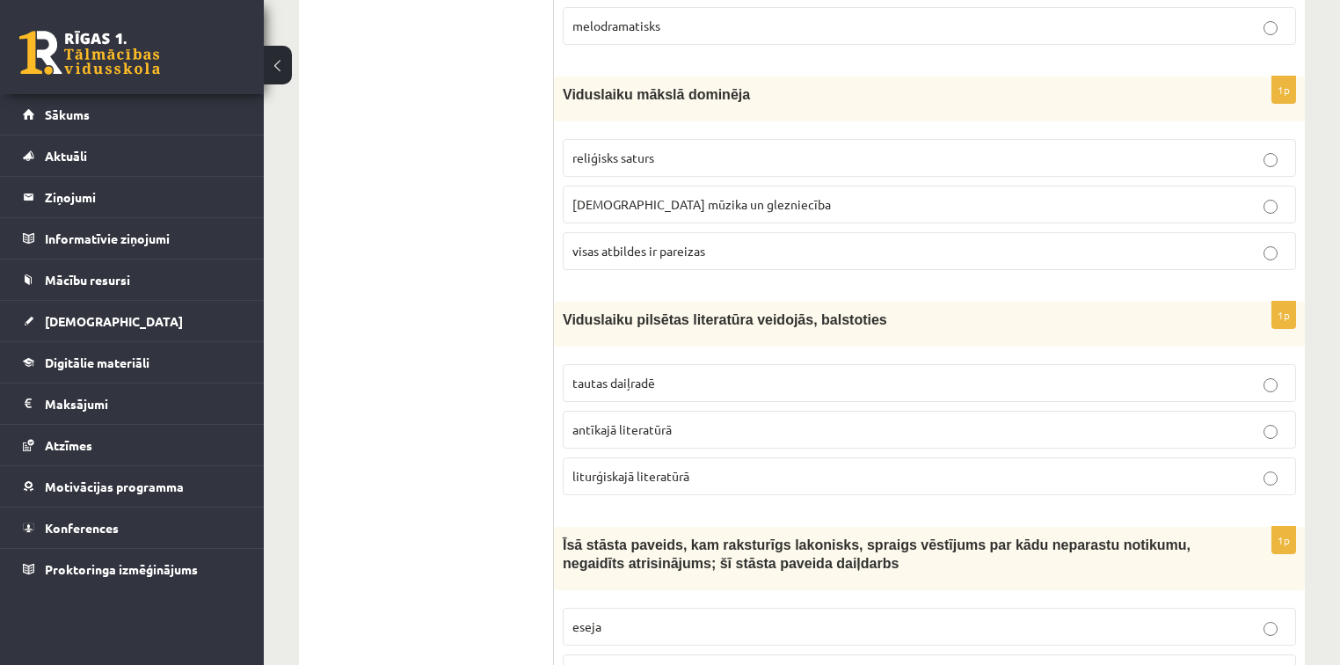
click at [684, 374] on p "tautas daiļradē" at bounding box center [930, 383] width 714 height 18
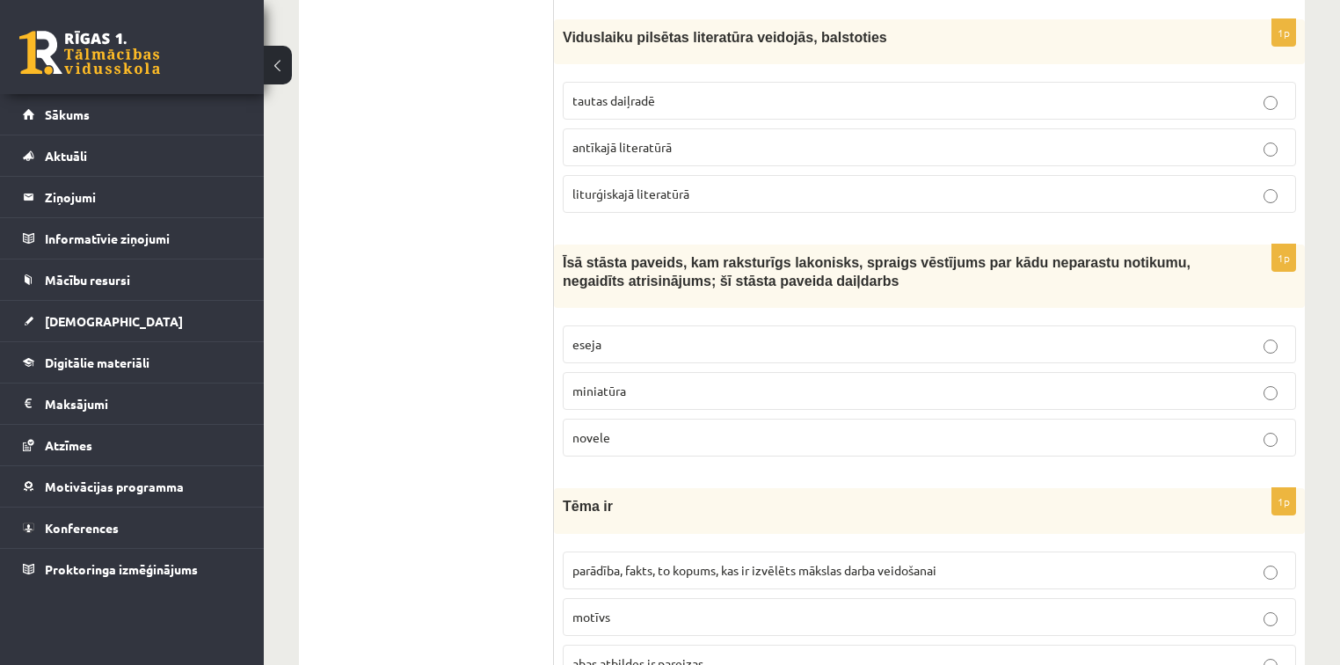
scroll to position [5465, 0]
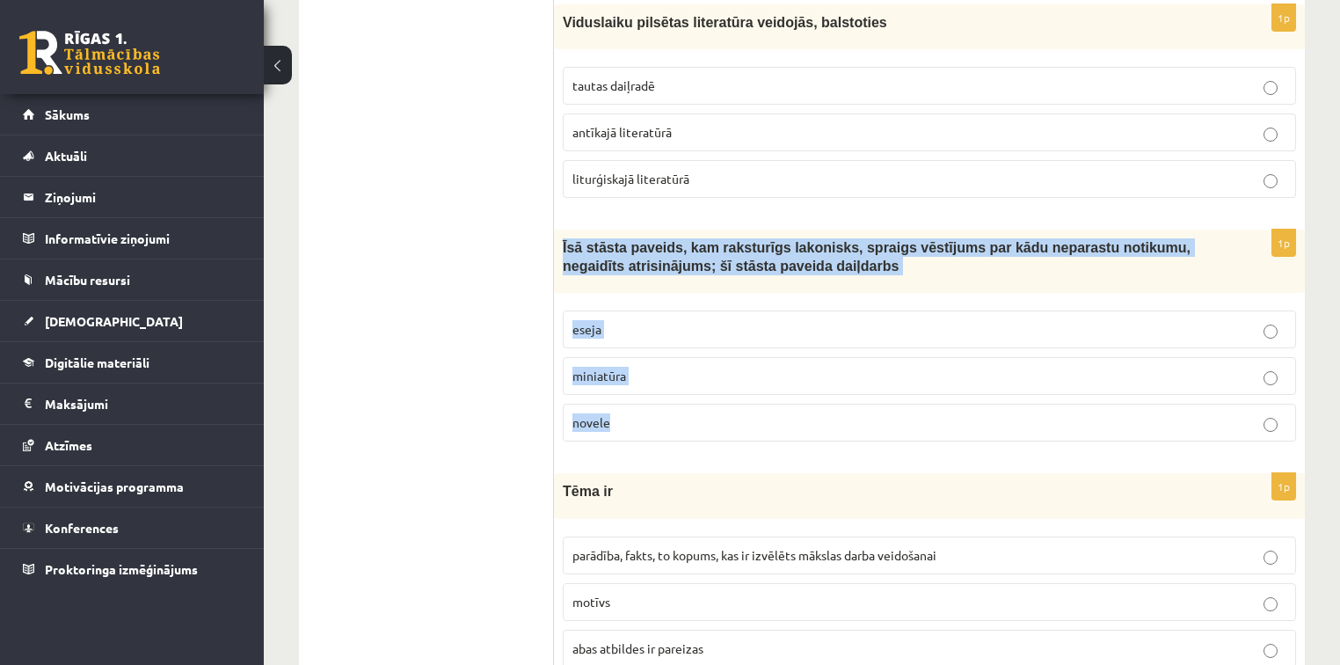
drag, startPoint x: 559, startPoint y: 201, endPoint x: 724, endPoint y: 391, distance: 250.6
click at [724, 391] on div "1p Īsā stāsta paveids, kam raksturīgs lakonisks, spraigs vēstījums par kādu nep…" at bounding box center [929, 343] width 751 height 226
copy div "Īsā stāsta paveids, kam raksturīgs lakonisks, spraigs vēstījums par kādu nepara…"
click at [657, 413] on p "novele" at bounding box center [930, 422] width 714 height 18
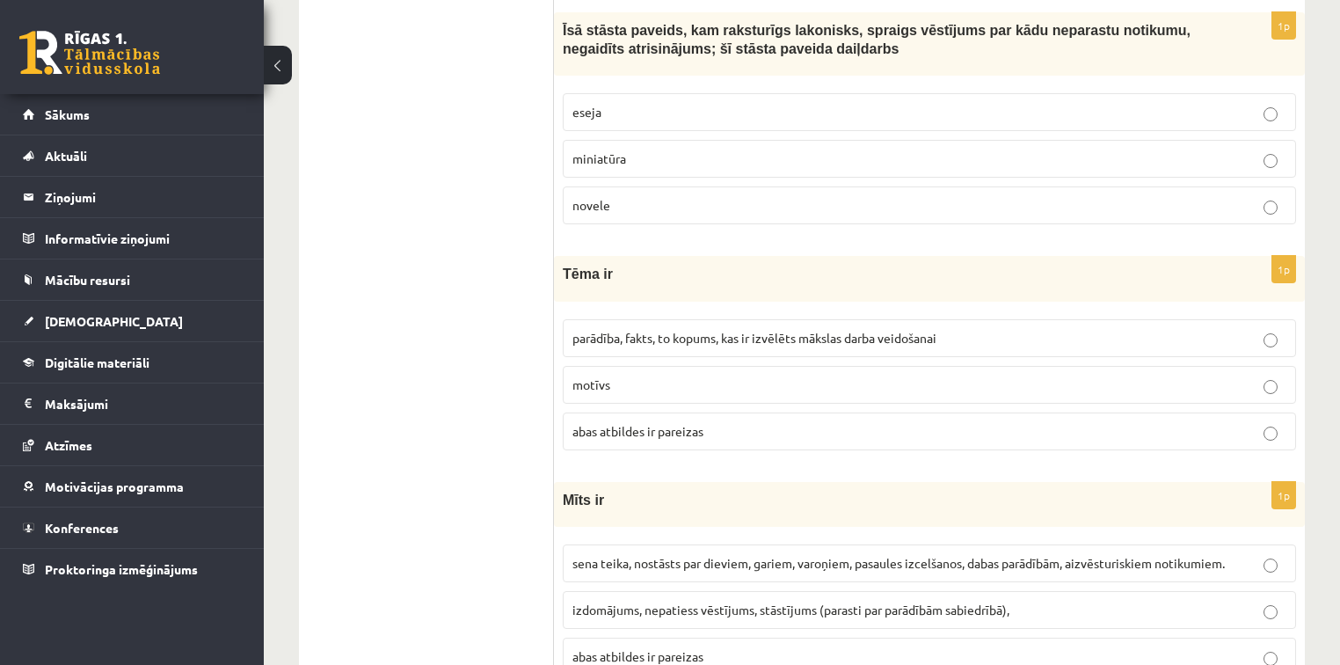
scroll to position [5706, 0]
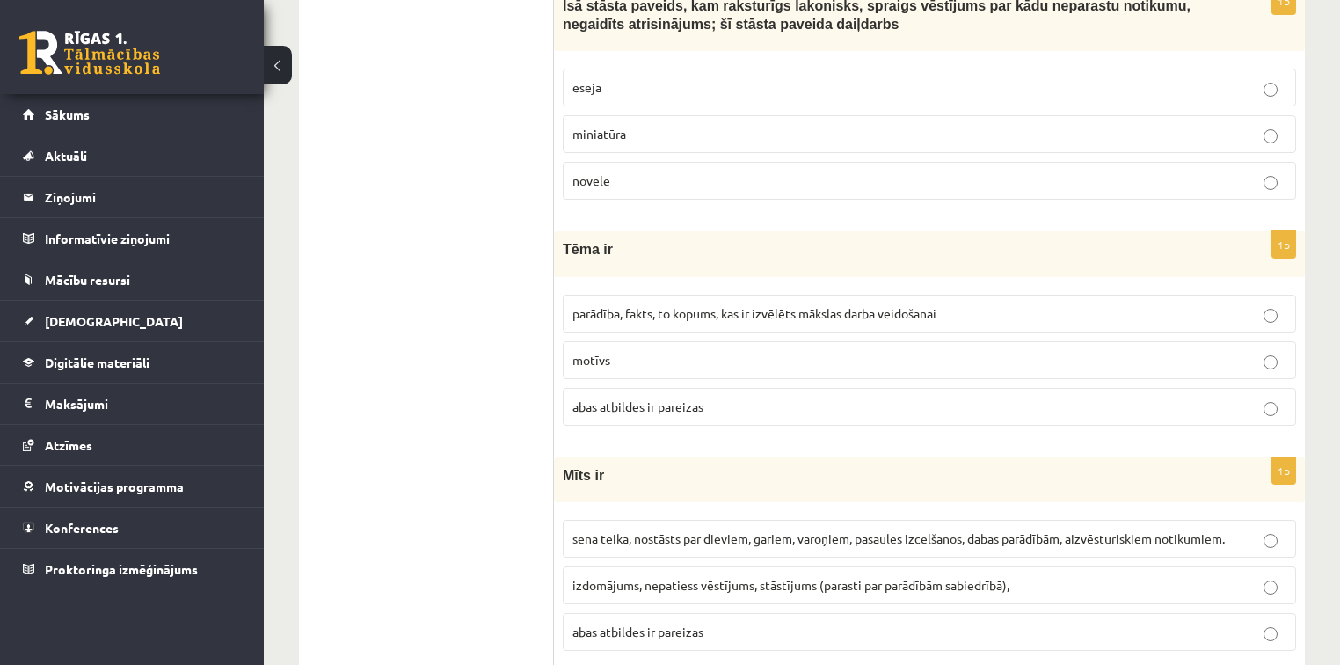
click at [637, 388] on label "abas atbildes ir pareizas" at bounding box center [930, 407] width 734 height 38
click at [706, 305] on span "parādība, fakts, to kopums, kas ir izvēlēts mākslas darba veidošanai" at bounding box center [755, 313] width 364 height 16
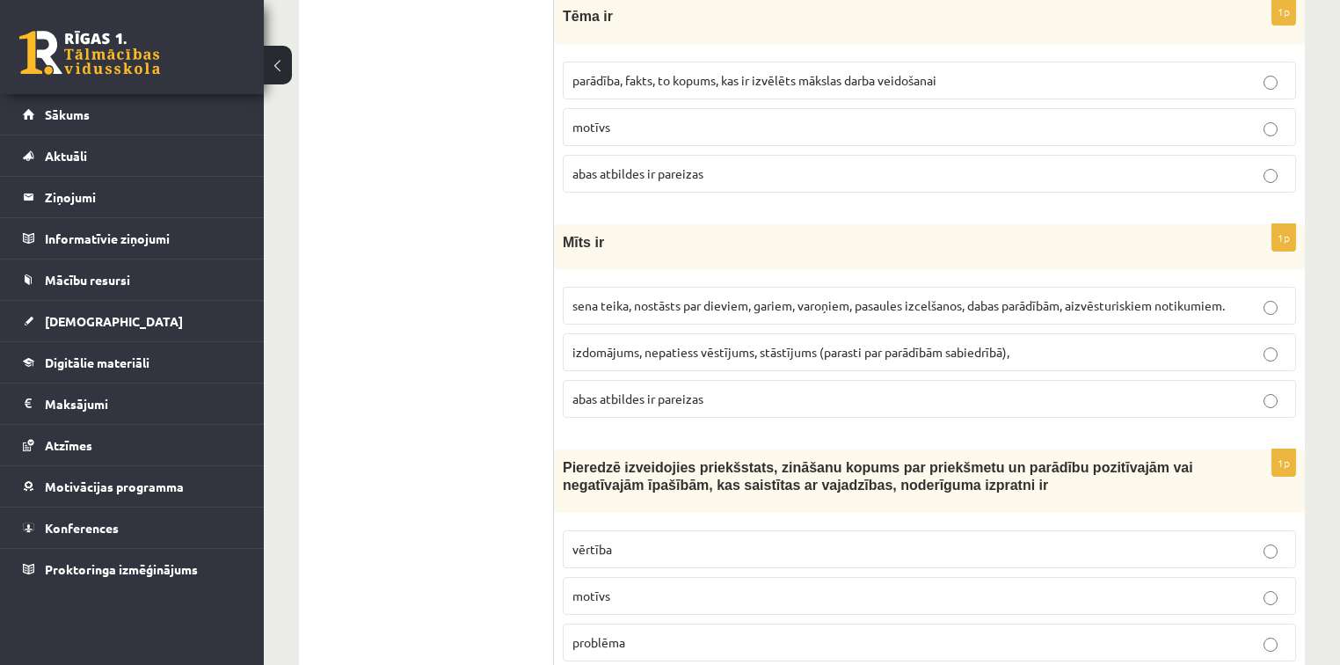
scroll to position [5924, 0]
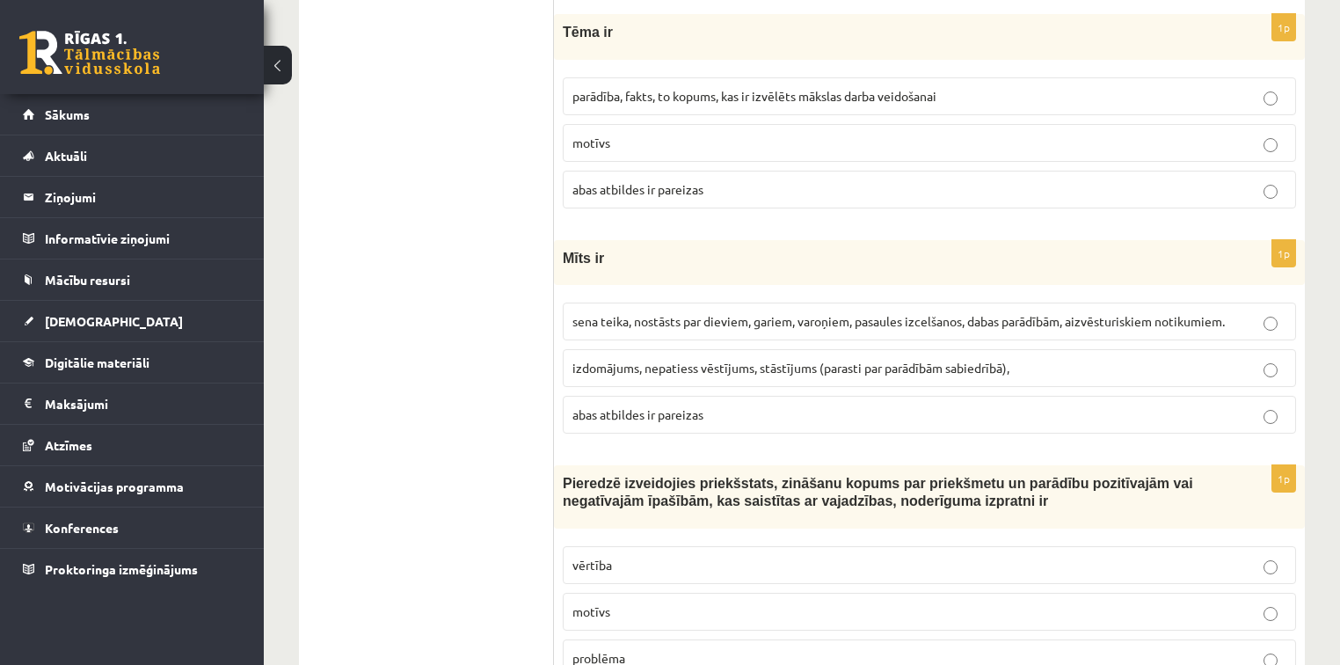
click at [665, 405] on p "abas atbildes ir pareizas" at bounding box center [930, 414] width 714 height 18
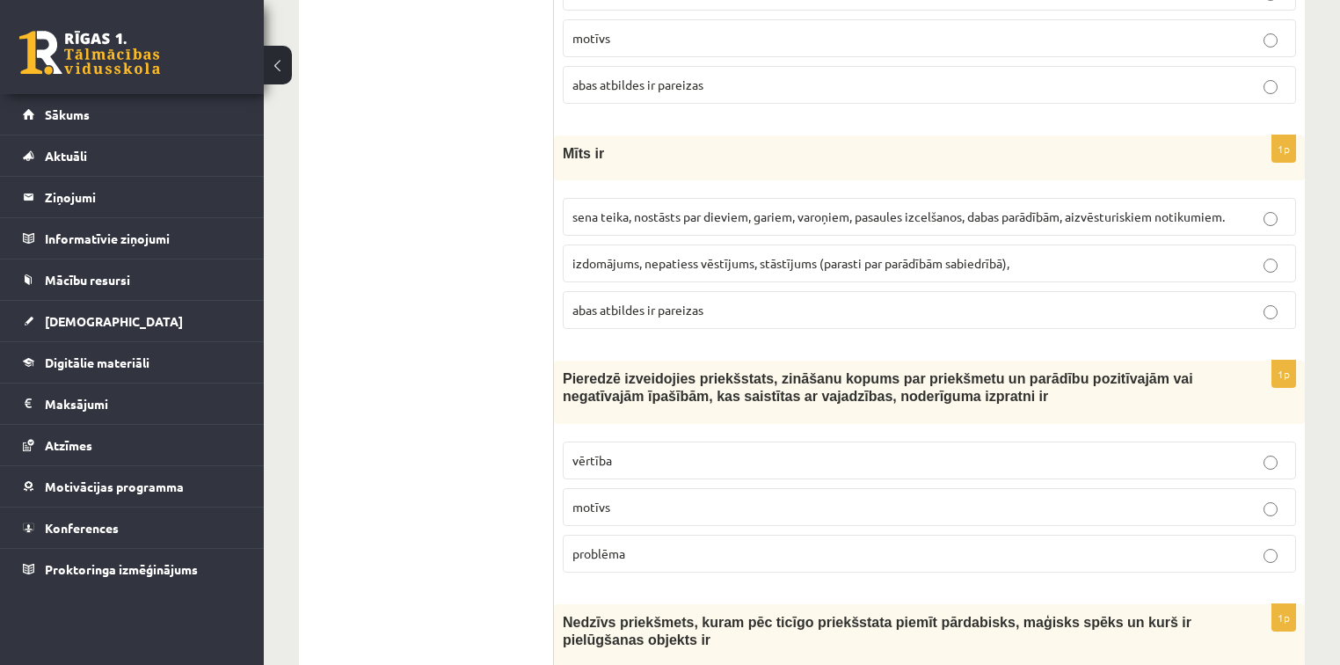
scroll to position [5996, 0]
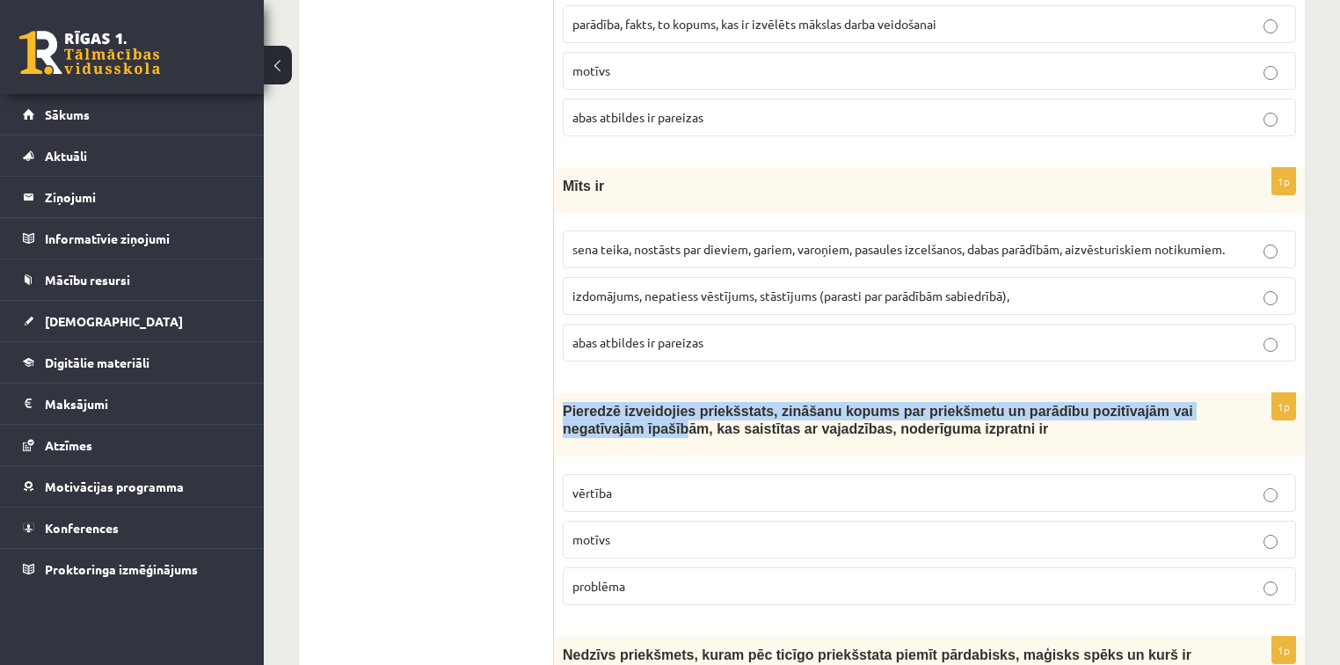
drag, startPoint x: 563, startPoint y: 355, endPoint x: 597, endPoint y: 388, distance: 47.3
click at [597, 404] on span "Pieredzē izveidojies priekšstats, zināšanu kopums par priekšmetu un parādību po…" at bounding box center [878, 420] width 631 height 33
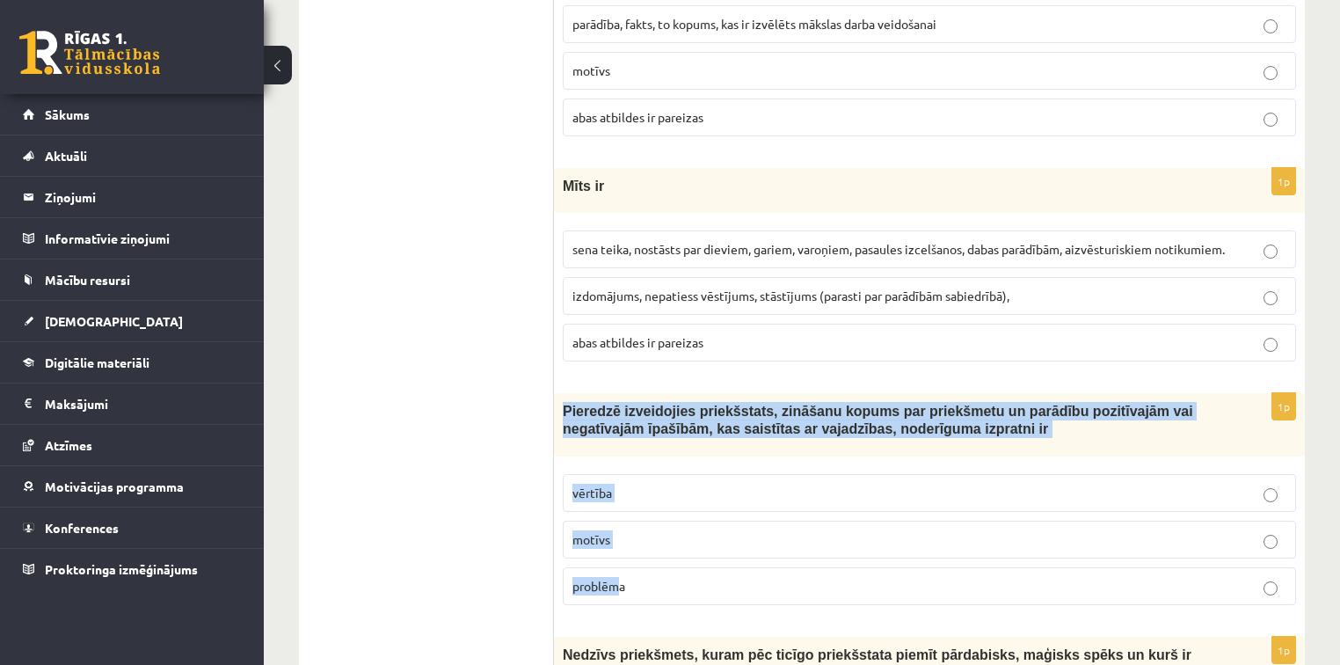
drag, startPoint x: 560, startPoint y: 359, endPoint x: 623, endPoint y: 533, distance: 185.0
click at [623, 533] on div "1p Pieredzē izveidojies priekšstats, zināšanu kopums par priekšmetu un parādību…" at bounding box center [929, 506] width 751 height 226
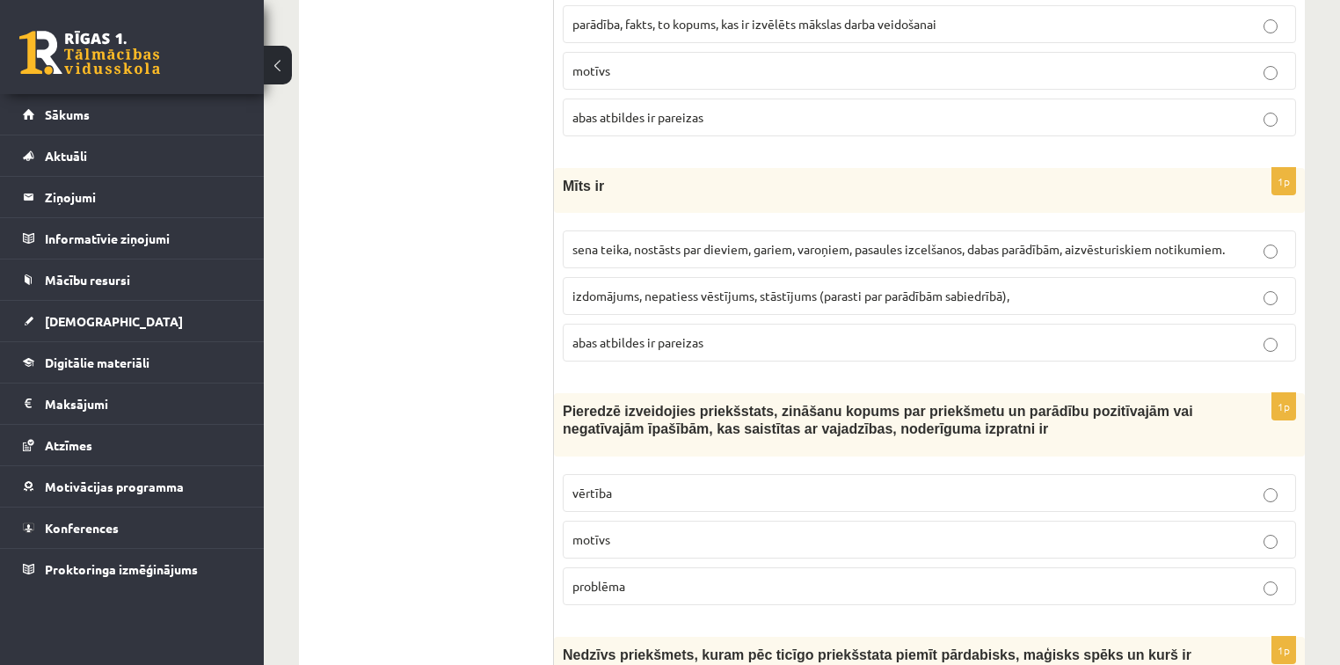
click at [683, 577] on p "problēma" at bounding box center [930, 586] width 714 height 18
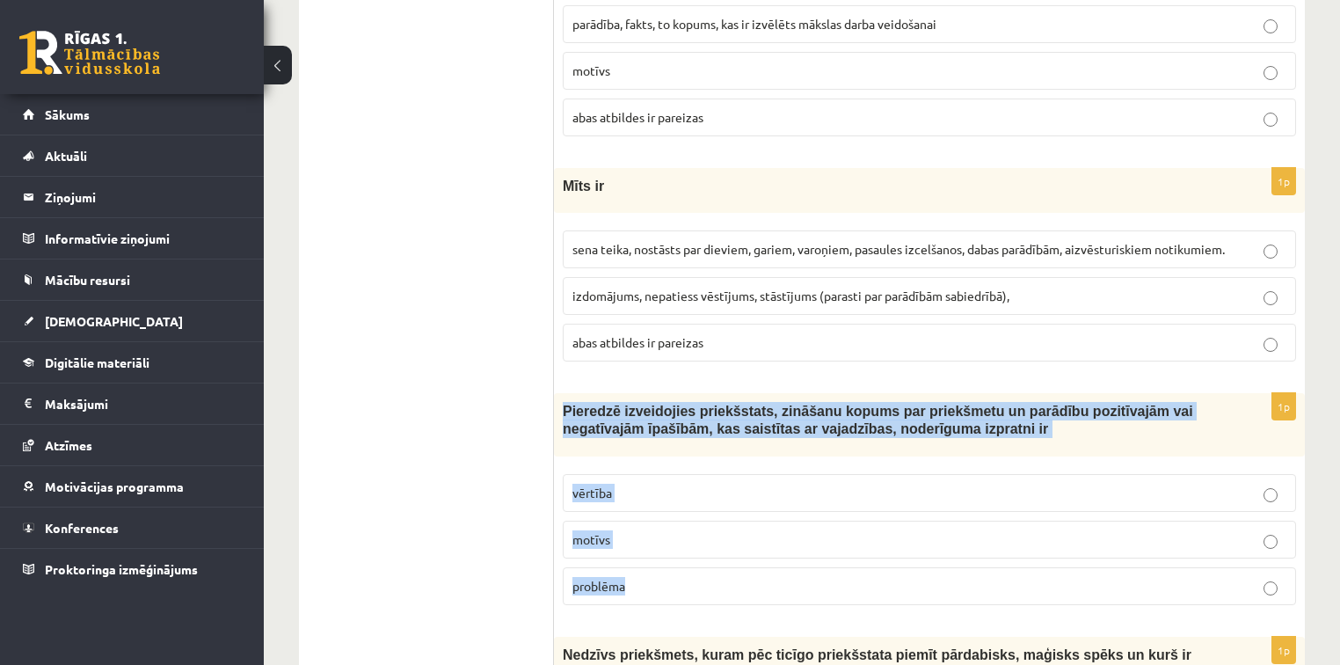
drag, startPoint x: 560, startPoint y: 361, endPoint x: 660, endPoint y: 558, distance: 219.9
click at [660, 558] on div "1p Pieredzē izveidojies priekšstats, zināšanu kopums par priekšmetu un parādību…" at bounding box center [929, 506] width 751 height 226
copy div "Pieredzē izveidojies priekšstats, zināšanu kopums par priekšmetu un parādību po…"
click at [796, 484] on p "vērtība" at bounding box center [930, 493] width 714 height 18
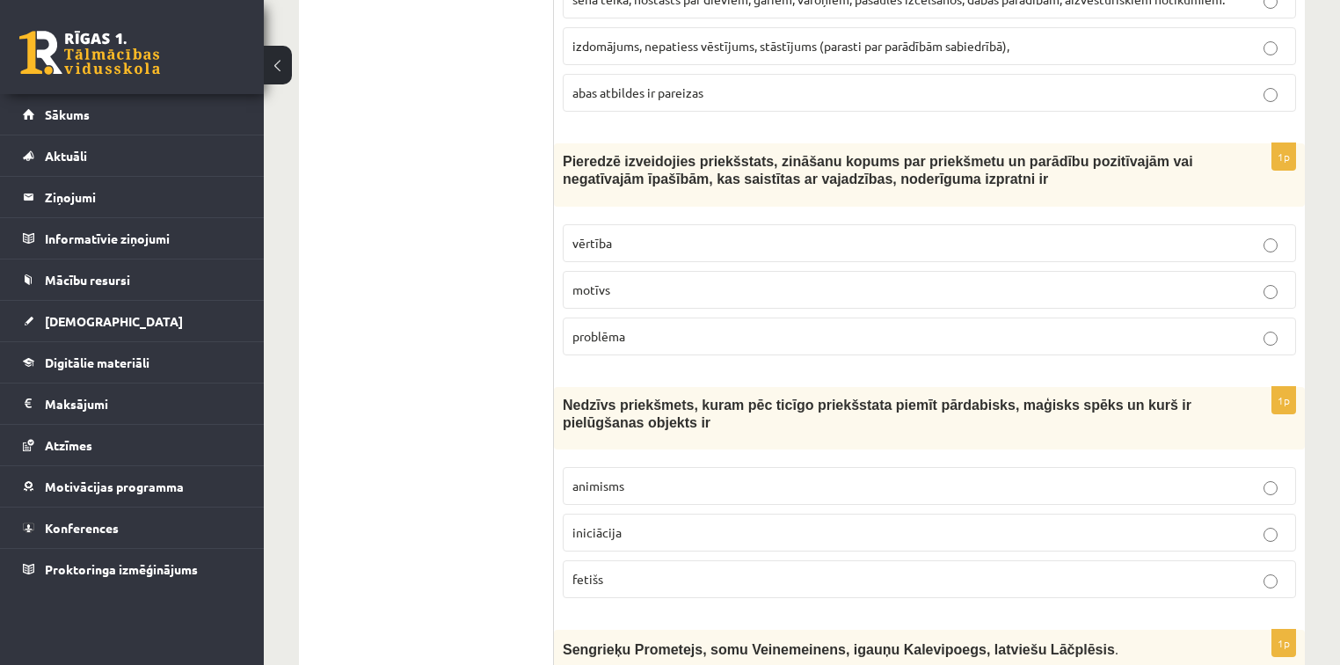
scroll to position [6238, 0]
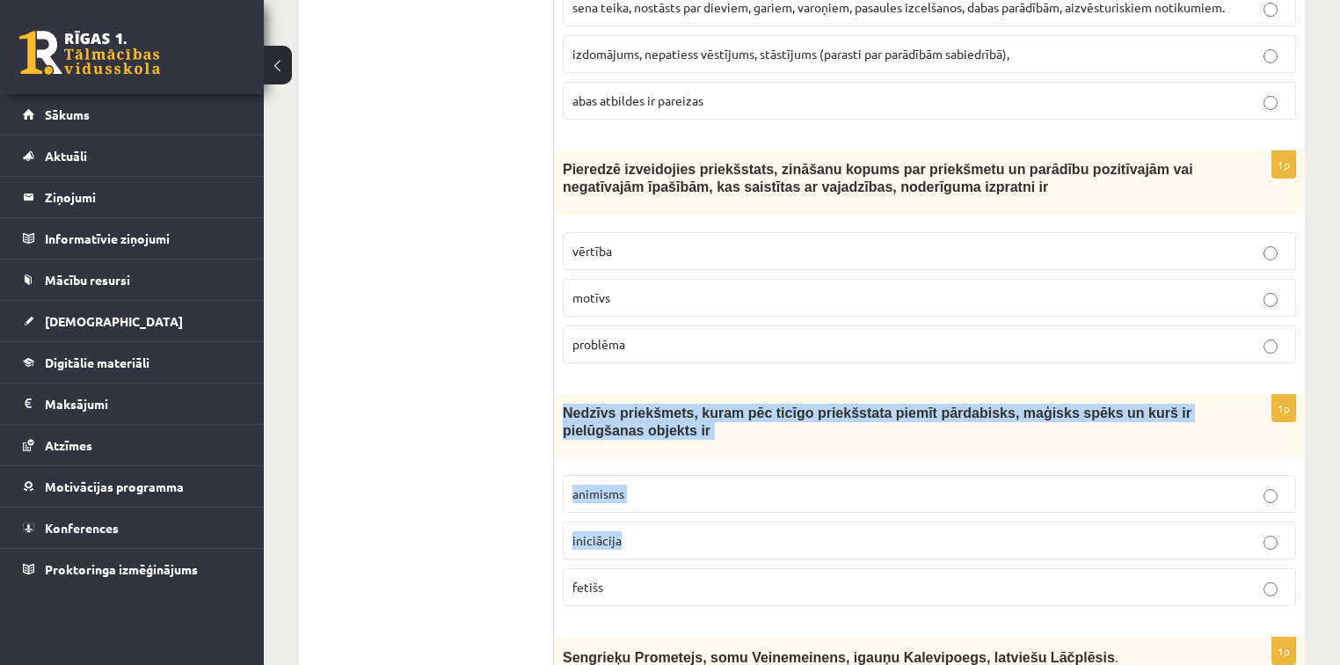
drag, startPoint x: 560, startPoint y: 364, endPoint x: 617, endPoint y: 478, distance: 126.7
click at [617, 478] on div "1p Nedzīvs priekšmets, kuram pēc ticīgo priekšstata piemīt pārdabisks, maģisks …" at bounding box center [929, 508] width 751 height 226
click at [689, 411] on div "1p Nedzīvs priekšmets, kuram pēc ticīgo priekšstata piemīt pārdabisks, maģisks …" at bounding box center [929, 508] width 751 height 226
drag, startPoint x: 561, startPoint y: 364, endPoint x: 654, endPoint y: 559, distance: 216.4
click at [654, 559] on div "1p Nedzīvs priekšmets, kuram pēc ticīgo priekšstata piemīt pārdabisks, maģisks …" at bounding box center [929, 508] width 751 height 226
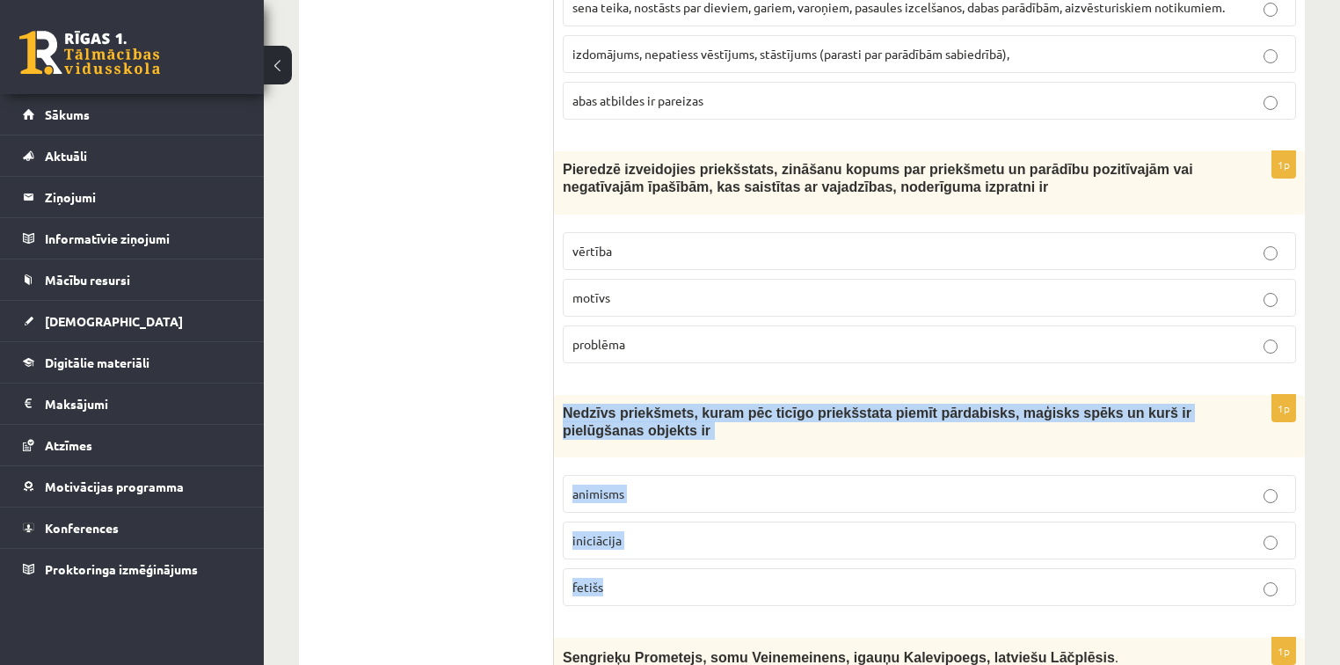
copy div "Nedzīvs priekšmets, kuram pēc ticīgo priekšstata piemīt pārdabisks, maģisks spē…"
click at [692, 578] on p "fetišs" at bounding box center [930, 587] width 714 height 18
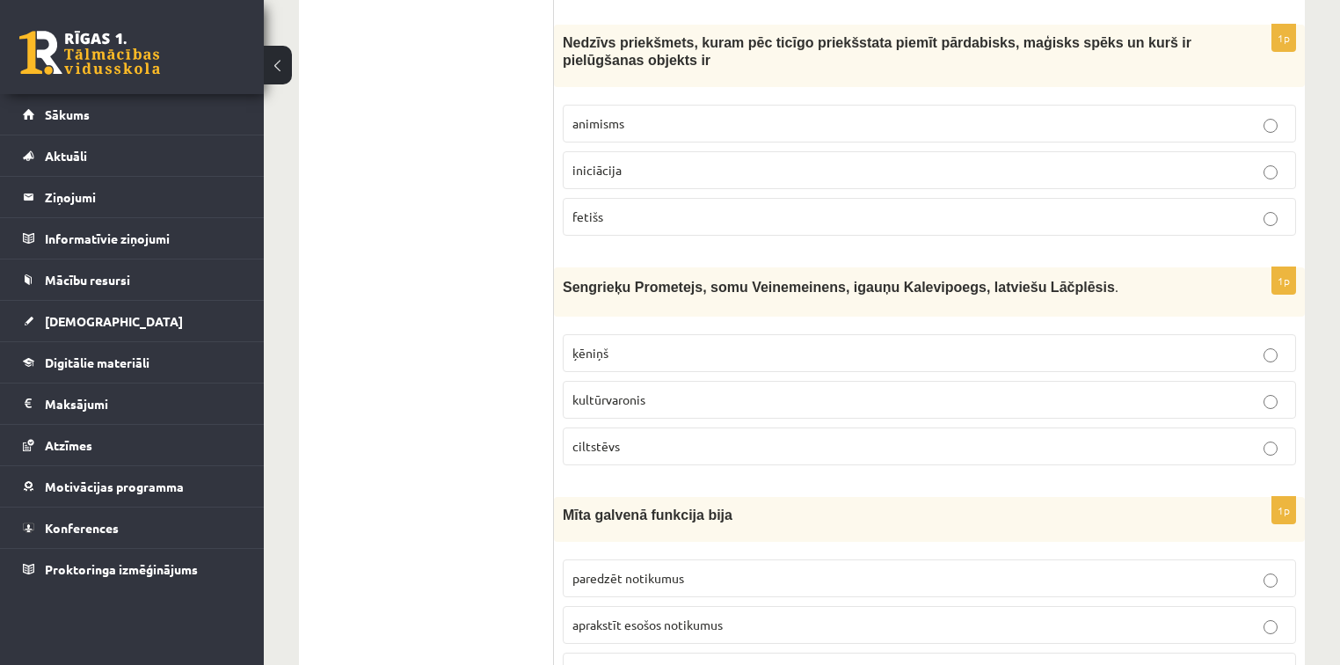
scroll to position [6616, 0]
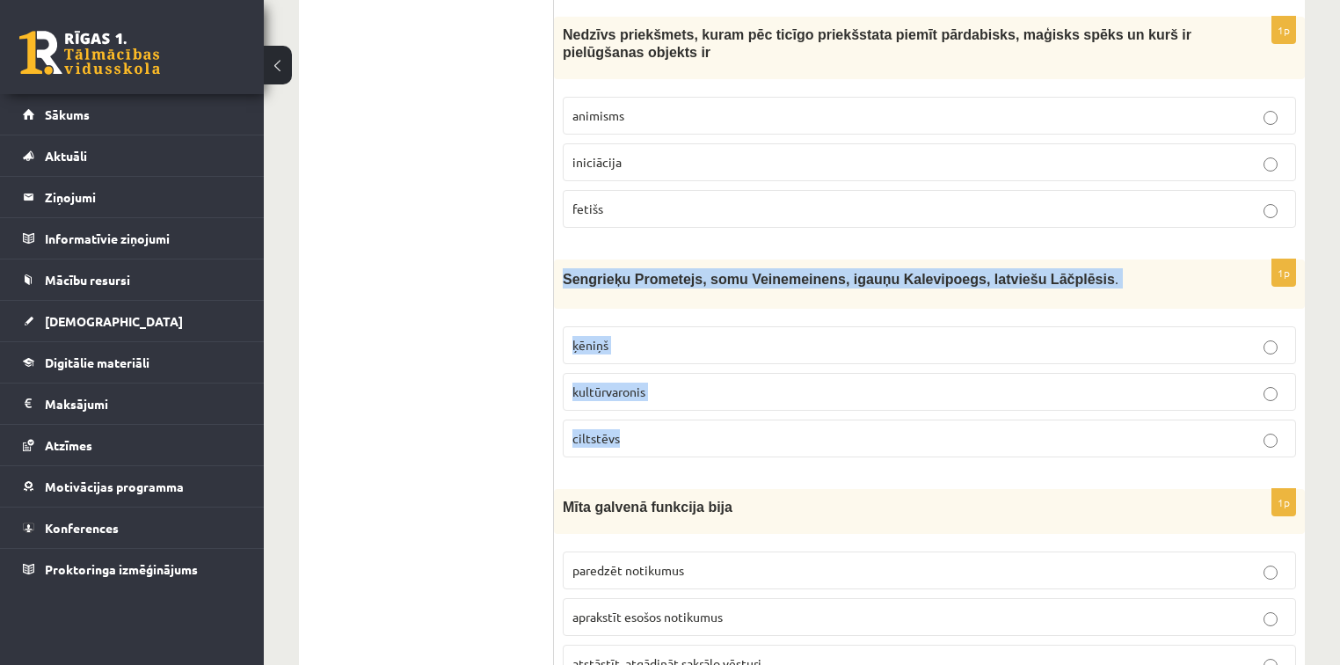
drag, startPoint x: 562, startPoint y: 230, endPoint x: 650, endPoint y: 402, distance: 192.7
click at [650, 402] on div "1p Sengrieķu Prometejs, somu Veinemeinens, igauņu Kalevipoegs, latviešu Lāčplēs…" at bounding box center [929, 364] width 751 height 211
click at [714, 383] on p "kultūrvaronis" at bounding box center [930, 392] width 714 height 18
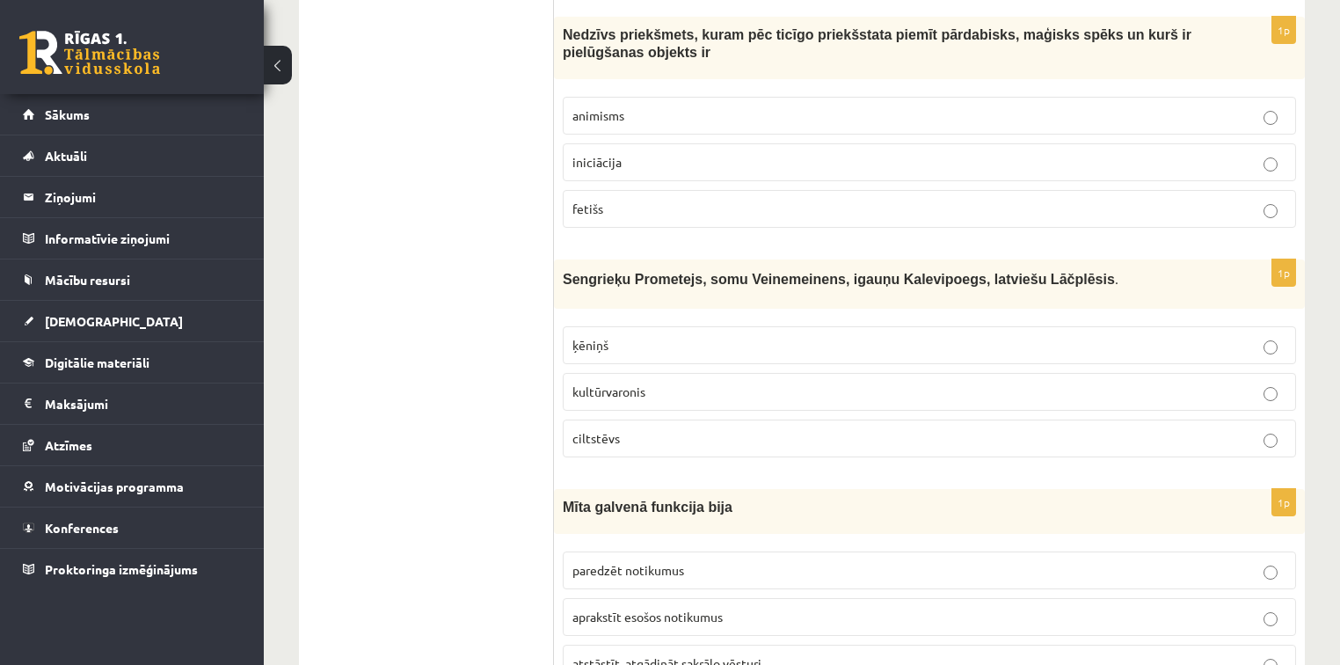
scroll to position [6648, 0]
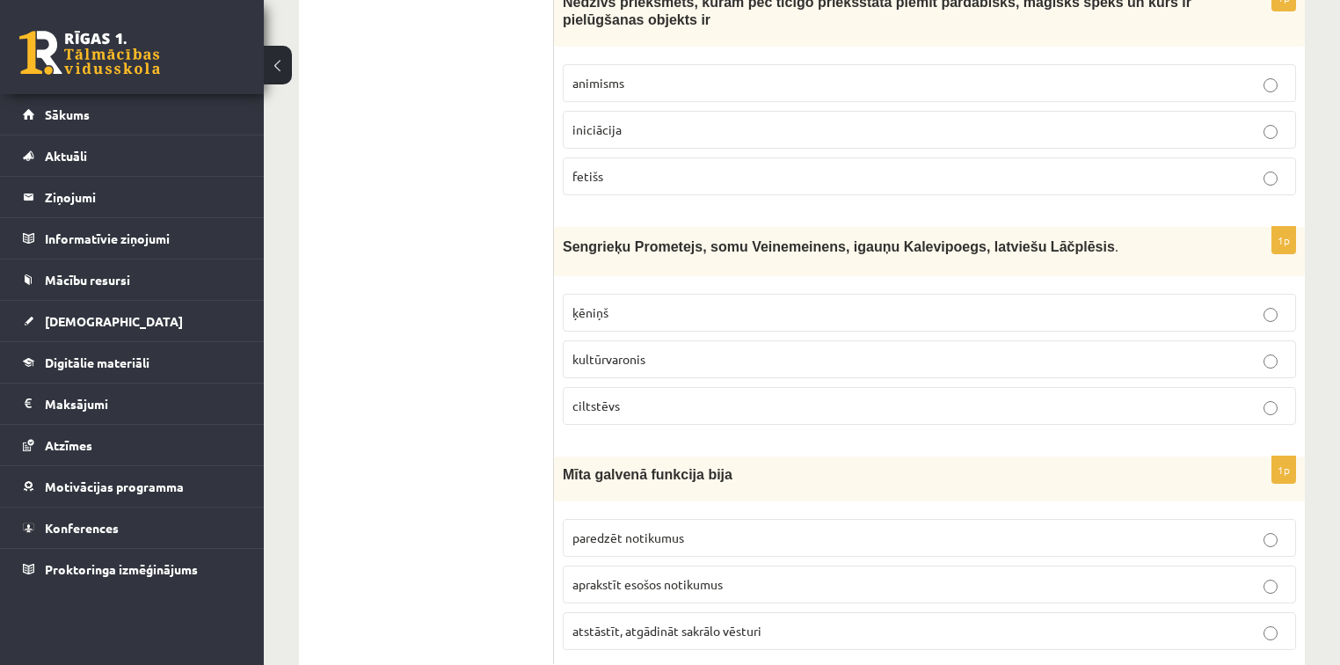
click at [675, 623] on span "atstāstīt, atgādināt sakrālo vēsturi" at bounding box center [667, 631] width 189 height 16
click at [1229, 529] on p "paredzēt notikumus" at bounding box center [930, 538] width 714 height 18
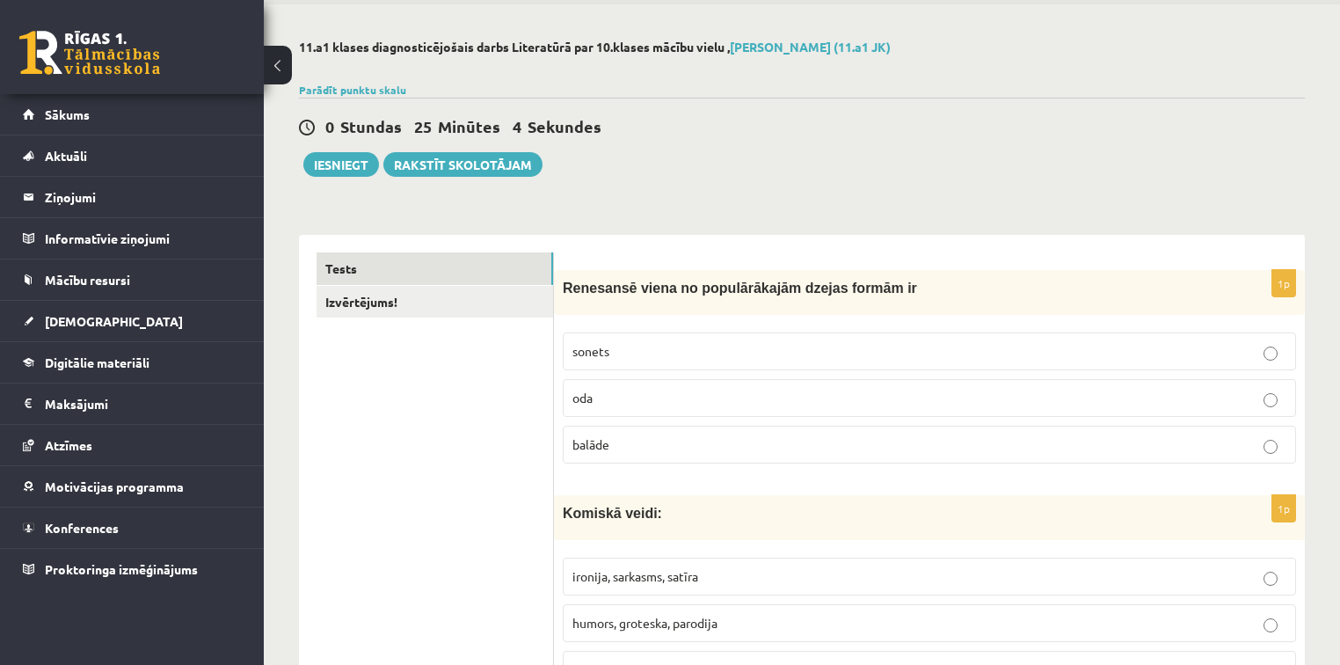
scroll to position [0, 0]
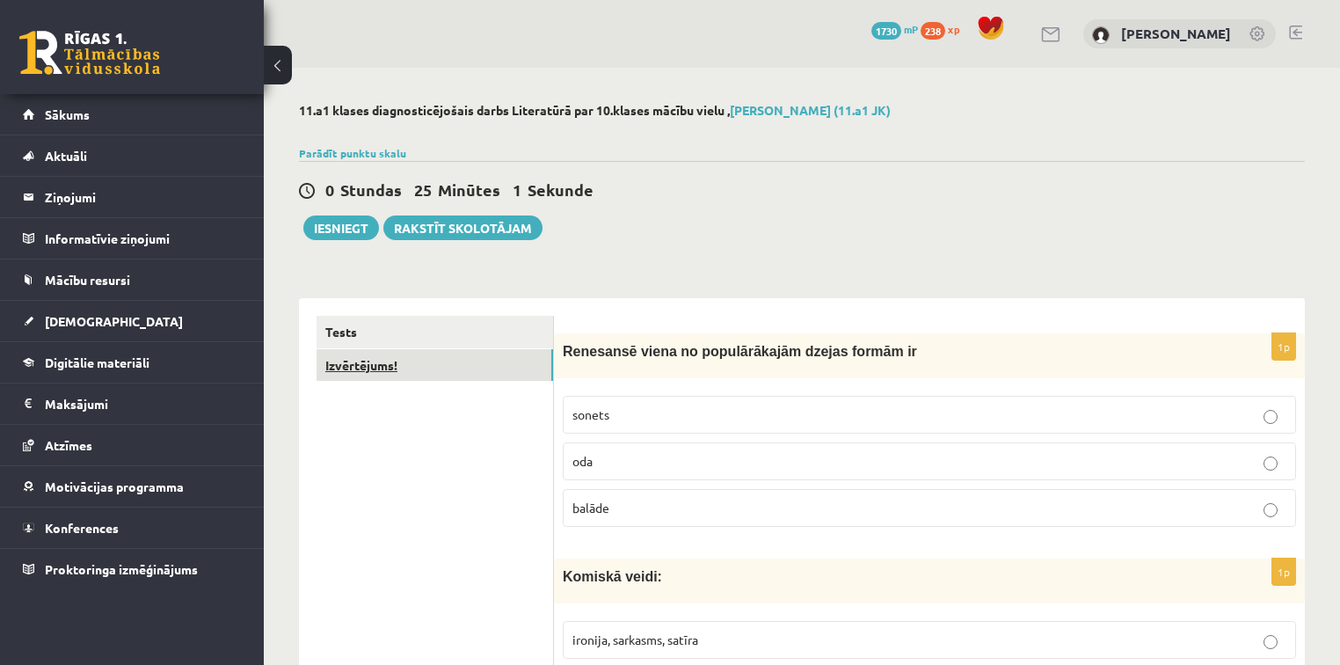
click at [537, 350] on link "Izvērtējums!" at bounding box center [435, 365] width 237 height 33
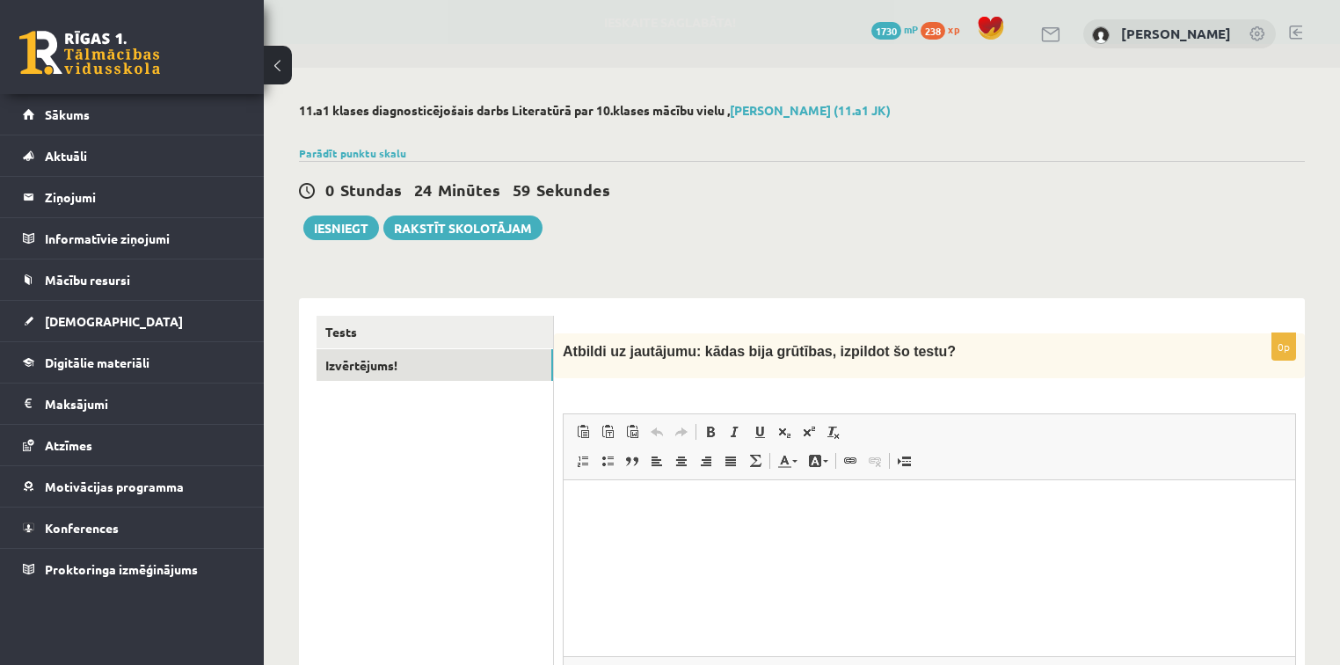
click at [687, 422] on link "Redo Keyboard shortcut Ctrl+Y" at bounding box center [681, 431] width 25 height 23
click at [665, 501] on p "Editor, wiswyg-editor-user-answer-47024958656020" at bounding box center [929, 507] width 697 height 18
click at [338, 225] on button "Iesniegt" at bounding box center [341, 227] width 76 height 25
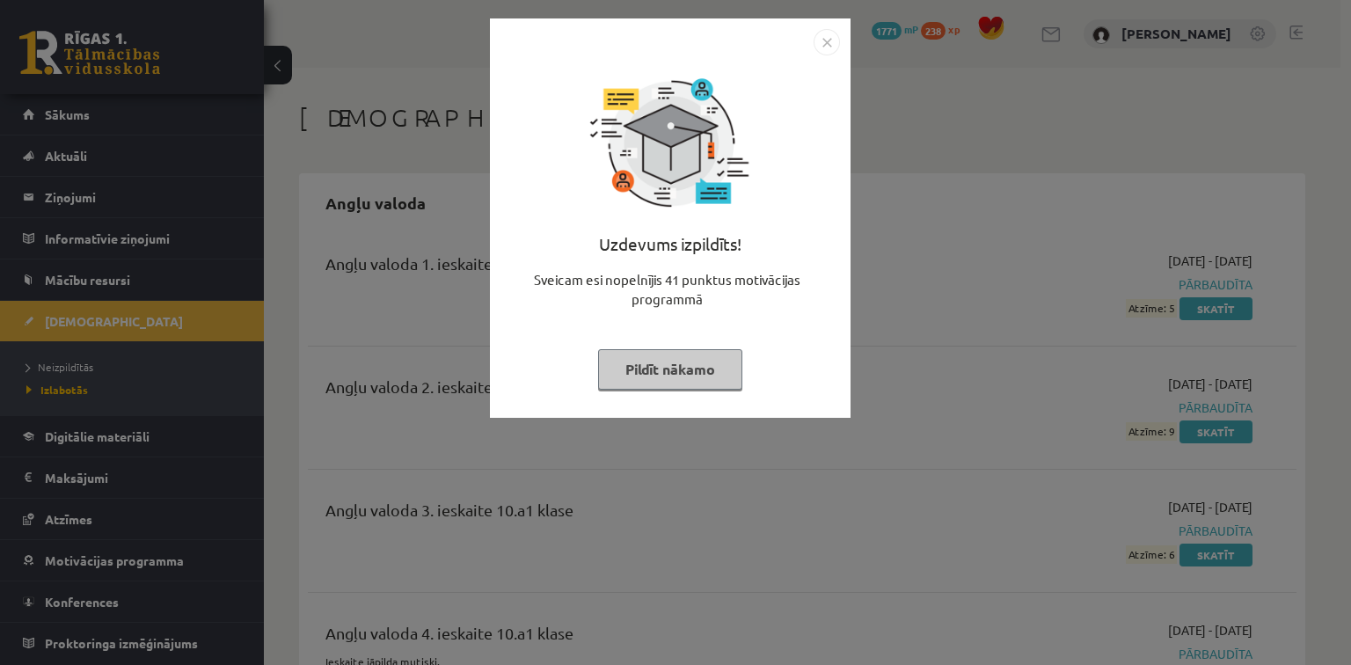
click at [704, 369] on button "Pildīt nākamo" at bounding box center [670, 369] width 144 height 40
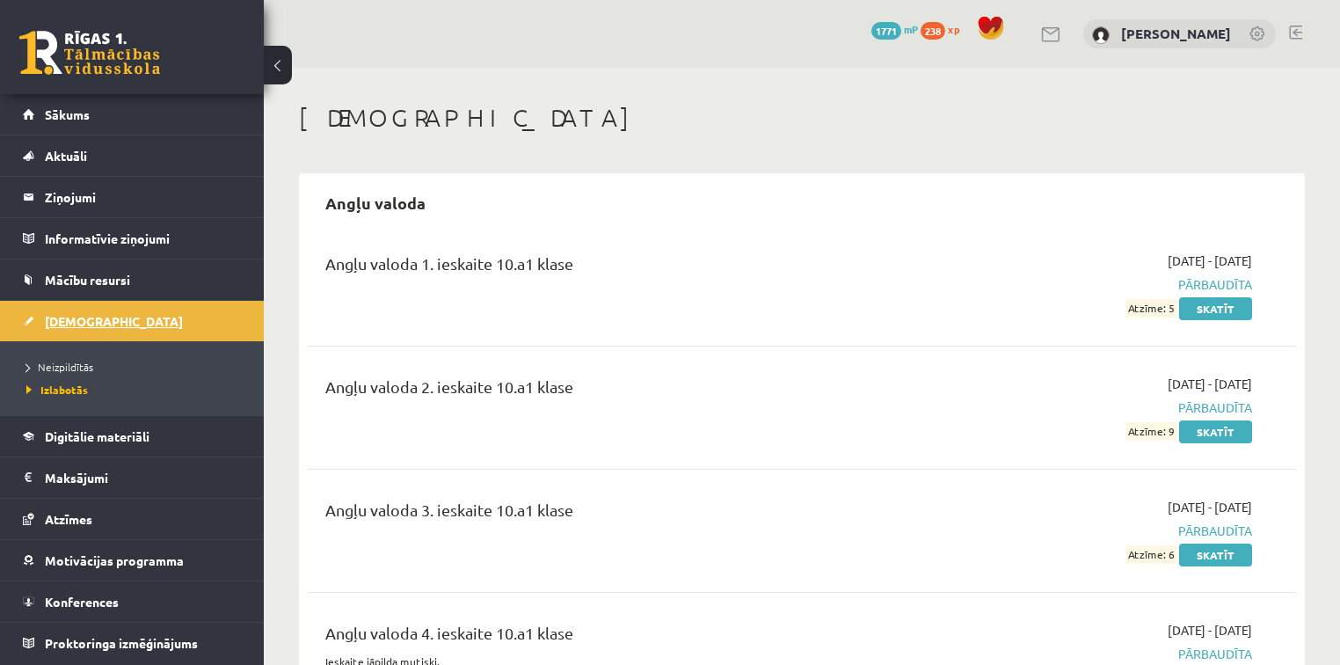
click at [165, 329] on link "[DEMOGRAPHIC_DATA]" at bounding box center [132, 321] width 219 height 40
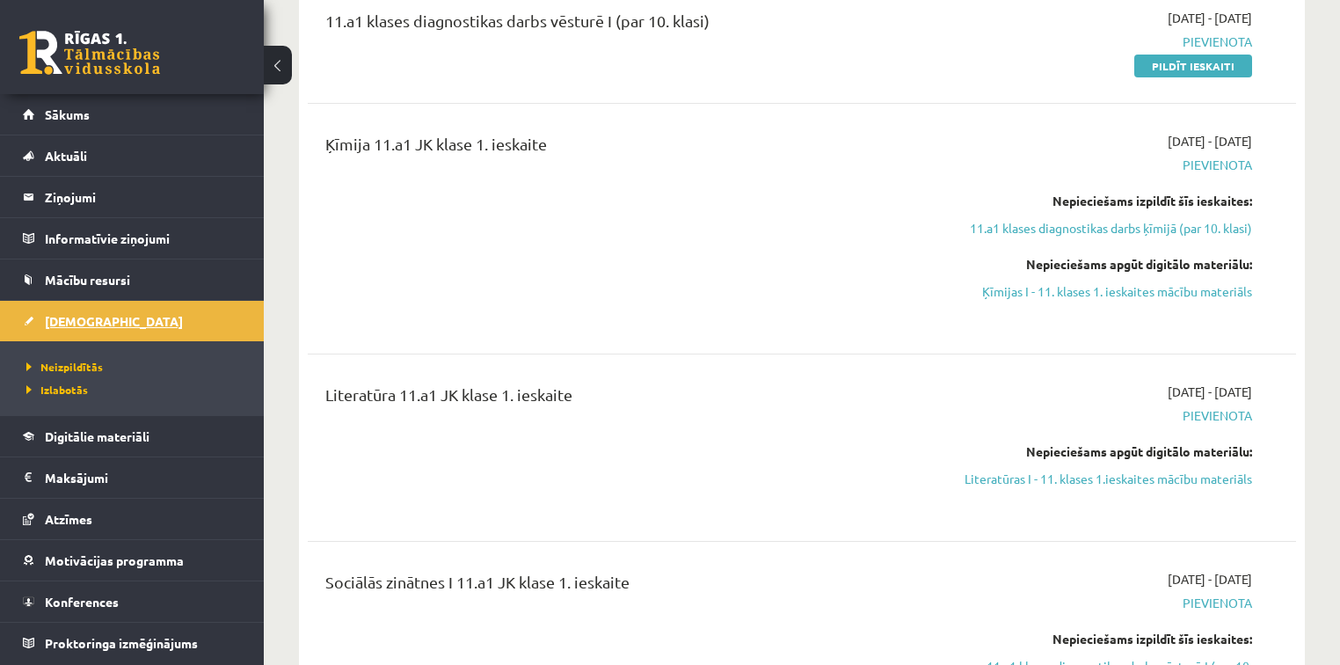
scroll to position [338, 0]
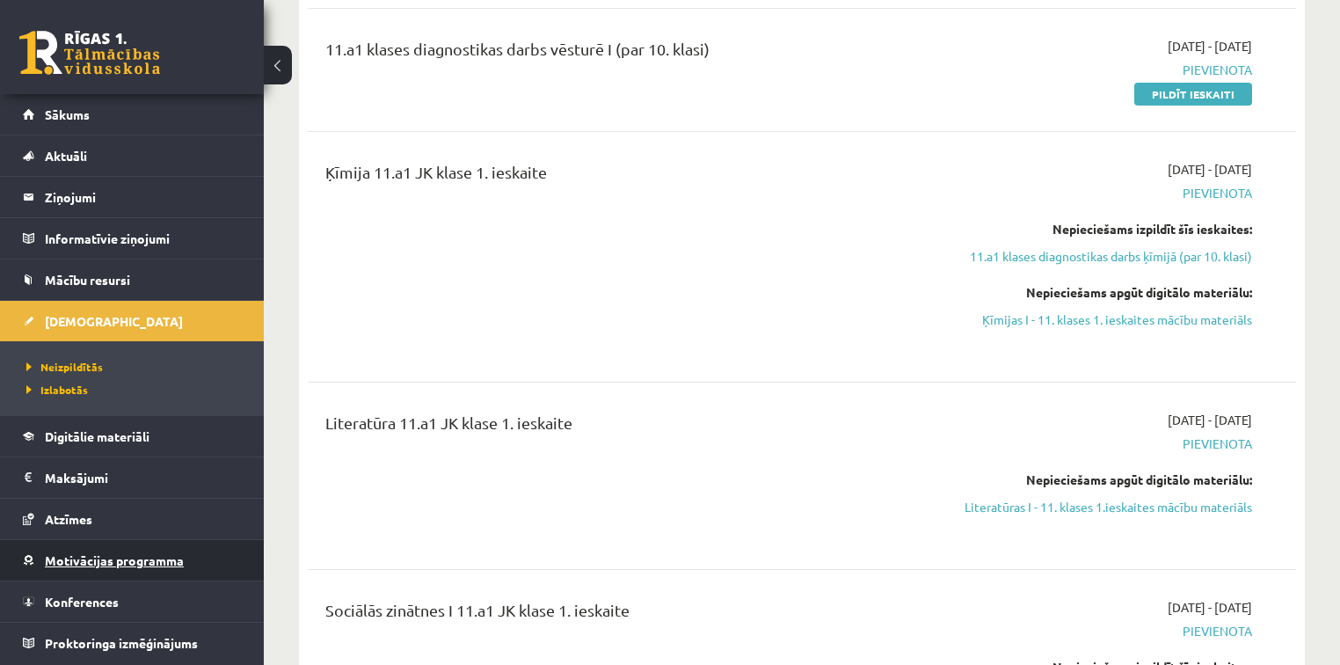
click at [147, 540] on link "Motivācijas programma" at bounding box center [132, 560] width 219 height 40
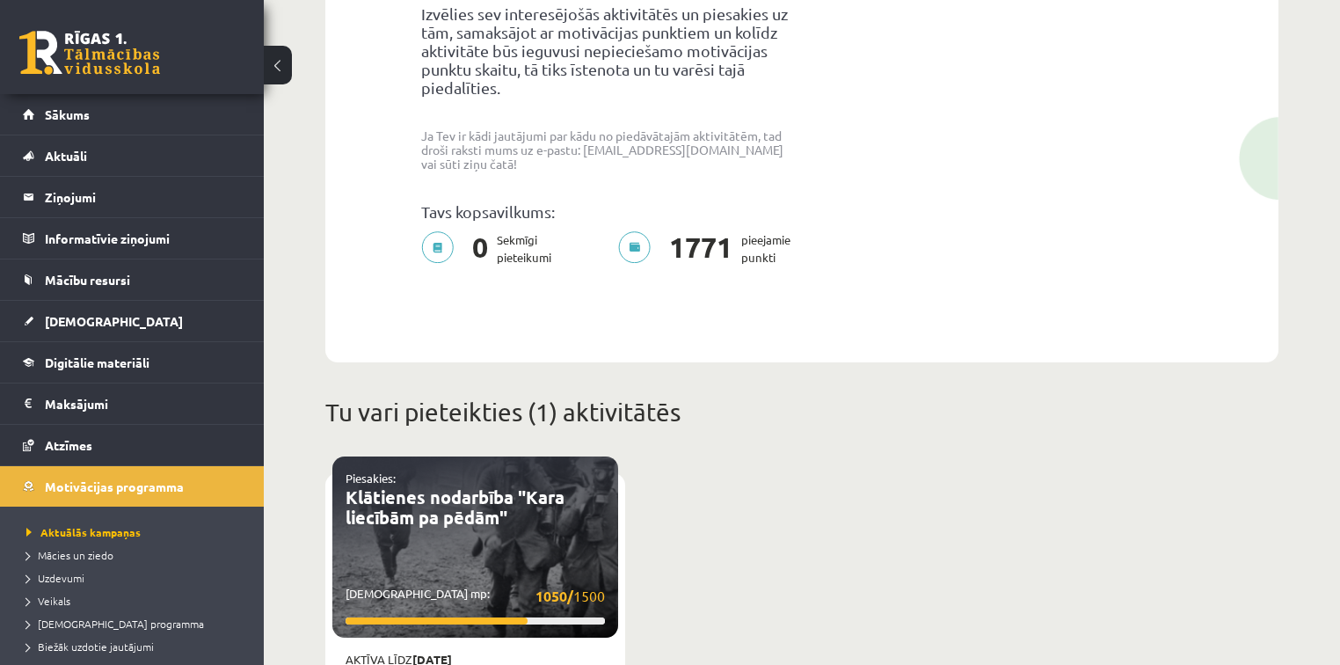
scroll to position [28, 0]
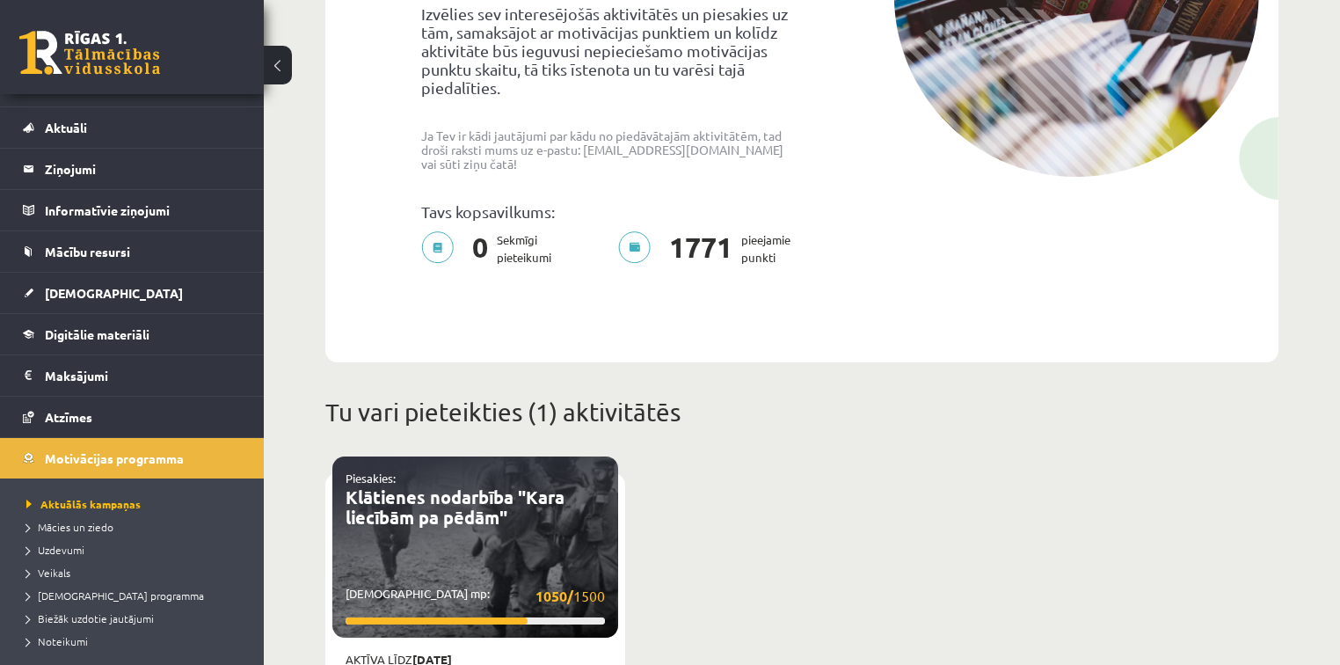
click at [701, 464] on div "Piesakies: Klātienes nodarbība "Kara liecībām pa pēdām" Savākti mp: 1050/ 1500 …" at bounding box center [802, 635] width 980 height 356
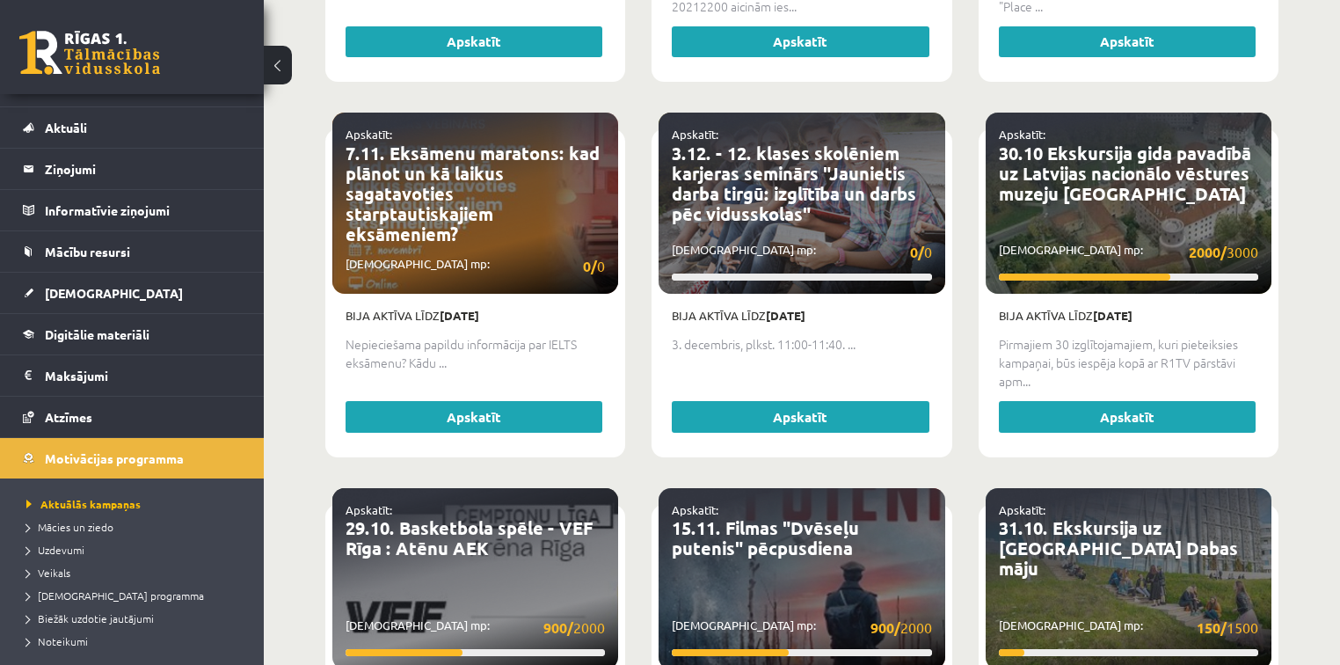
scroll to position [1914, 0]
